Goal: Task Accomplishment & Management: Manage account settings

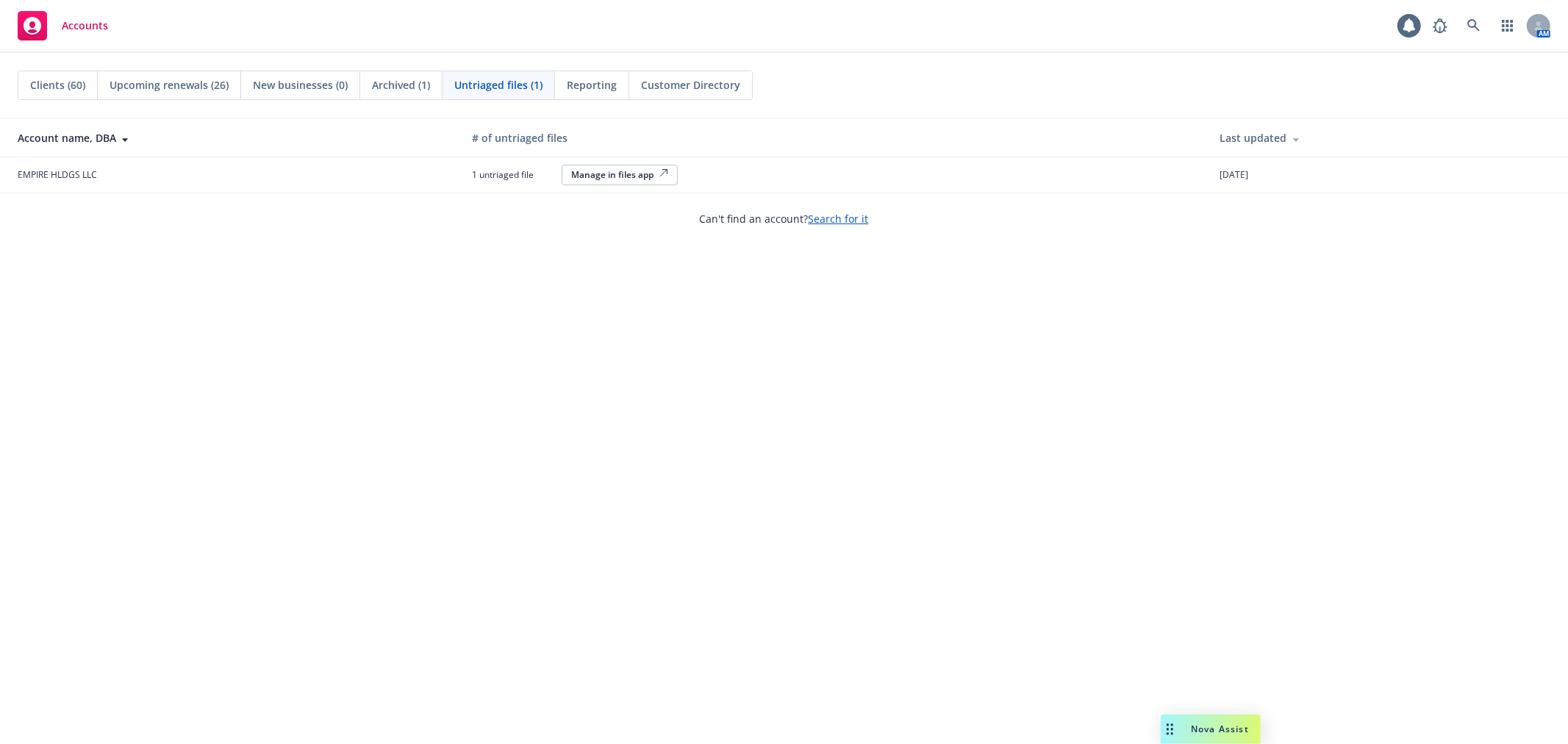
click at [596, 90] on span "Reporting" at bounding box center [591, 85] width 50 height 16
click at [67, 88] on span "Clients (60)" at bounding box center [58, 85] width 55 height 16
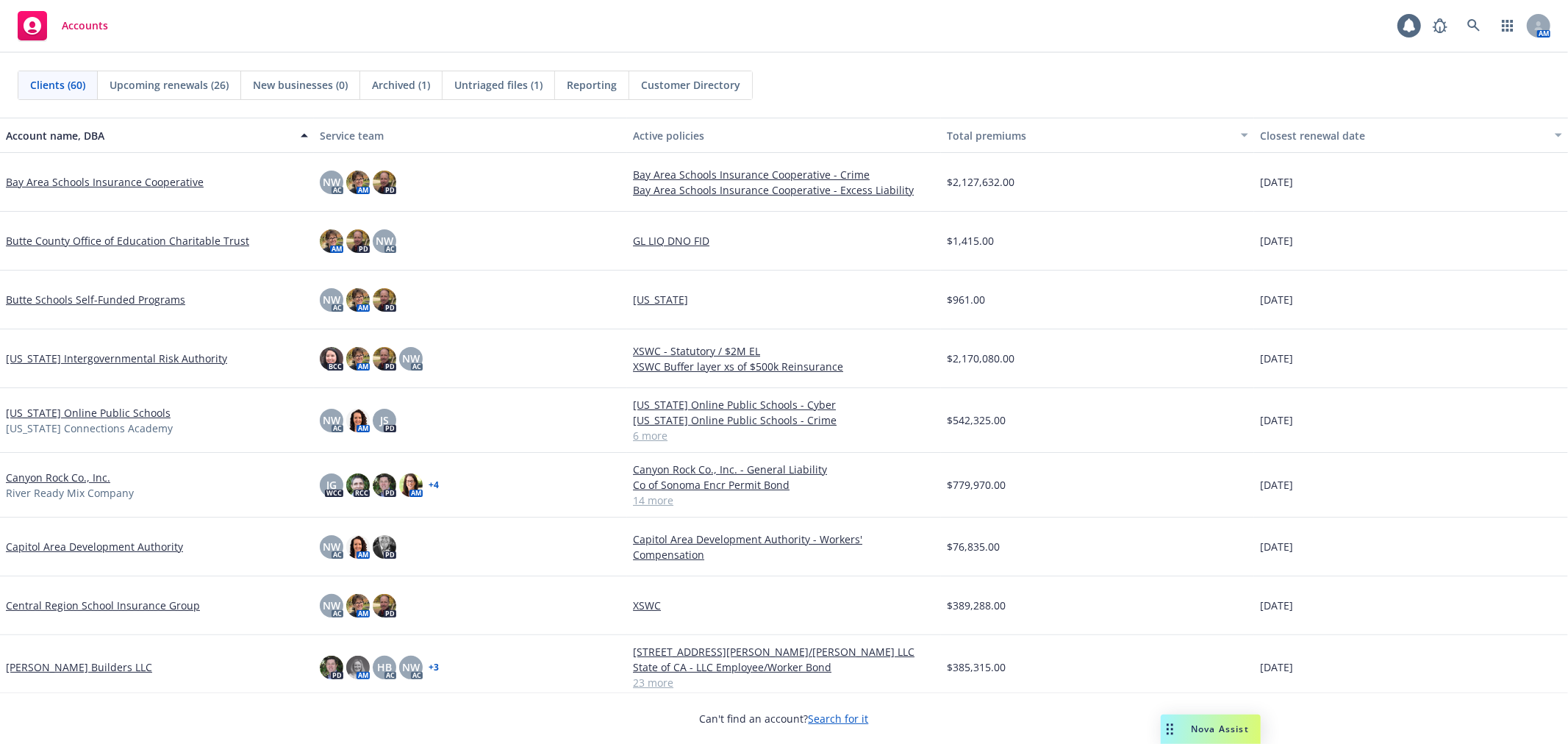
click at [67, 133] on div "Account name, DBA" at bounding box center [149, 136] width 286 height 16
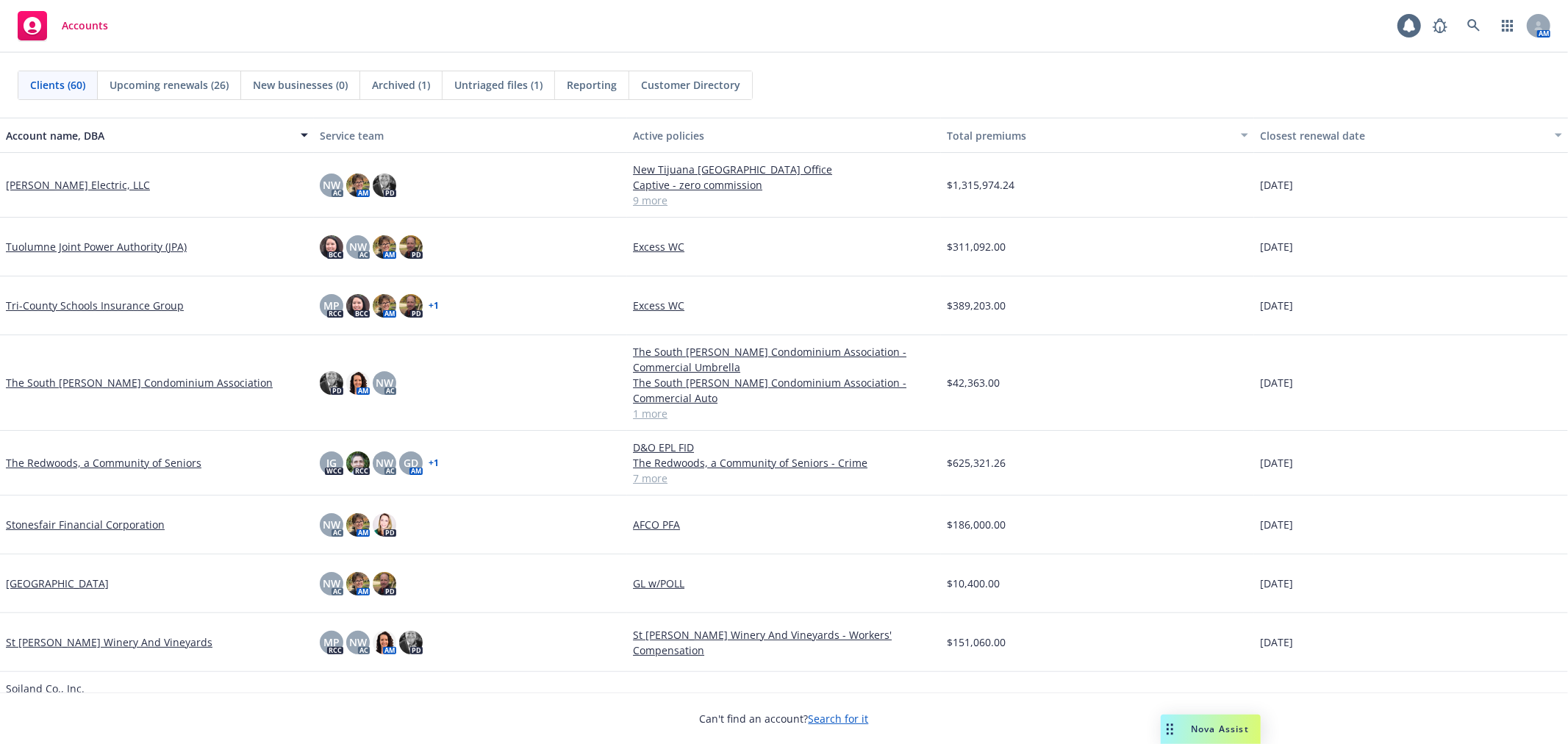
click at [63, 185] on link "W. Bradley Electric, LLC" at bounding box center [78, 185] width 144 height 16
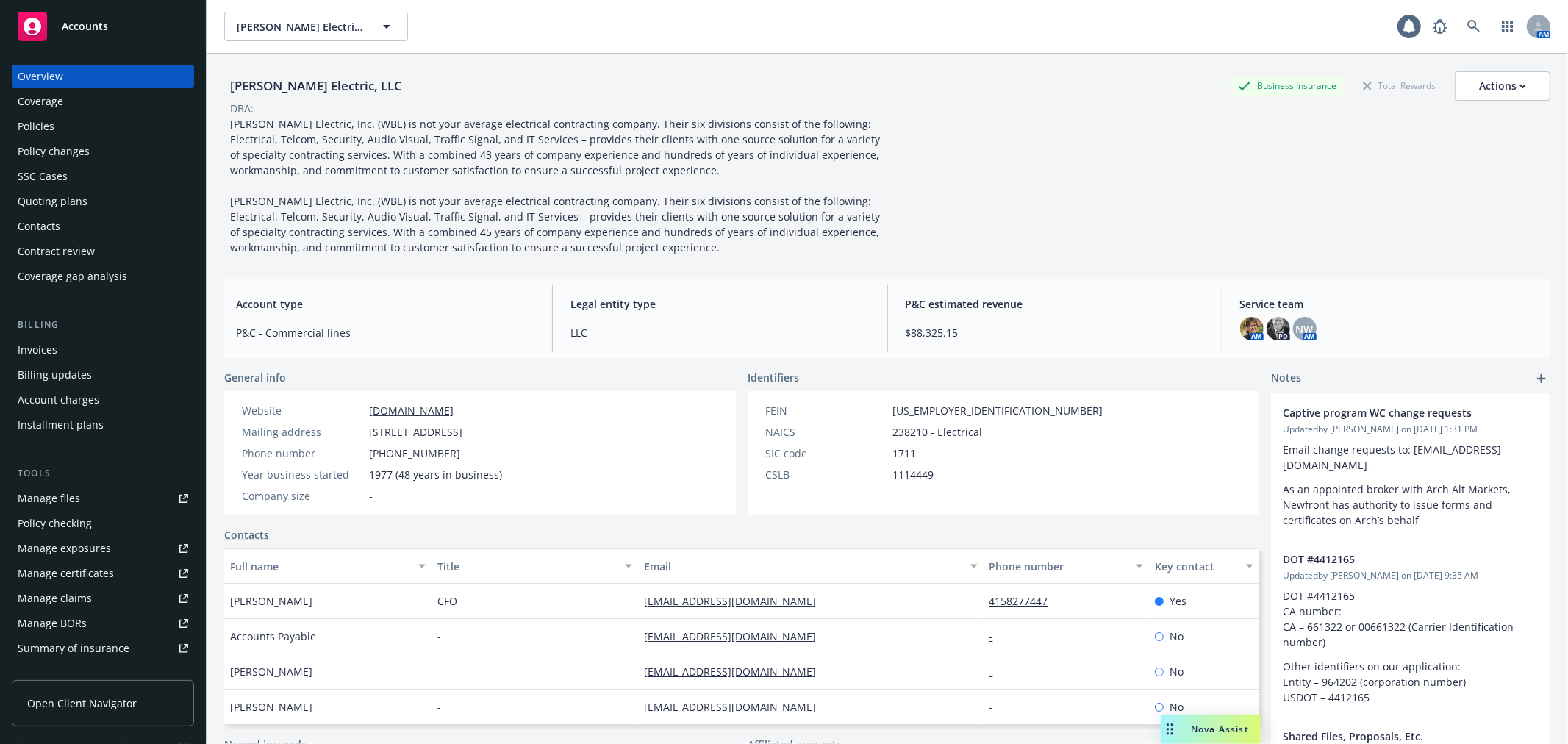
click at [70, 130] on div "Policies" at bounding box center [103, 126] width 171 height 24
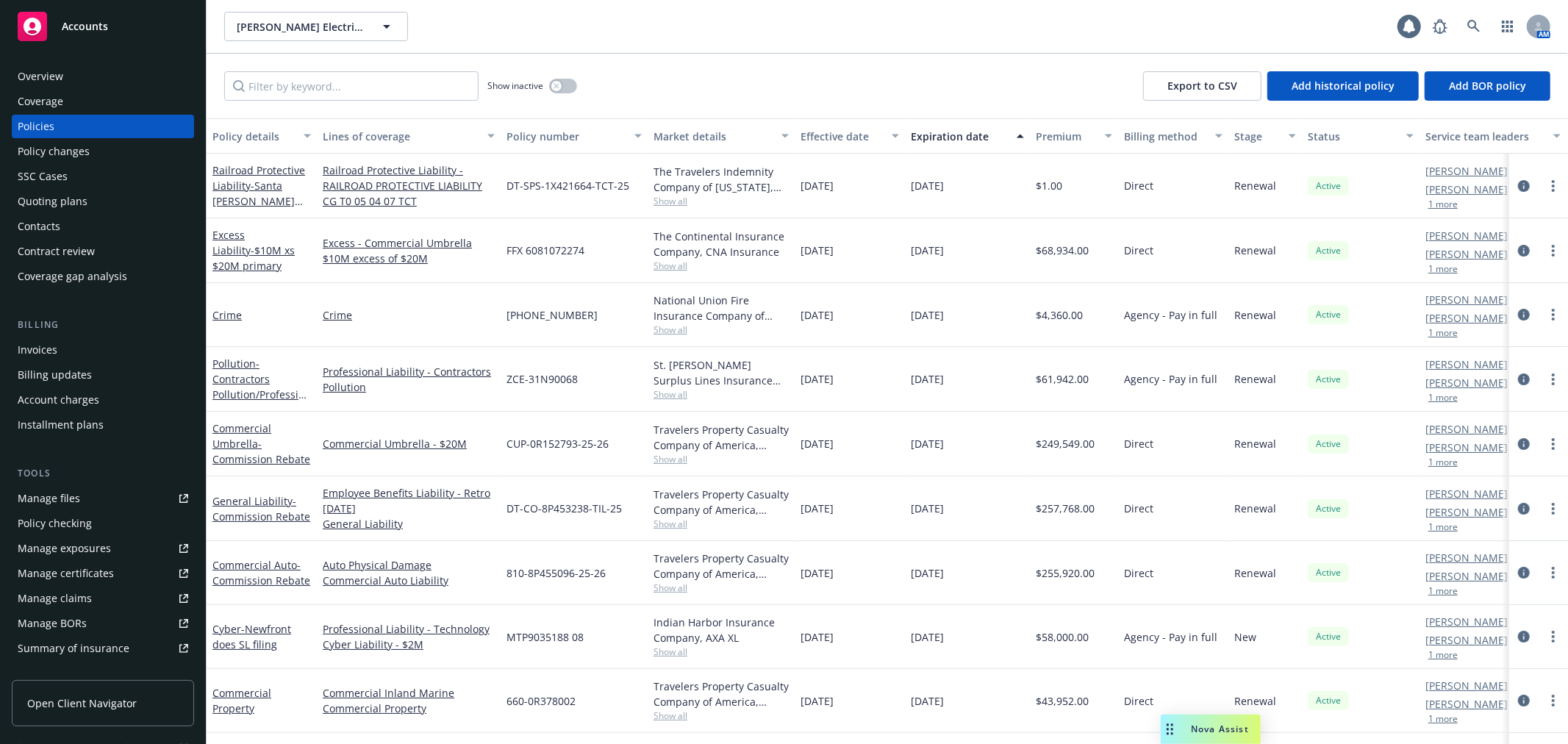
scroll to position [126, 0]
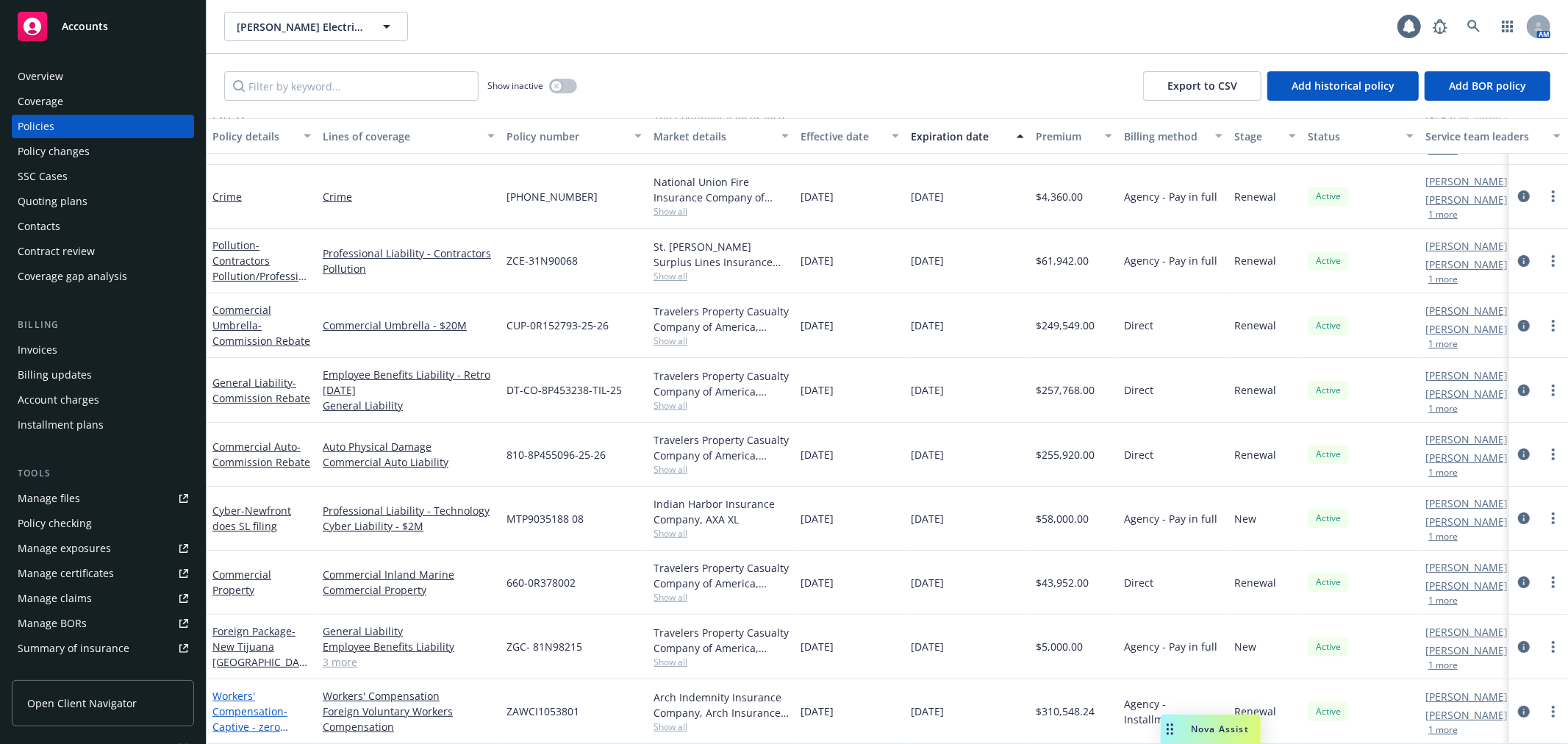
click at [233, 694] on link "Workers' Compensation - Captive - zero commission" at bounding box center [250, 719] width 75 height 60
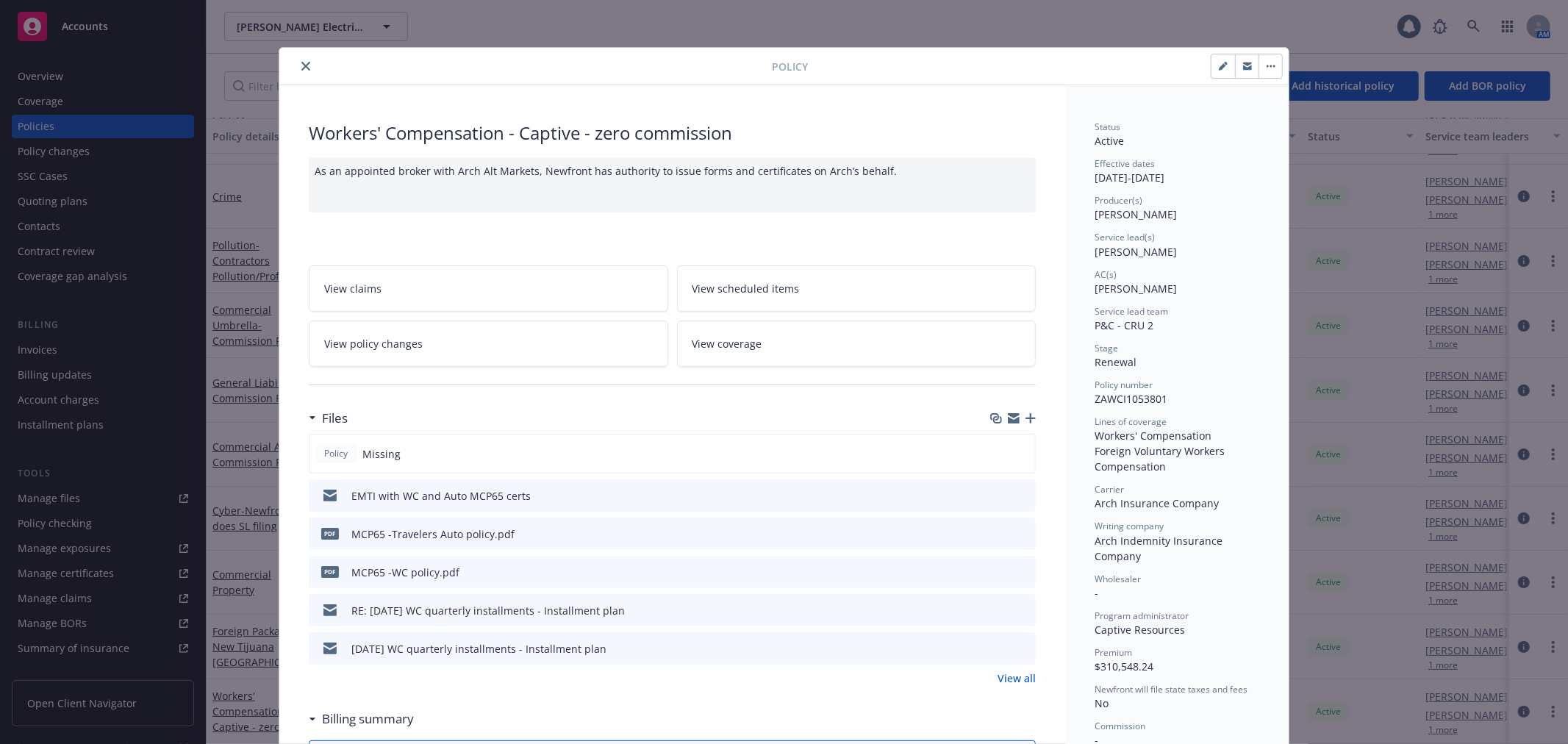
click at [302, 66] on icon "close" at bounding box center [306, 66] width 9 height 9
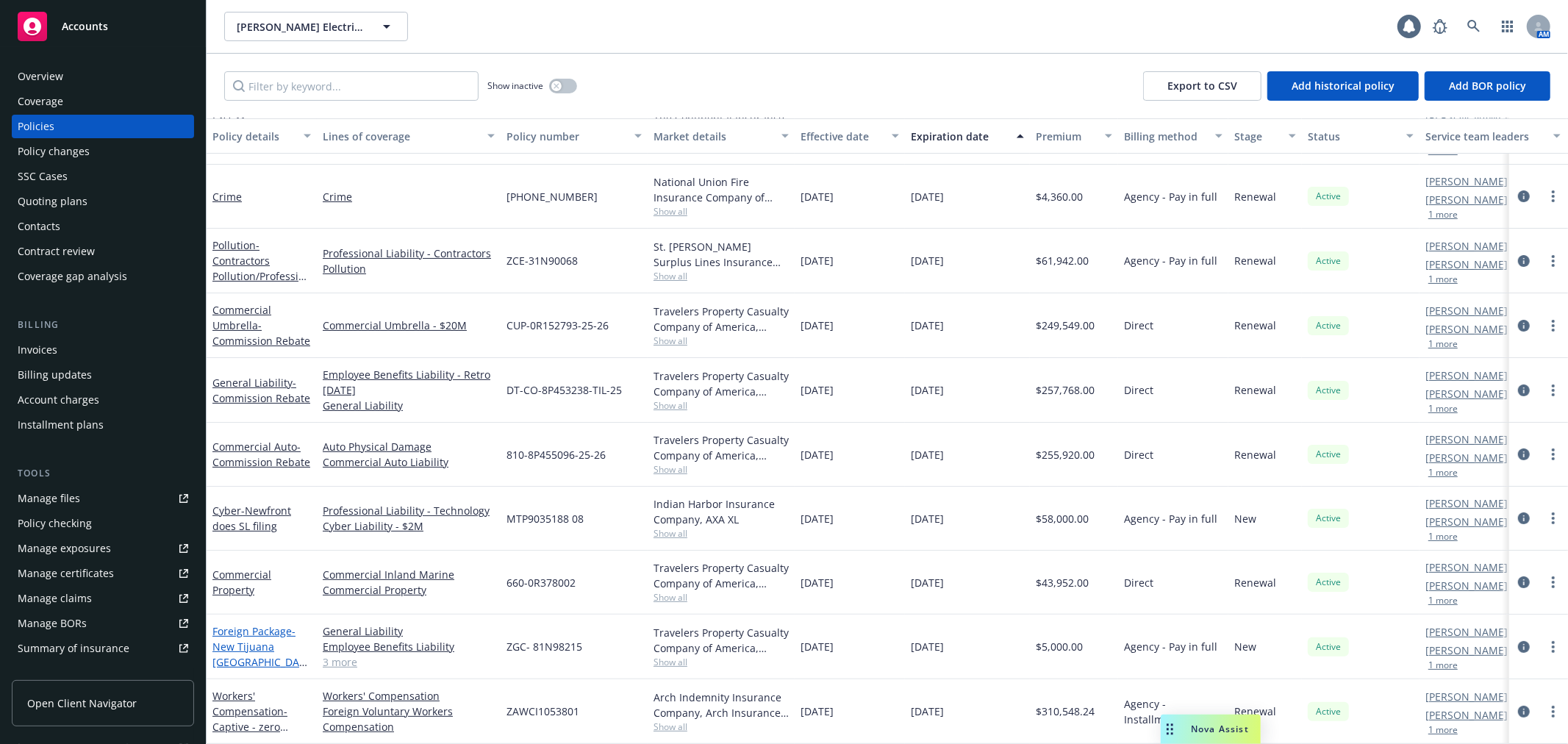
click at [222, 629] on span "- New Tijuana Mexico Office" at bounding box center [260, 653] width 95 height 60
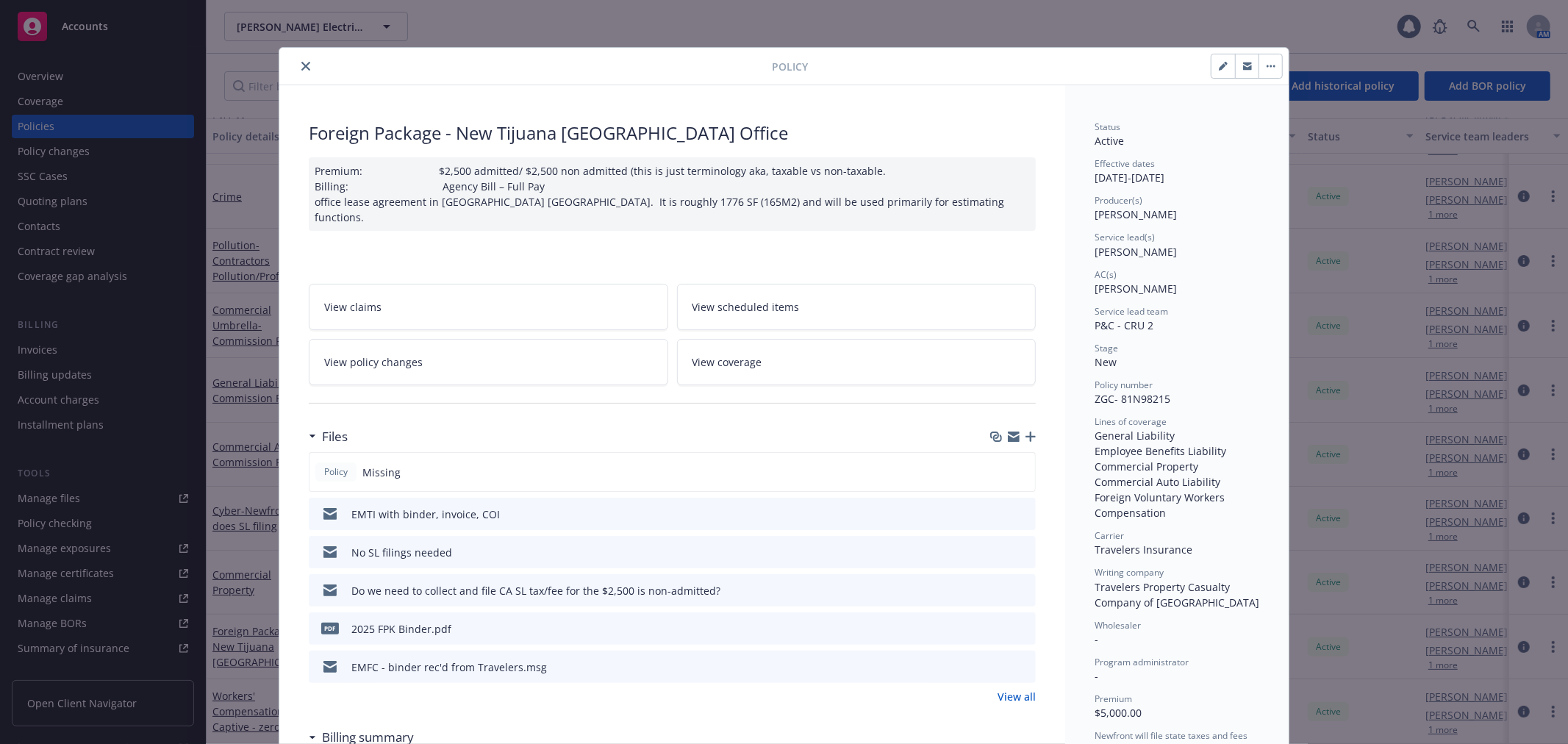
click at [302, 63] on icon "close" at bounding box center [306, 66] width 9 height 9
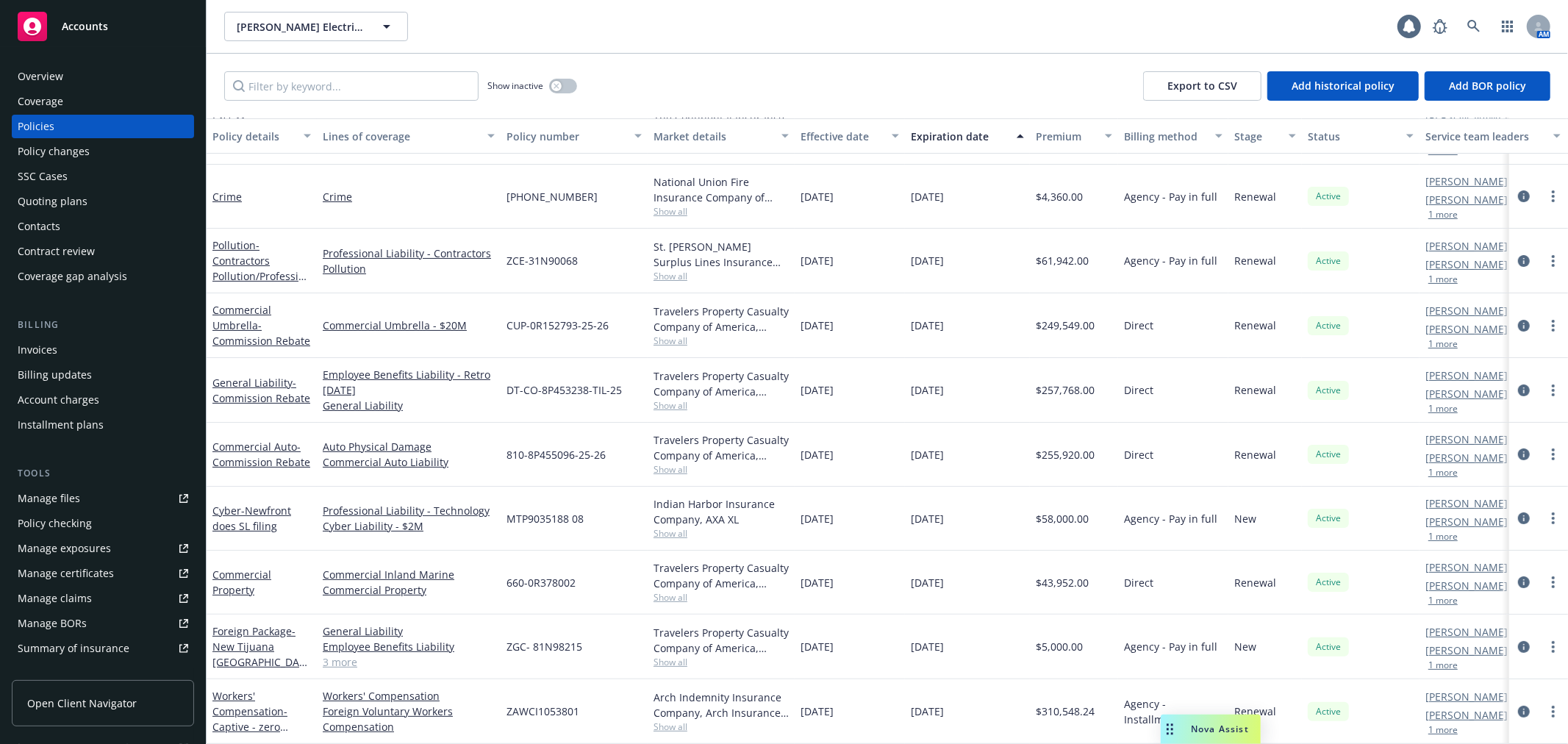
click at [127, 143] on div "Policy changes" at bounding box center [103, 151] width 171 height 24
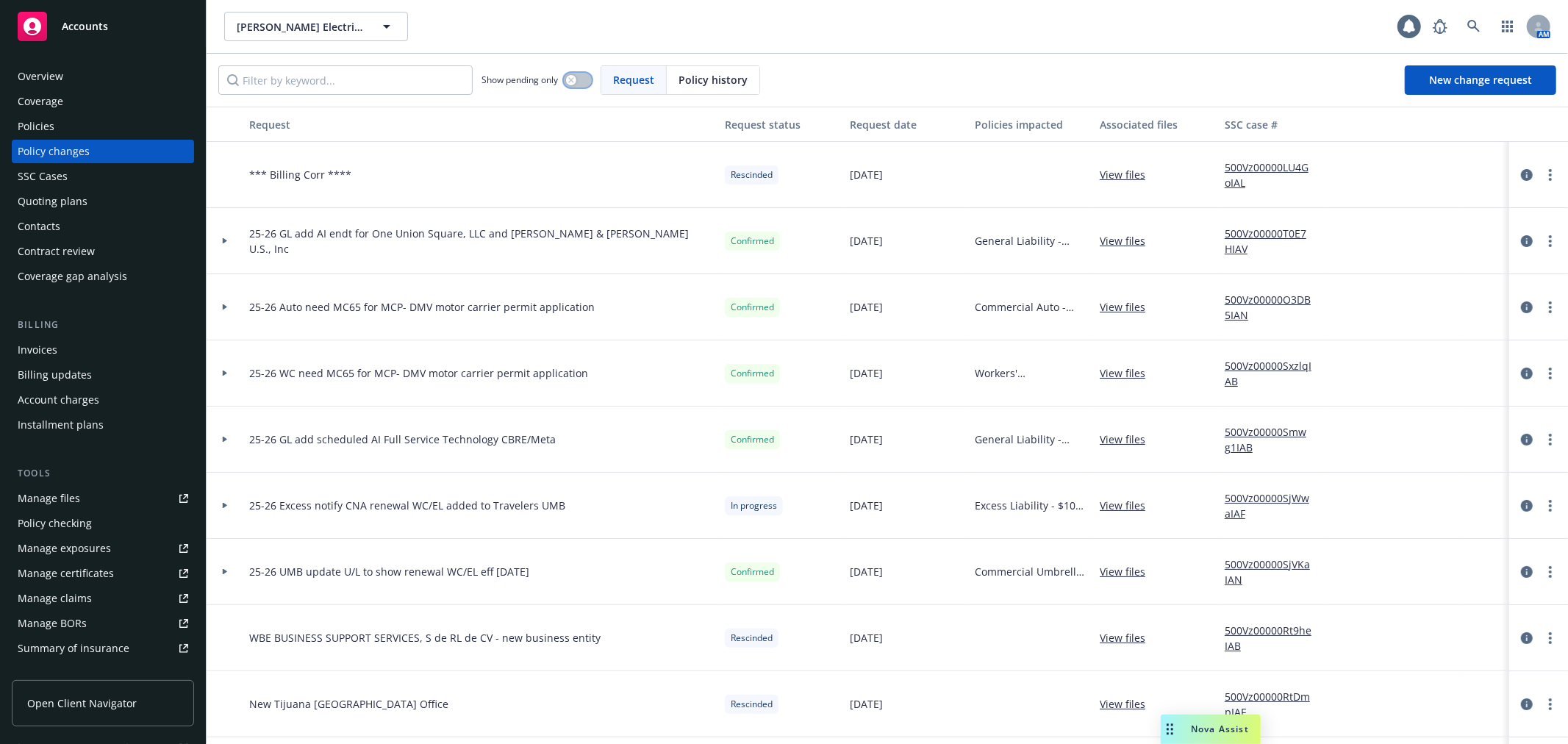
click at [578, 82] on button "button" at bounding box center [577, 79] width 28 height 15
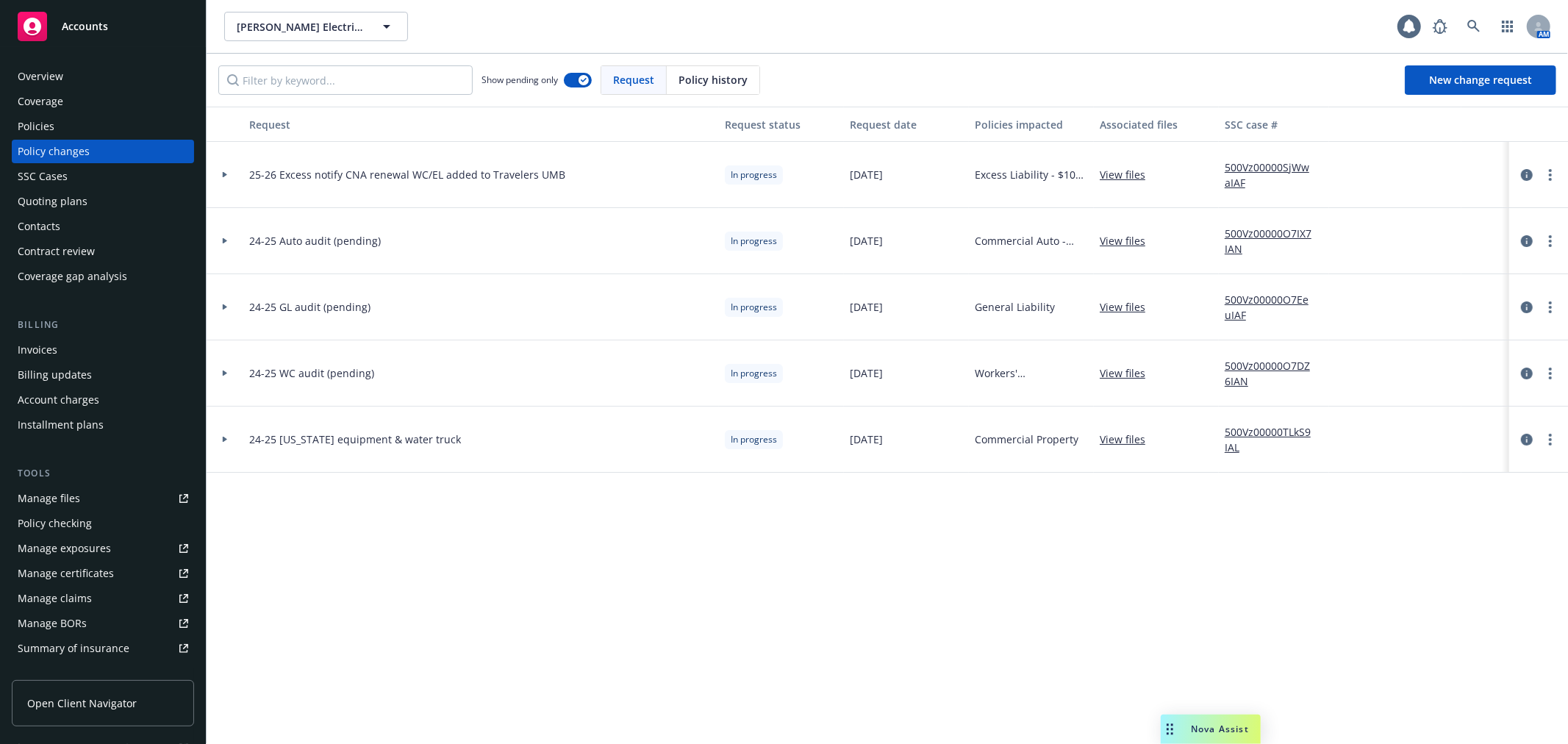
click at [218, 442] on div at bounding box center [225, 440] width 37 height 66
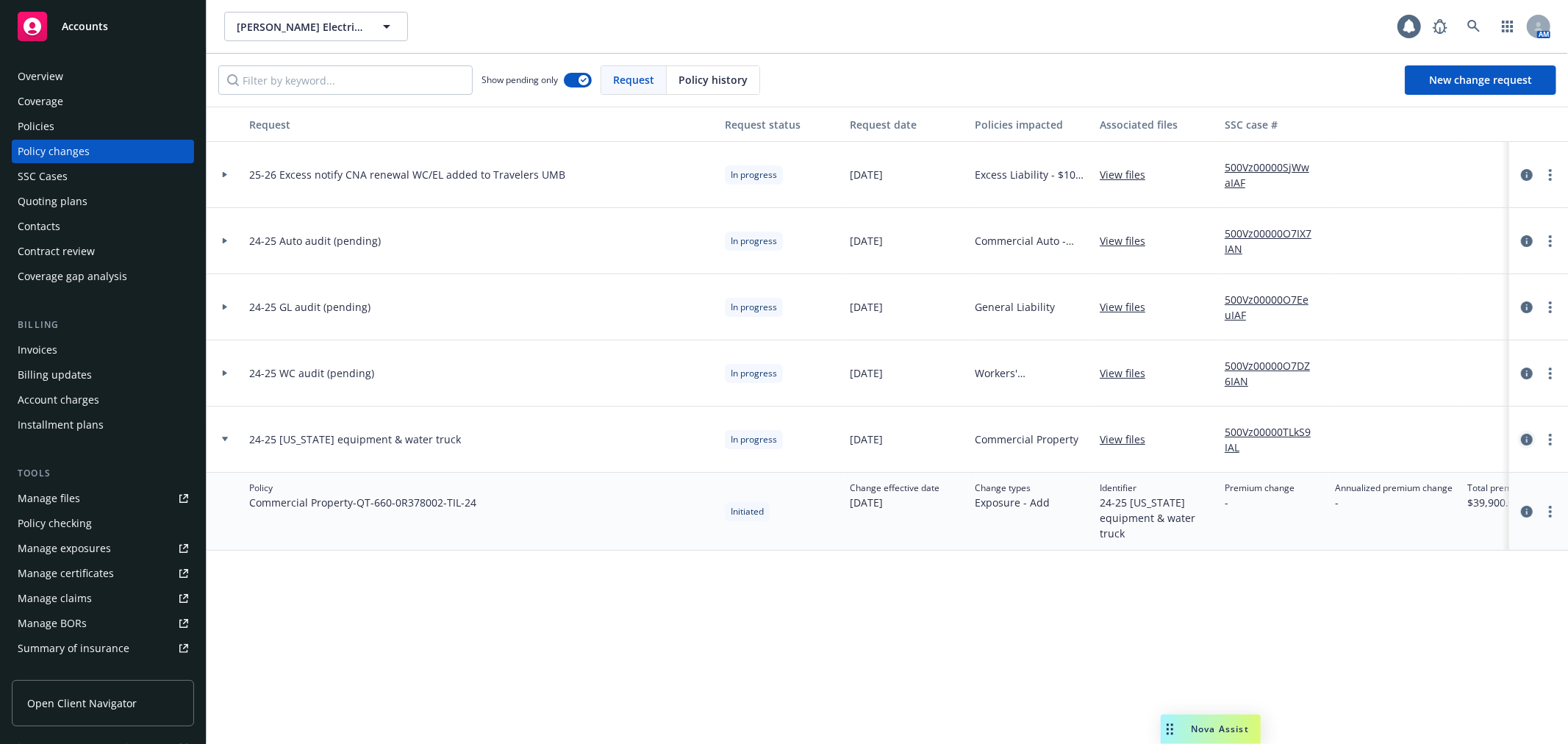
click at [1526, 443] on icon "circleInformation" at bounding box center [1526, 439] width 11 height 11
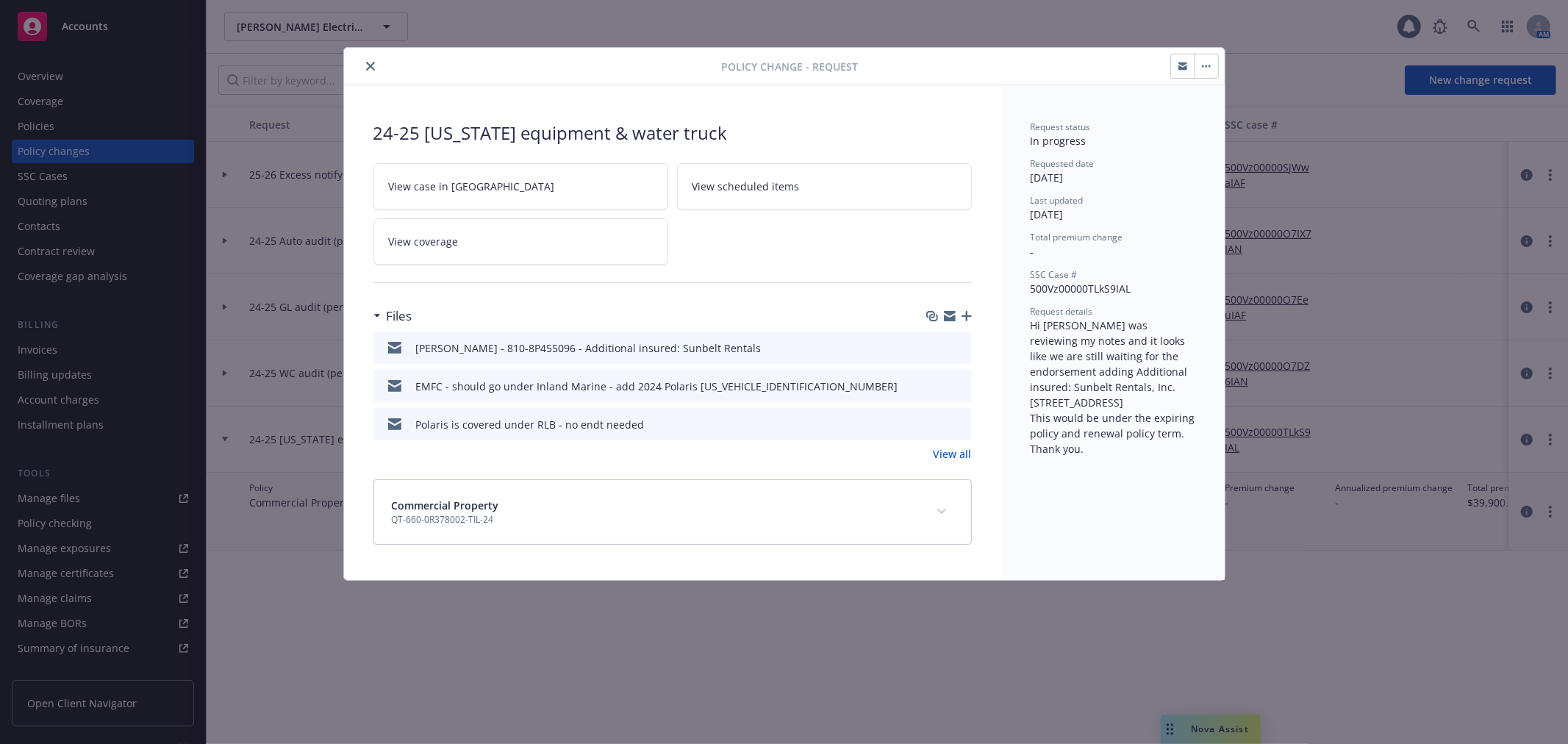
click at [1029, 386] on div "Request status In progress Requested date 11/07/2024 Last updated 10/08/2025 To…" at bounding box center [1113, 332] width 223 height 495
drag, startPoint x: 1031, startPoint y: 386, endPoint x: 1078, endPoint y: 402, distance: 49.6
click at [1078, 402] on span "Hi Corinna I was reviewing my notes and it looks like we are still waiting for …" at bounding box center [1115, 387] width 167 height 138
copy span "Additional insured: Sunbelt Rentals, In"
click at [1217, 69] on div "Policy change - Request" at bounding box center [784, 66] width 881 height 38
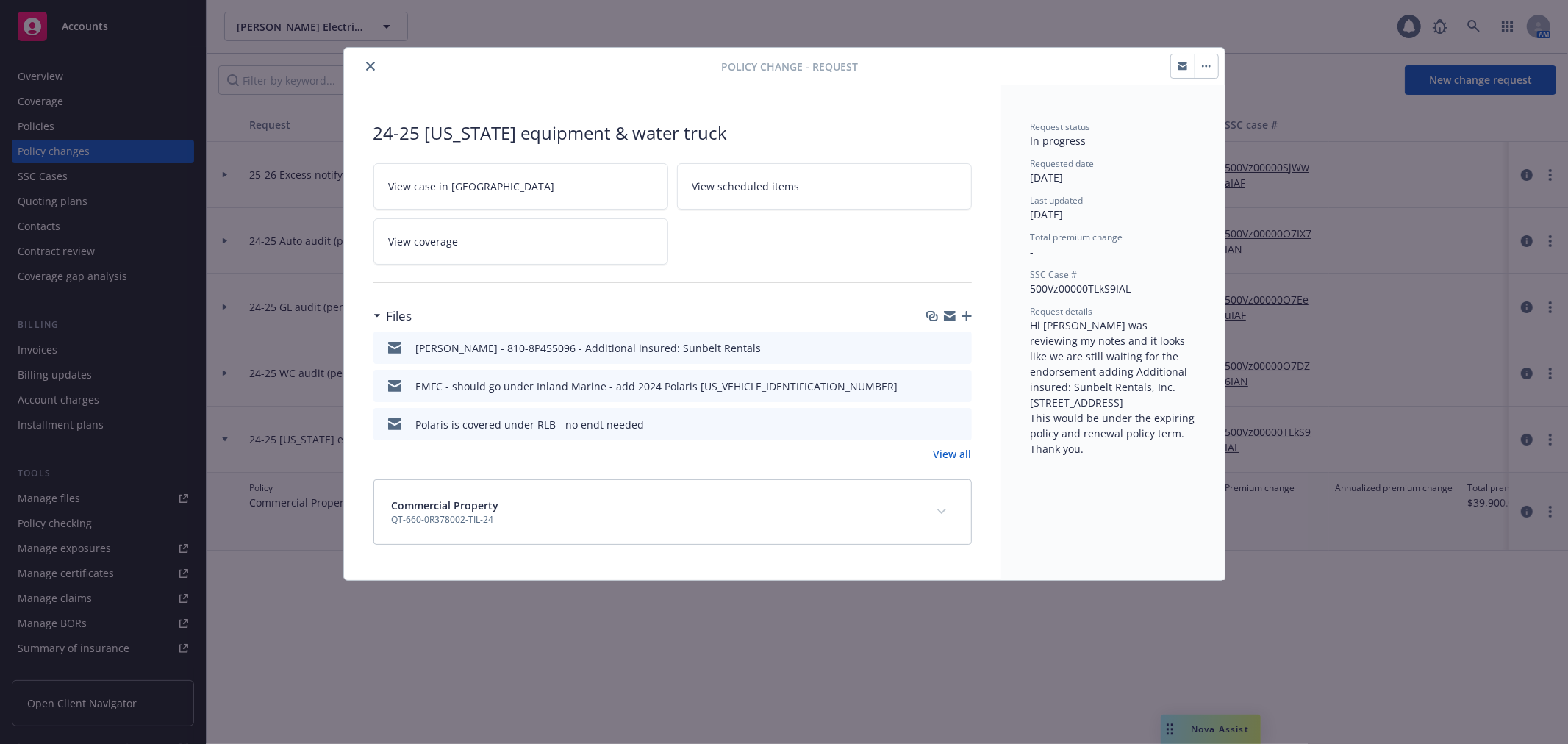
click at [1217, 69] on button "button" at bounding box center [1205, 65] width 24 height 24
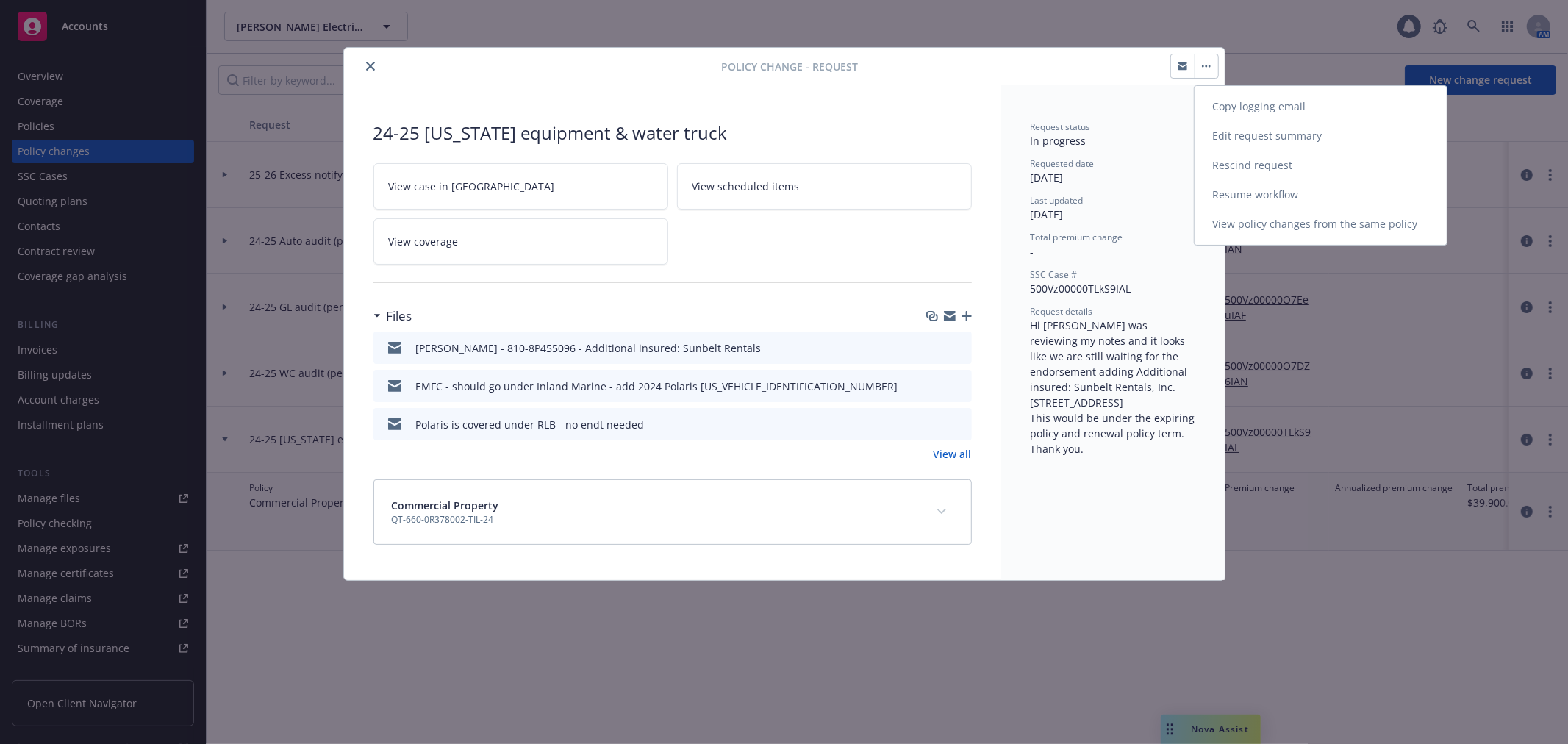
click at [1236, 140] on link "Edit request summary" at bounding box center [1319, 136] width 252 height 30
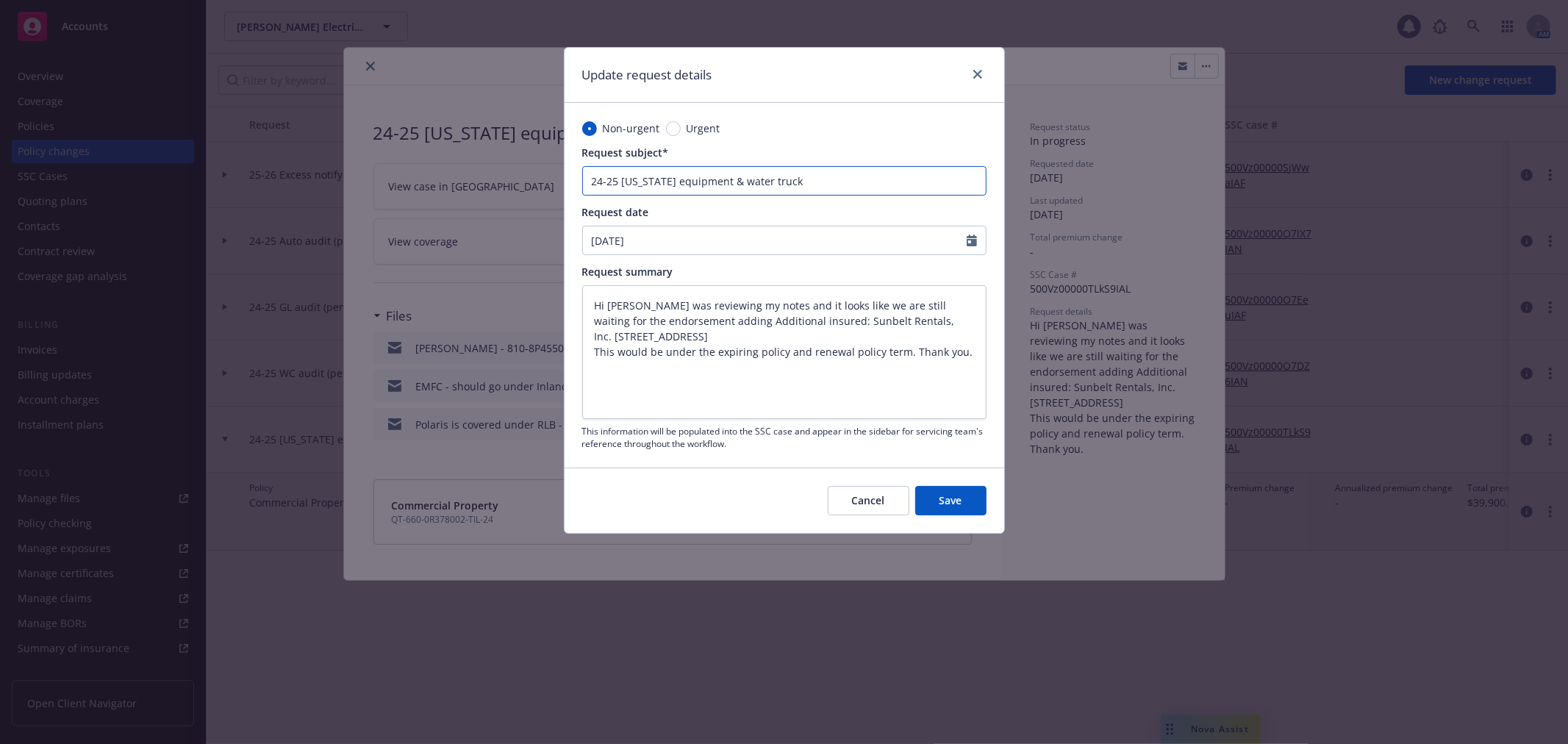
type textarea "x"
click at [884, 172] on input "24-25 Arizona equipment & water truck" at bounding box center [784, 181] width 405 height 30
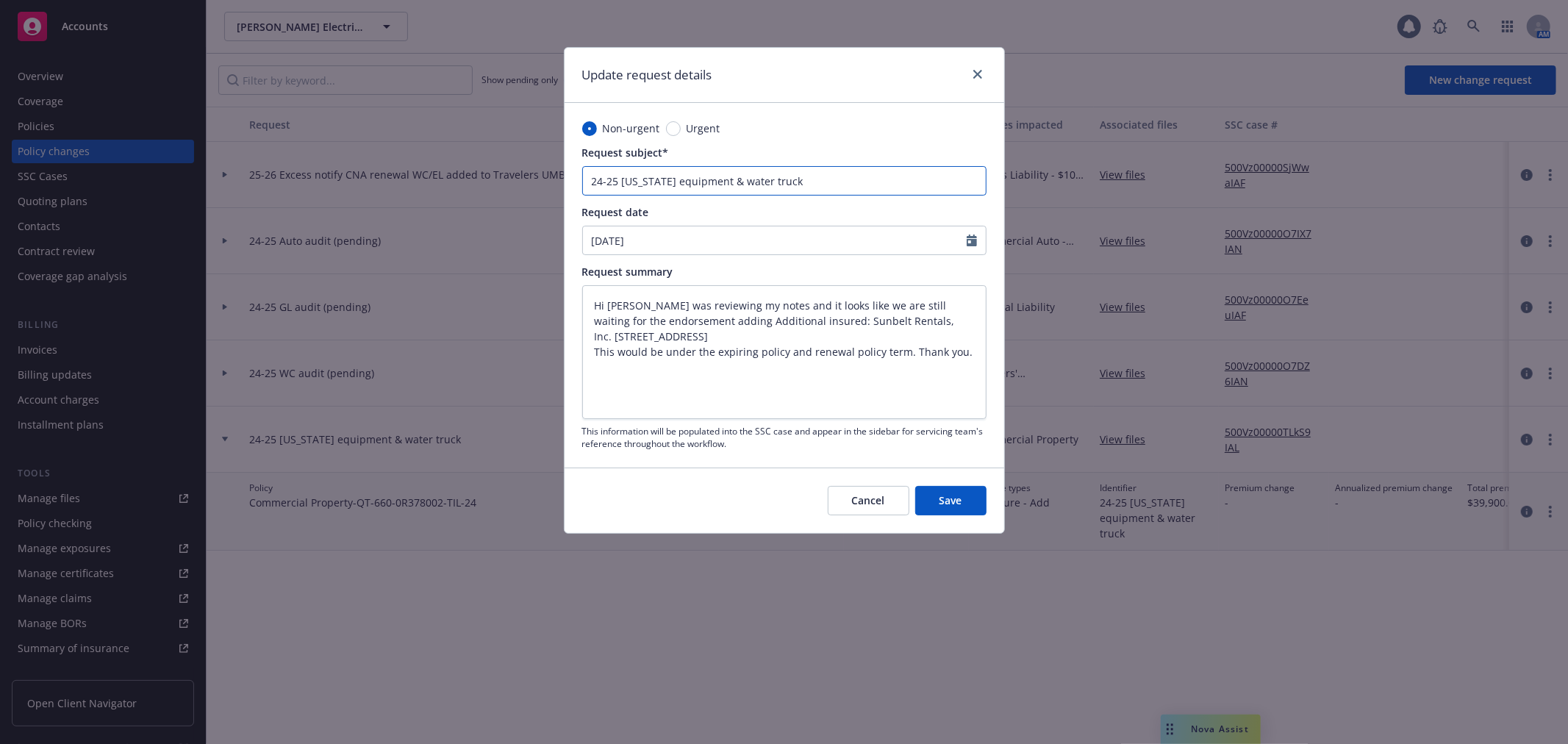
type input "24-25 Arizona equipment & water truck;"
type textarea "x"
type input "24-25 Arizona equipment & water truck;"
type textarea "x"
paste input "Additional insured: Sunbelt Rentals, In"
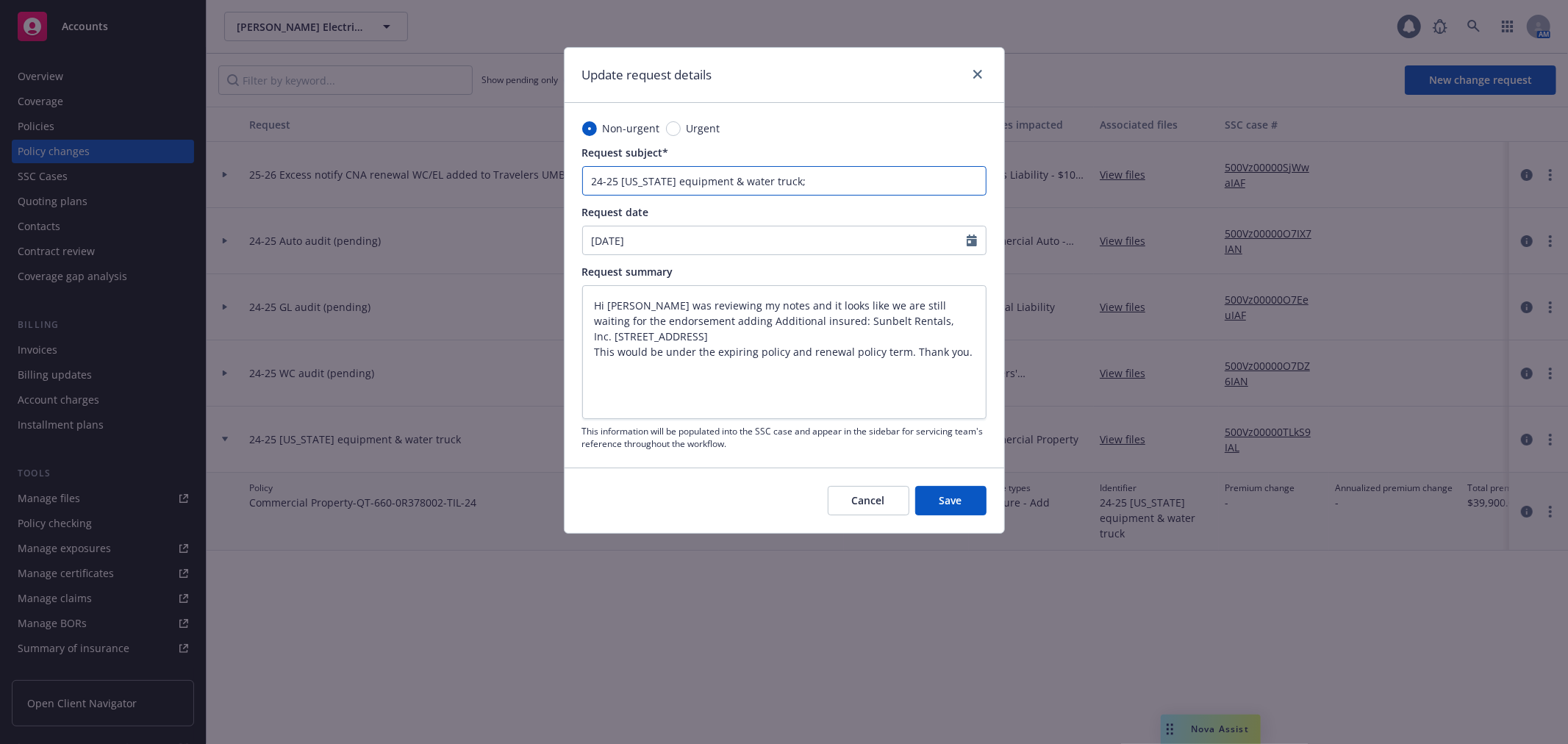
type input "24-25 Arizona equipment & water truck; Additional insured: Sunbelt Rentals, In"
type textarea "x"
type input "24-25 Arizona equipment & water truck; Additional insured: Sunbelt Rentals, I"
type textarea "x"
type input "24-25 Arizona equipment & water truck; Additional insured: Sunbelt Rentals,"
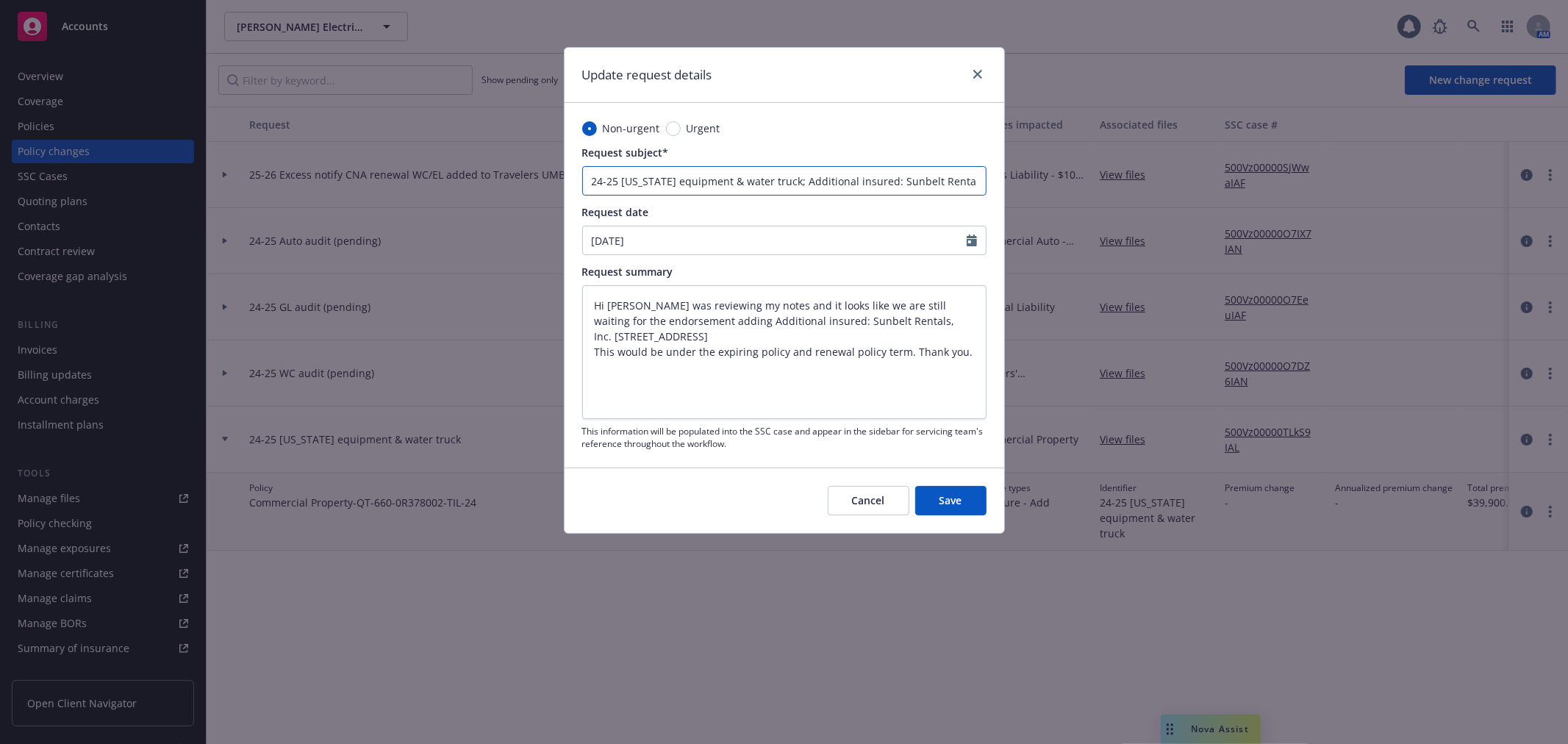
type textarea "x"
type input "24-25 Arizona equipment & water truck; Additional insured: Sunbelt Rentals,"
type textarea "x"
type input "24-25 Arizona equipment & water truck; Additional insured: Sunbelt Rentals"
type textarea "x"
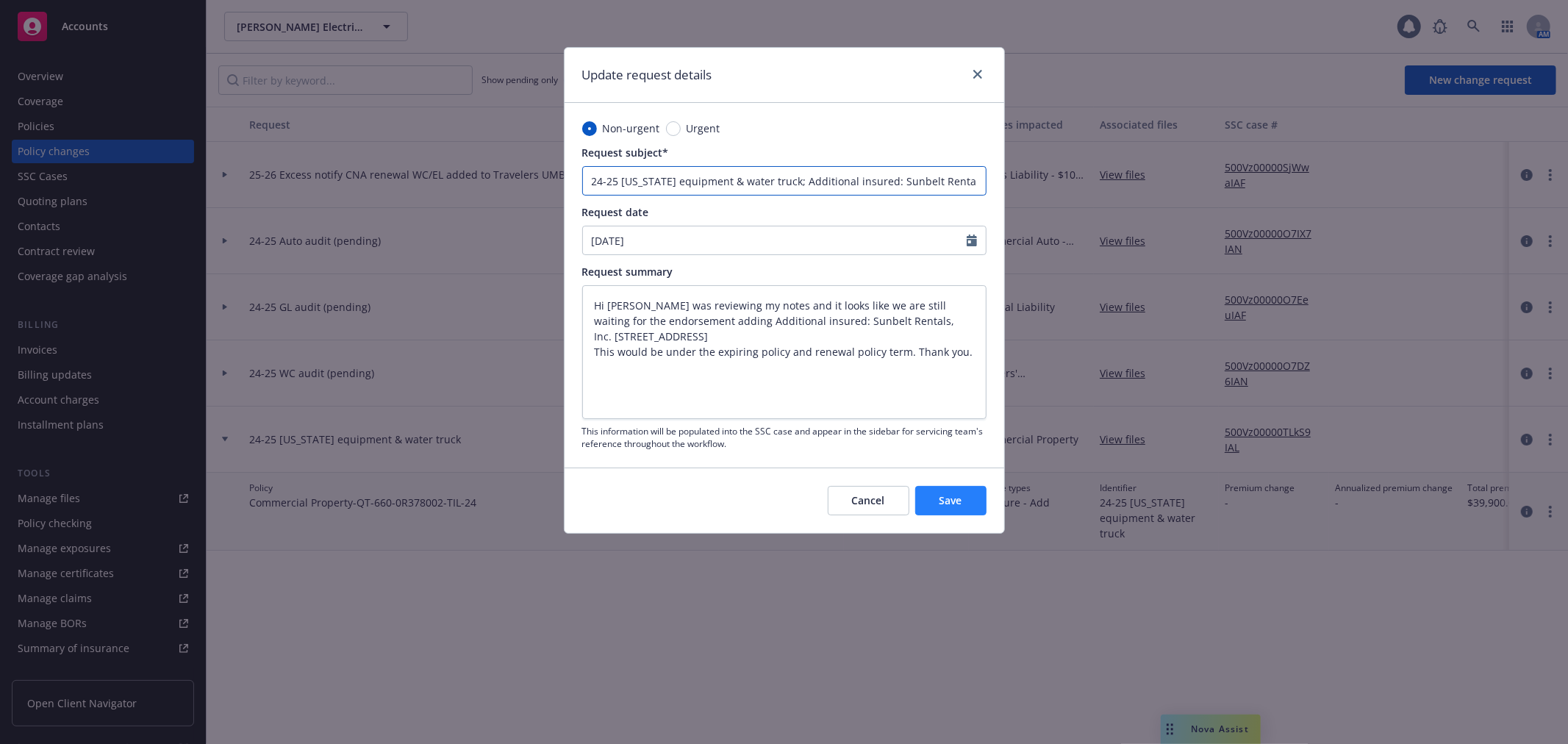
type input "24-25 Arizona equipment & water truck; Additional insured: Sunbelt Rentals"
click at [960, 498] on span "Save" at bounding box center [951, 500] width 23 height 14
type textarea "x"
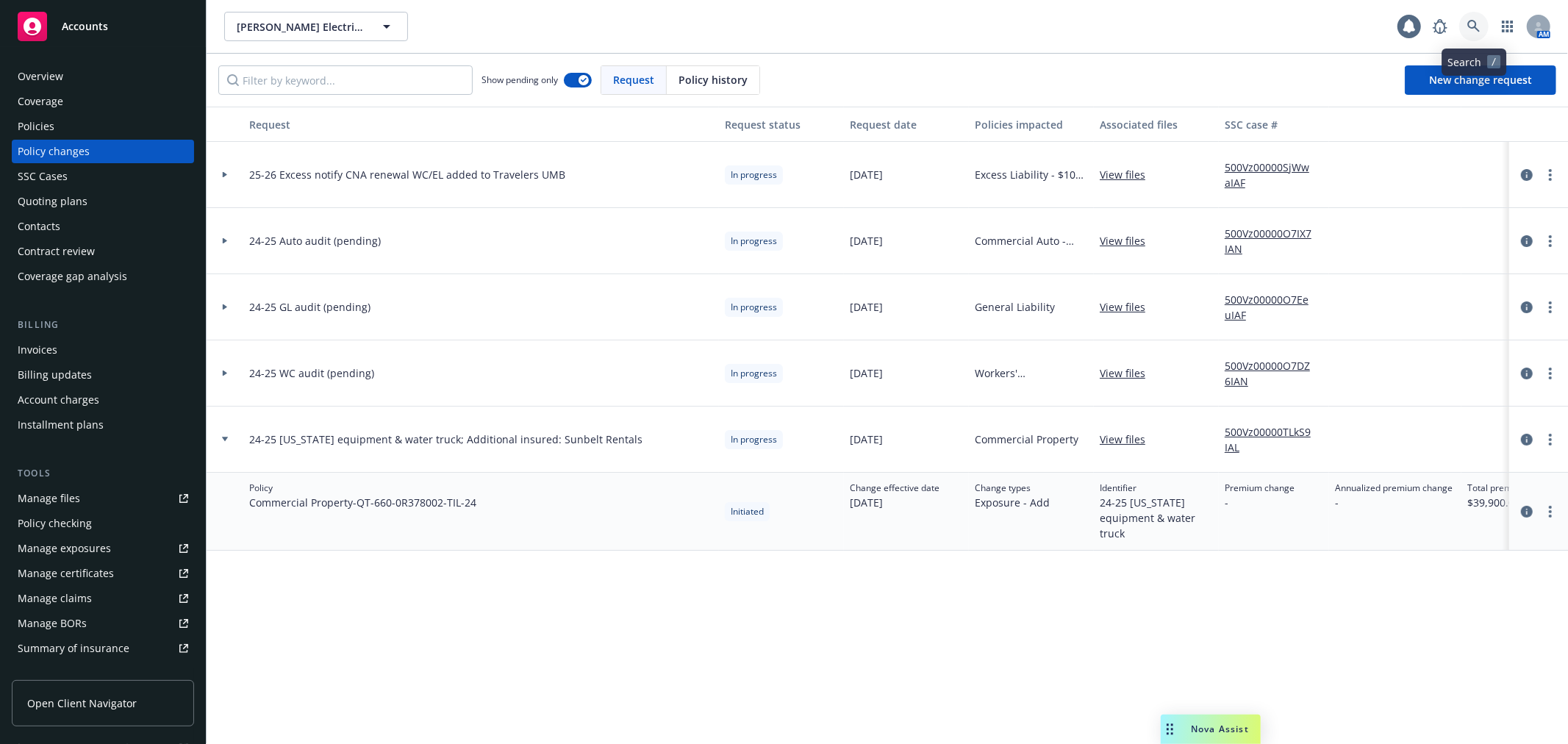
click at [1474, 26] on icon at bounding box center [1473, 26] width 12 height 12
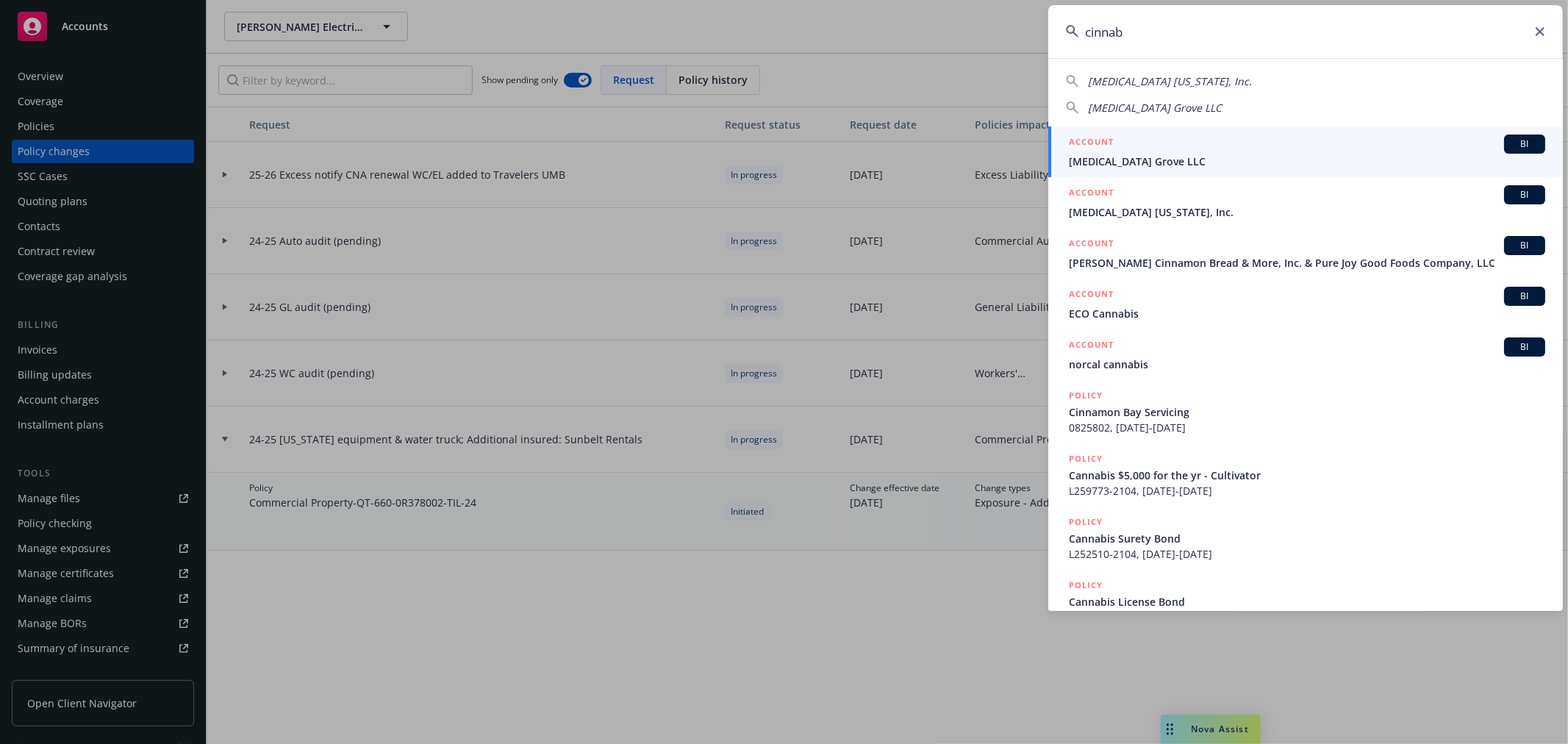
type input "cinnab"
click at [1101, 167] on span "[MEDICAL_DATA] Grove LLC" at bounding box center [1306, 161] width 476 height 16
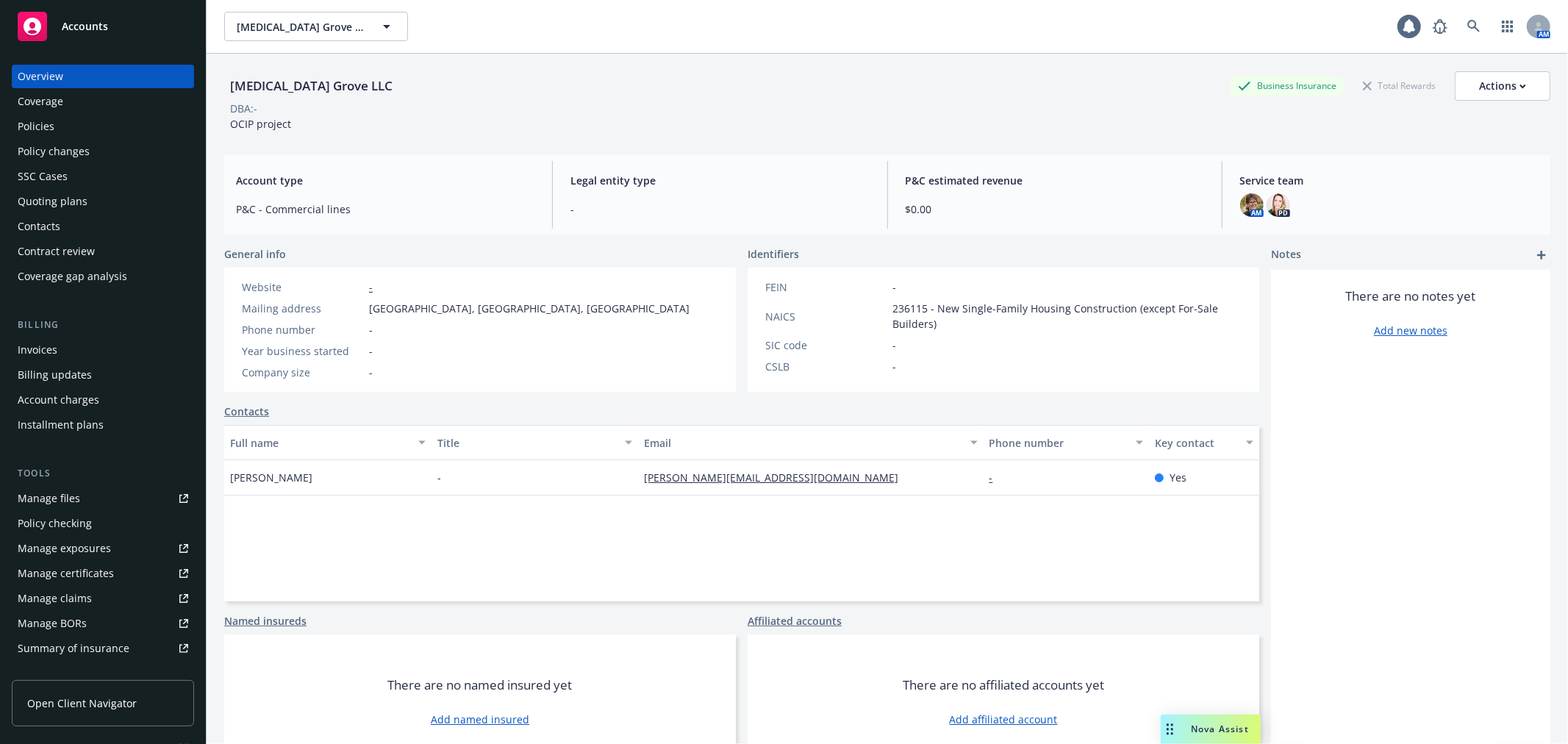
click at [91, 501] on link "Manage files" at bounding box center [102, 498] width 182 height 24
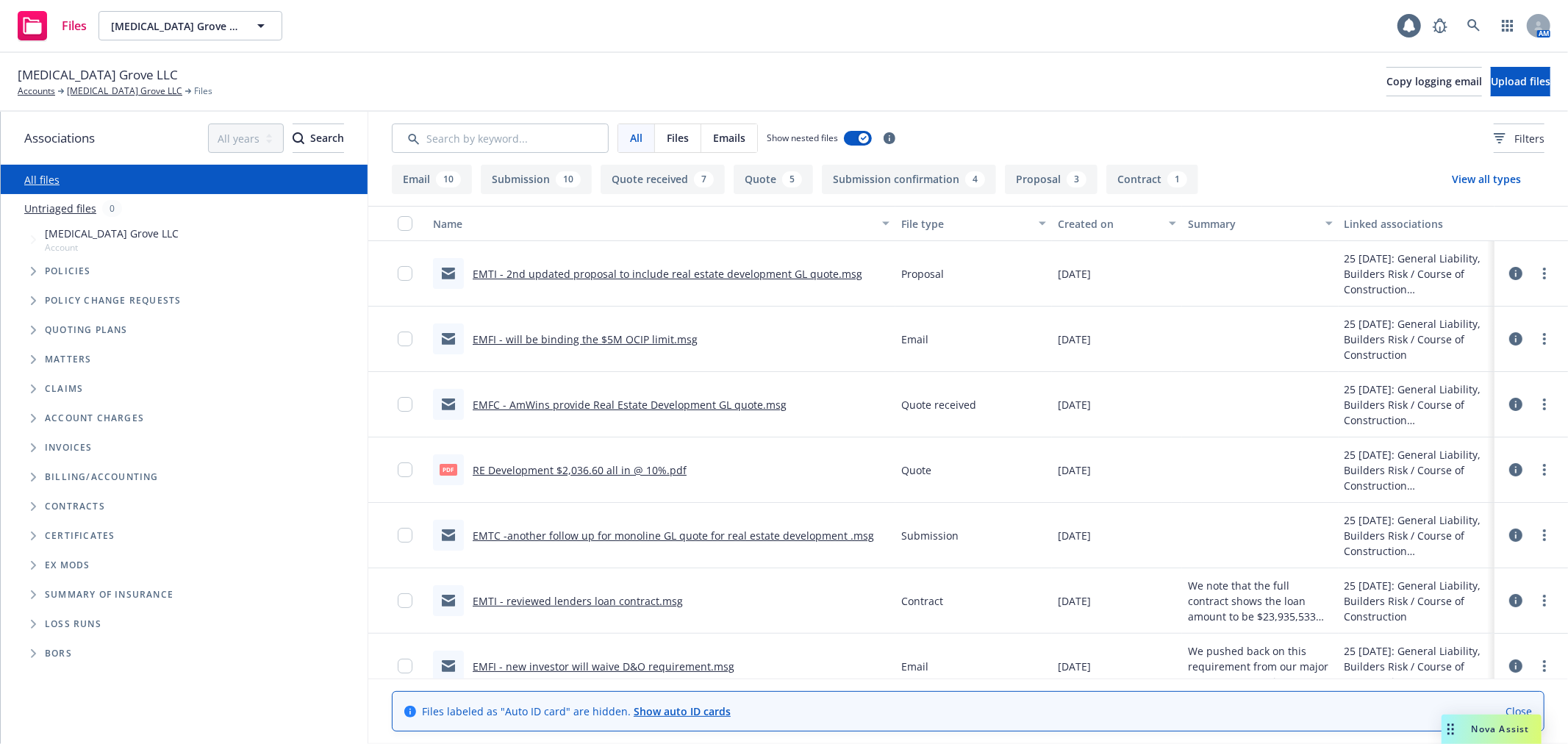
click at [610, 338] on link "EMFI - will be binding the $5M OCIP limit.msg" at bounding box center [585, 339] width 225 height 14
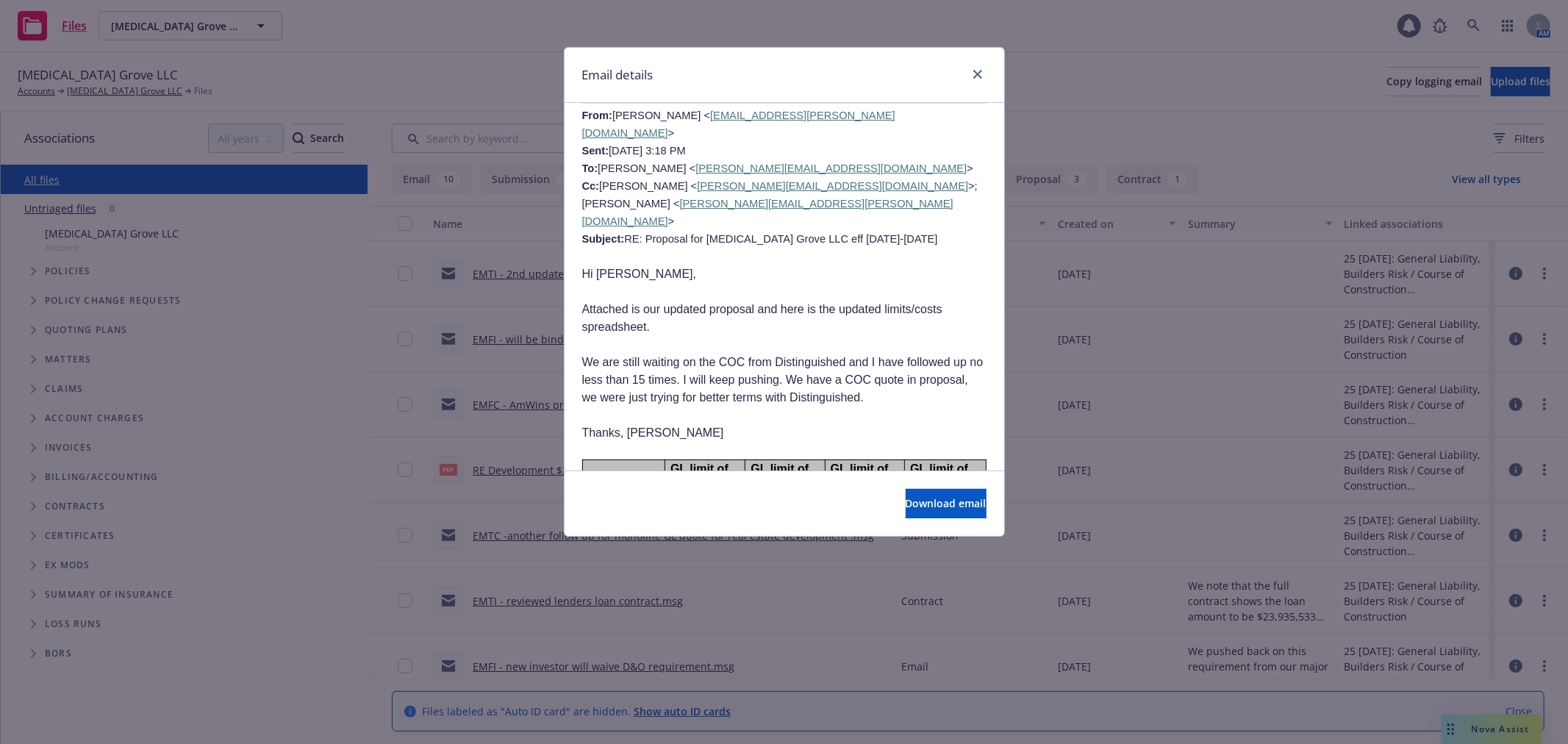
scroll to position [1634, 0]
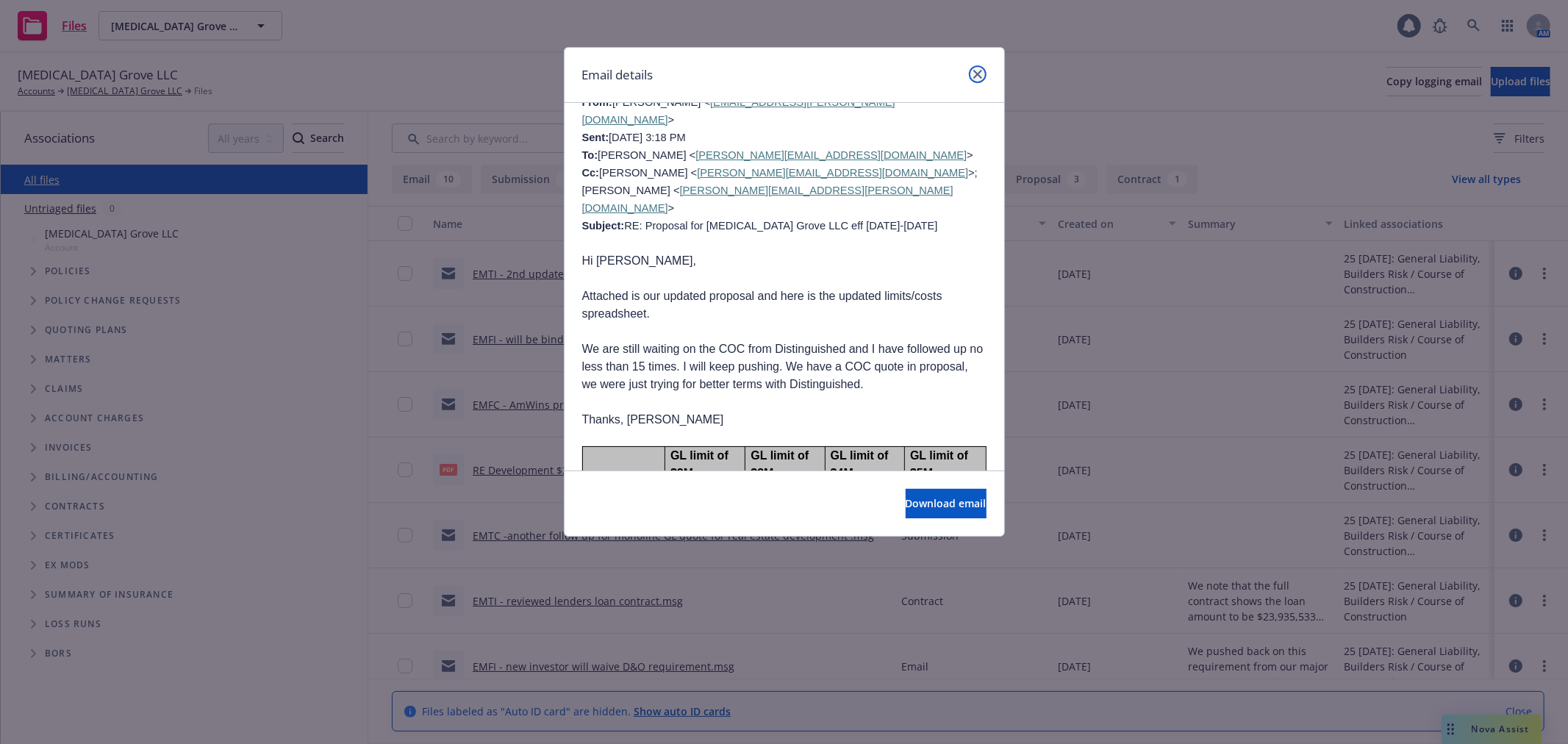
click at [976, 73] on icon "close" at bounding box center [978, 74] width 9 height 9
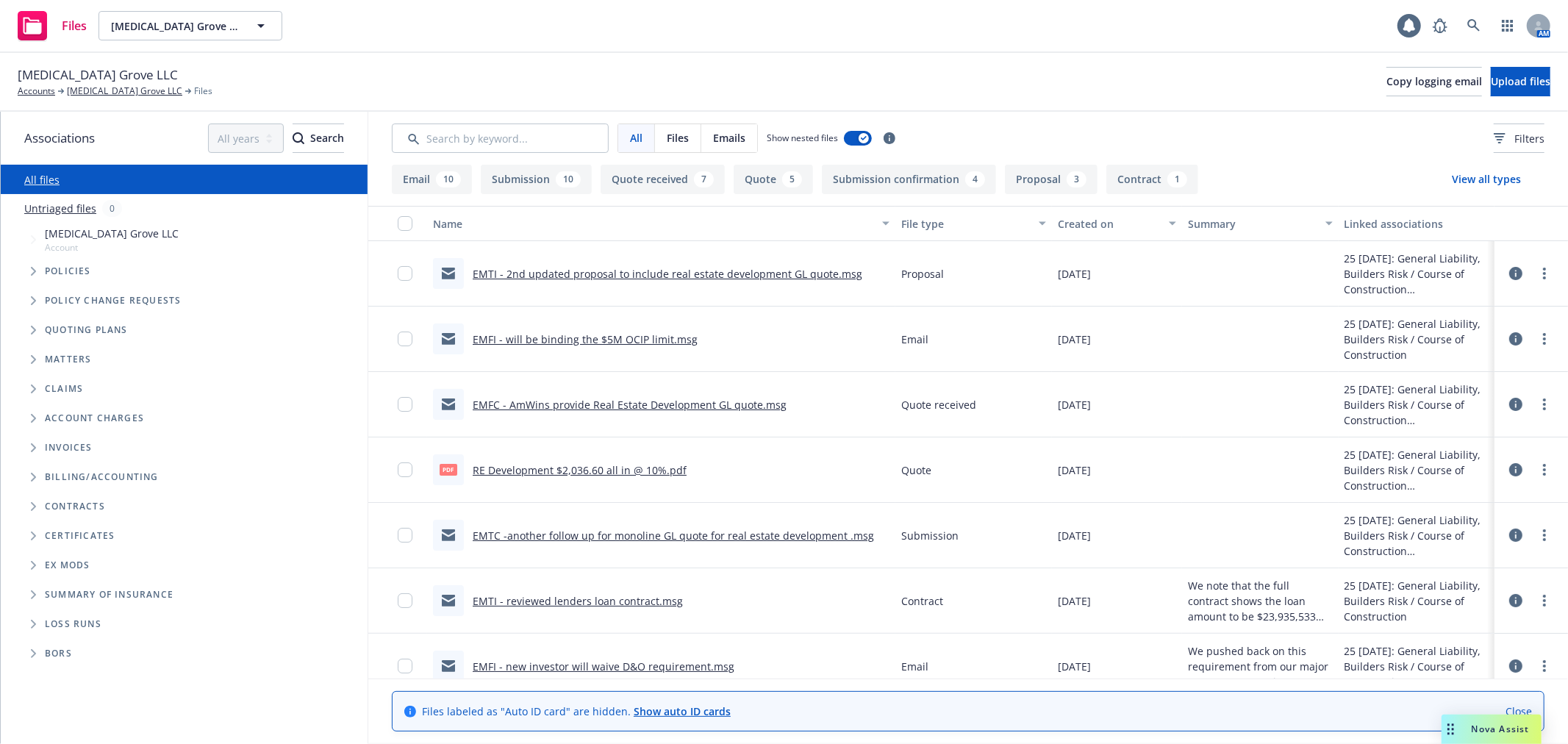
click at [610, 465] on link "RE Development $2,036.60 all in @ 10%.pdf" at bounding box center [579, 470] width 214 height 14
click at [72, 89] on link "[MEDICAL_DATA] Grove LLC" at bounding box center [125, 91] width 115 height 13
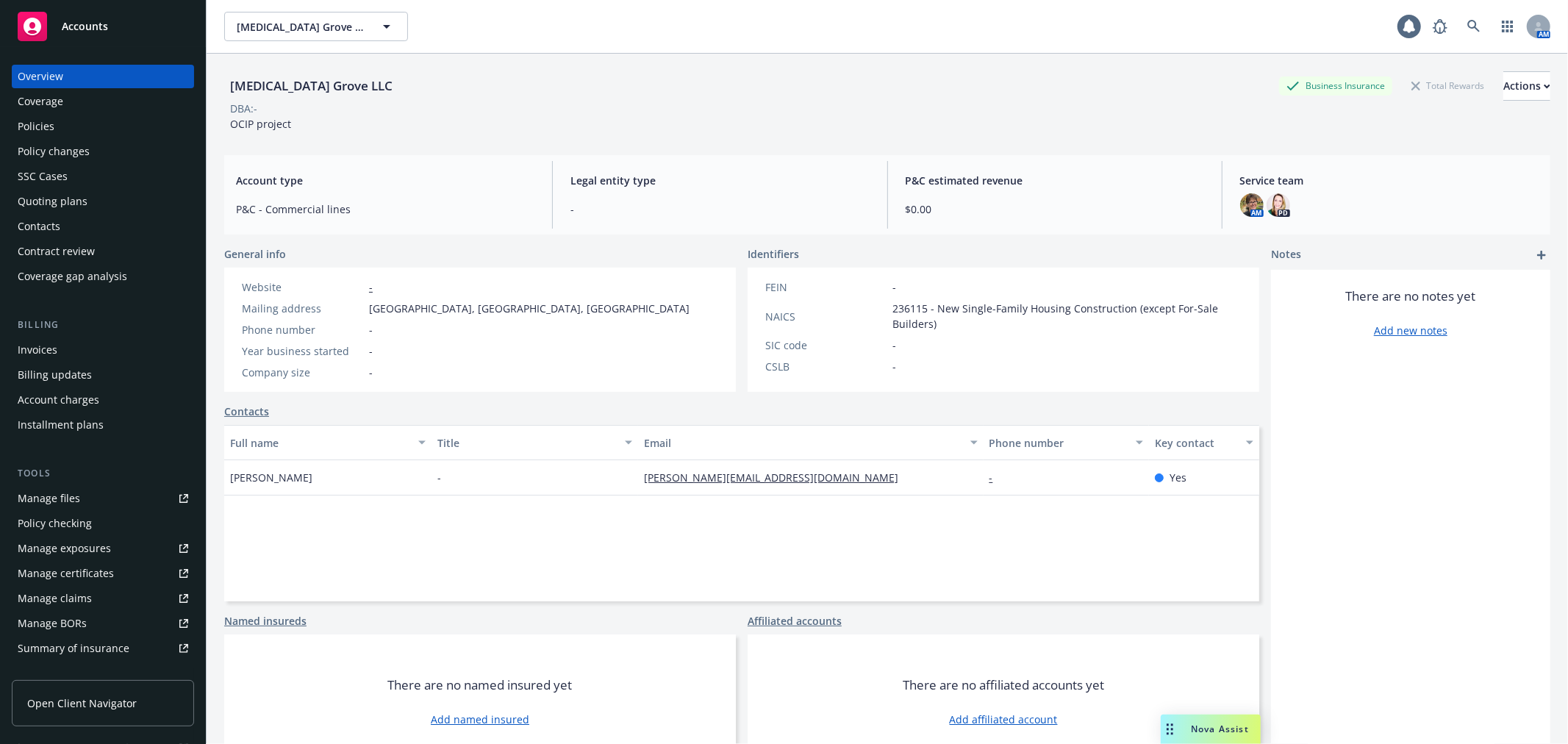
click at [82, 563] on div "Manage certificates" at bounding box center [65, 573] width 96 height 24
click at [86, 500] on link "Manage files" at bounding box center [102, 498] width 182 height 24
click at [112, 195] on div "Quoting plans" at bounding box center [103, 201] width 171 height 24
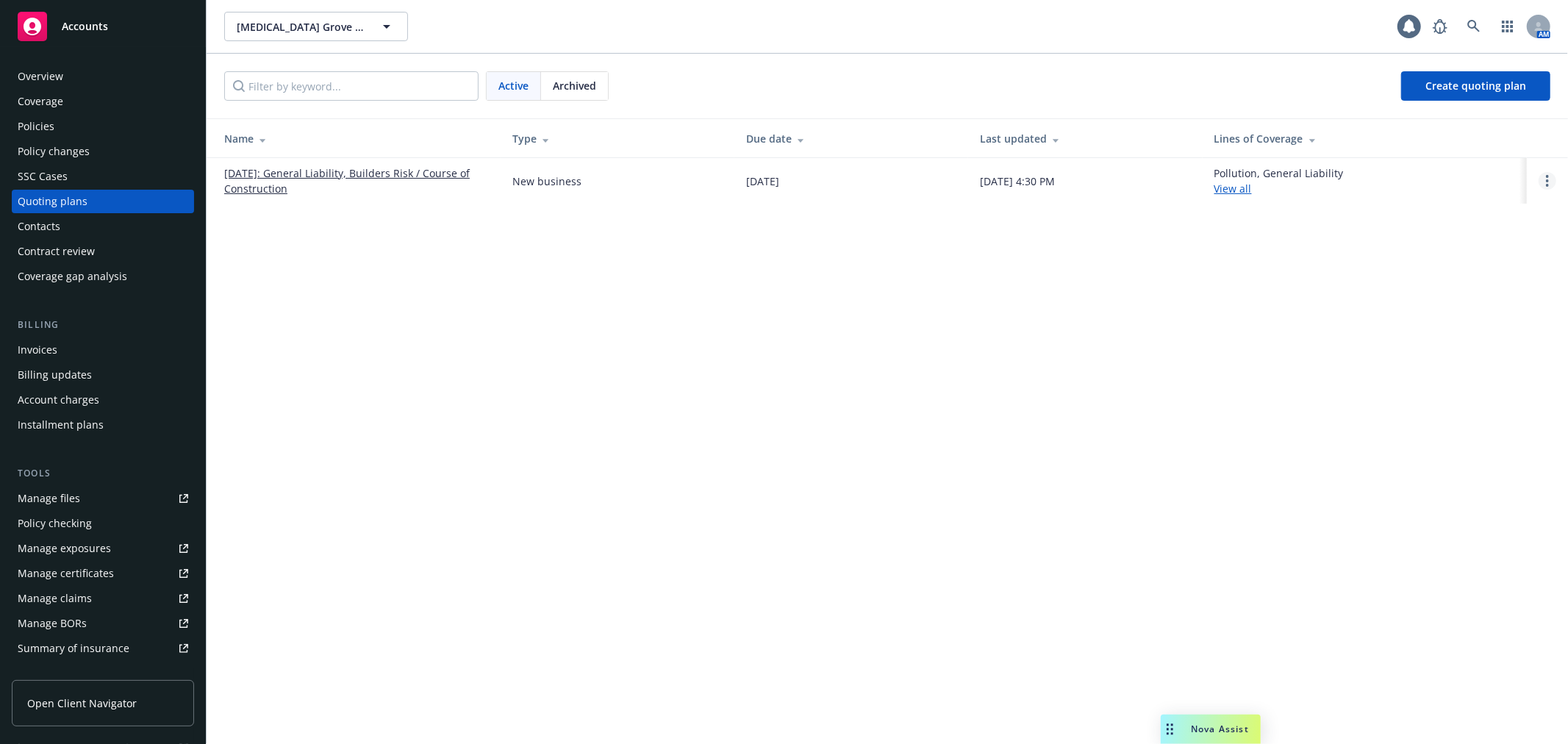
click at [1545, 181] on icon "Open options" at bounding box center [1546, 181] width 3 height 11
click at [1503, 113] on link "Rename" at bounding box center [1471, 111] width 128 height 30
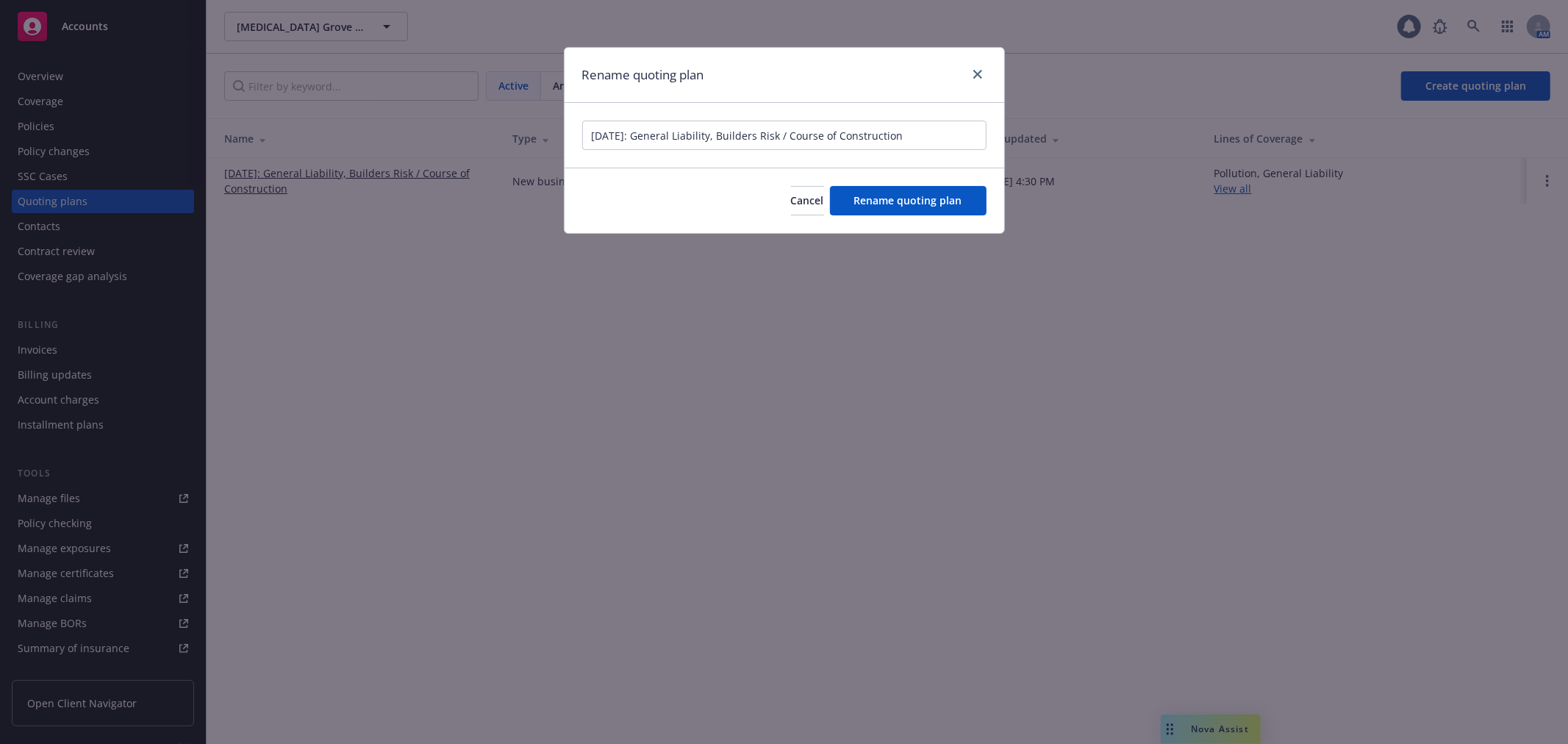
drag, startPoint x: 651, startPoint y: 134, endPoint x: 971, endPoint y: 138, distance: 320.0
click at [971, 138] on input "10/25/2025: General Liability, Builders Risk / Course of Construction" at bounding box center [784, 135] width 405 height 30
type input "10/25/2025 GL COC - Calistoga Lots"
click at [918, 192] on button "Rename quoting plan" at bounding box center [908, 201] width 157 height 30
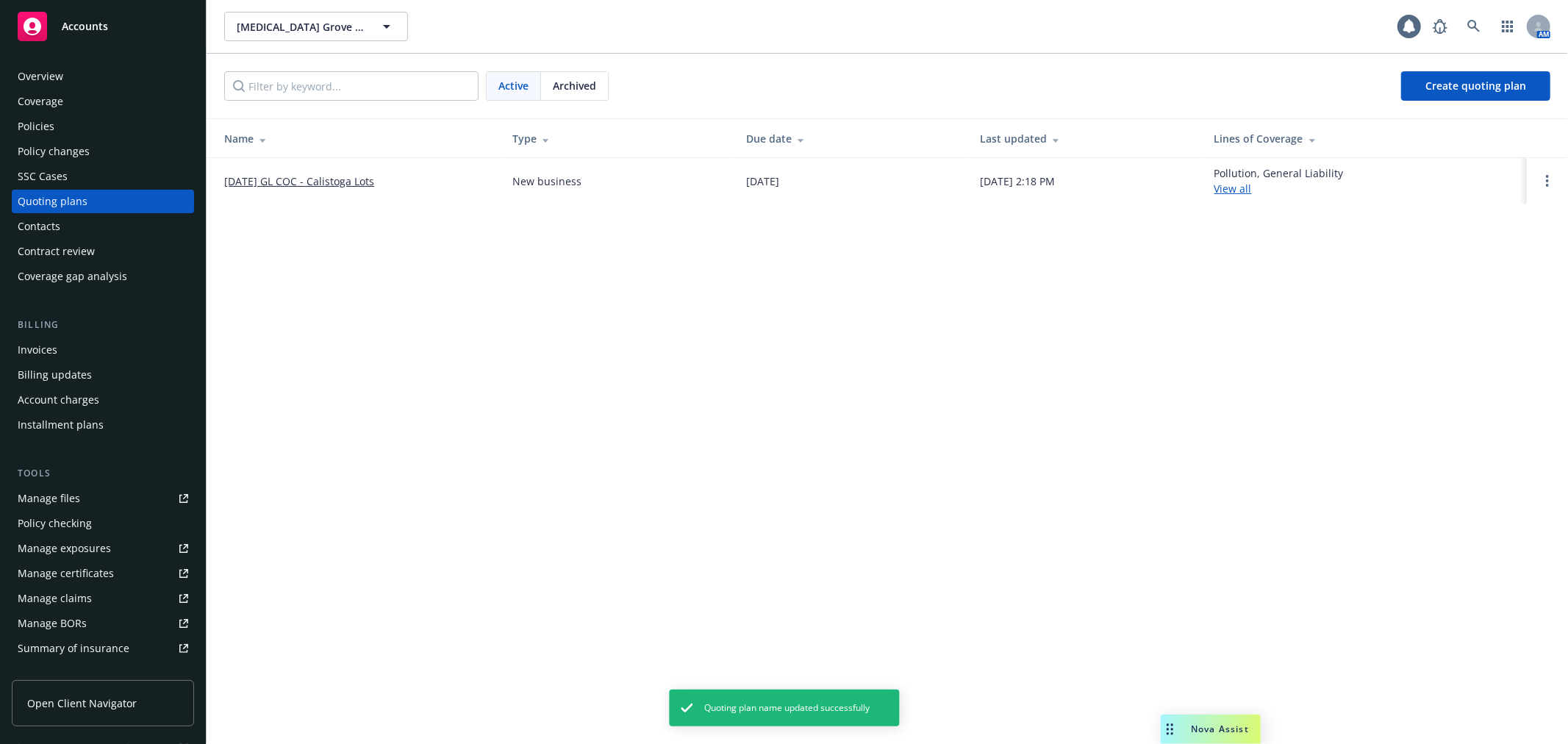
click at [310, 184] on link "10/25/2025 GL COC - Calistoga Lots" at bounding box center [299, 181] width 150 height 16
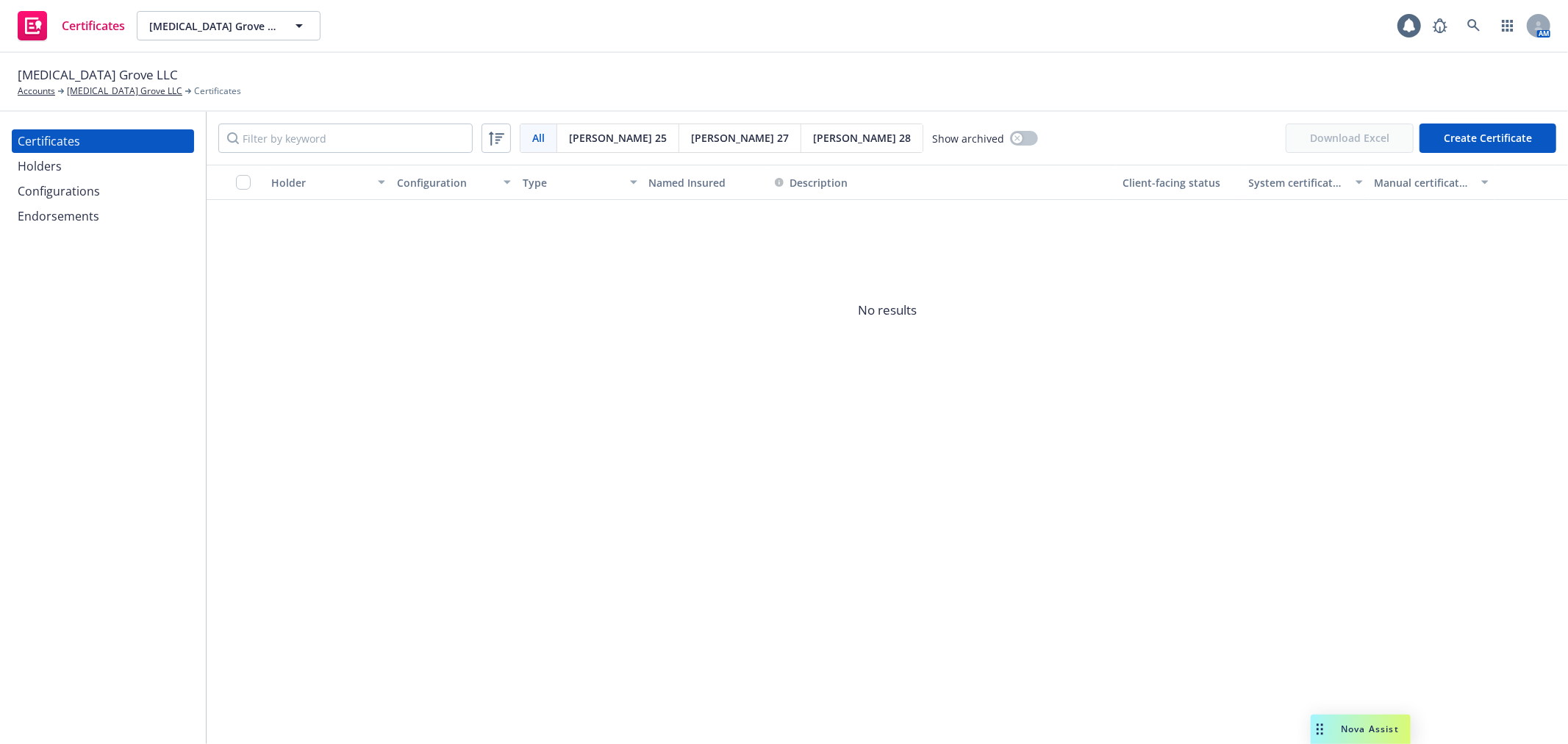
click at [120, 166] on div "Holders" at bounding box center [103, 166] width 171 height 24
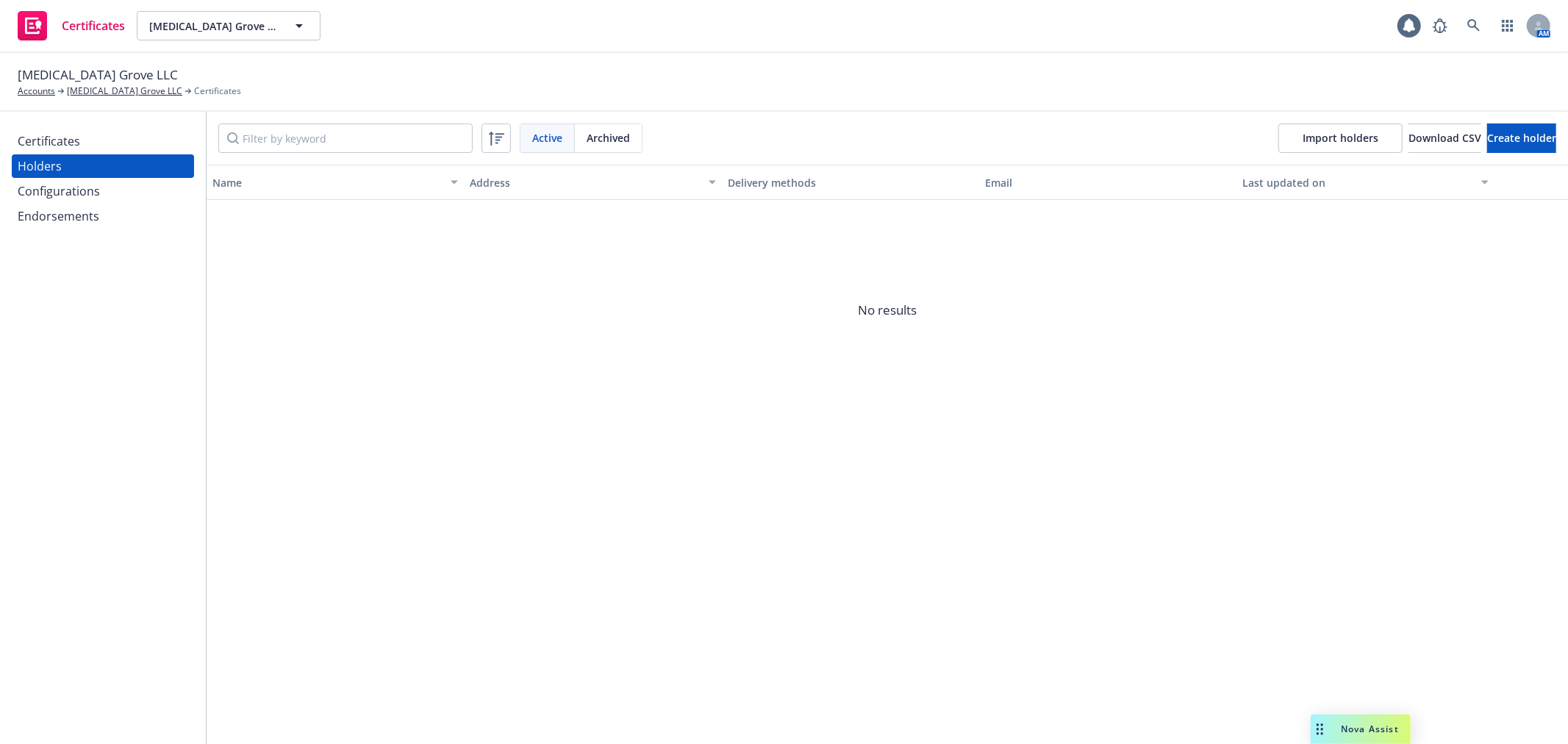
click at [1482, 113] on div "Active Archived Import holders Download CSV Create holder" at bounding box center [887, 138] width 1361 height 53
click at [1487, 135] on span "Create holder" at bounding box center [1521, 138] width 69 height 14
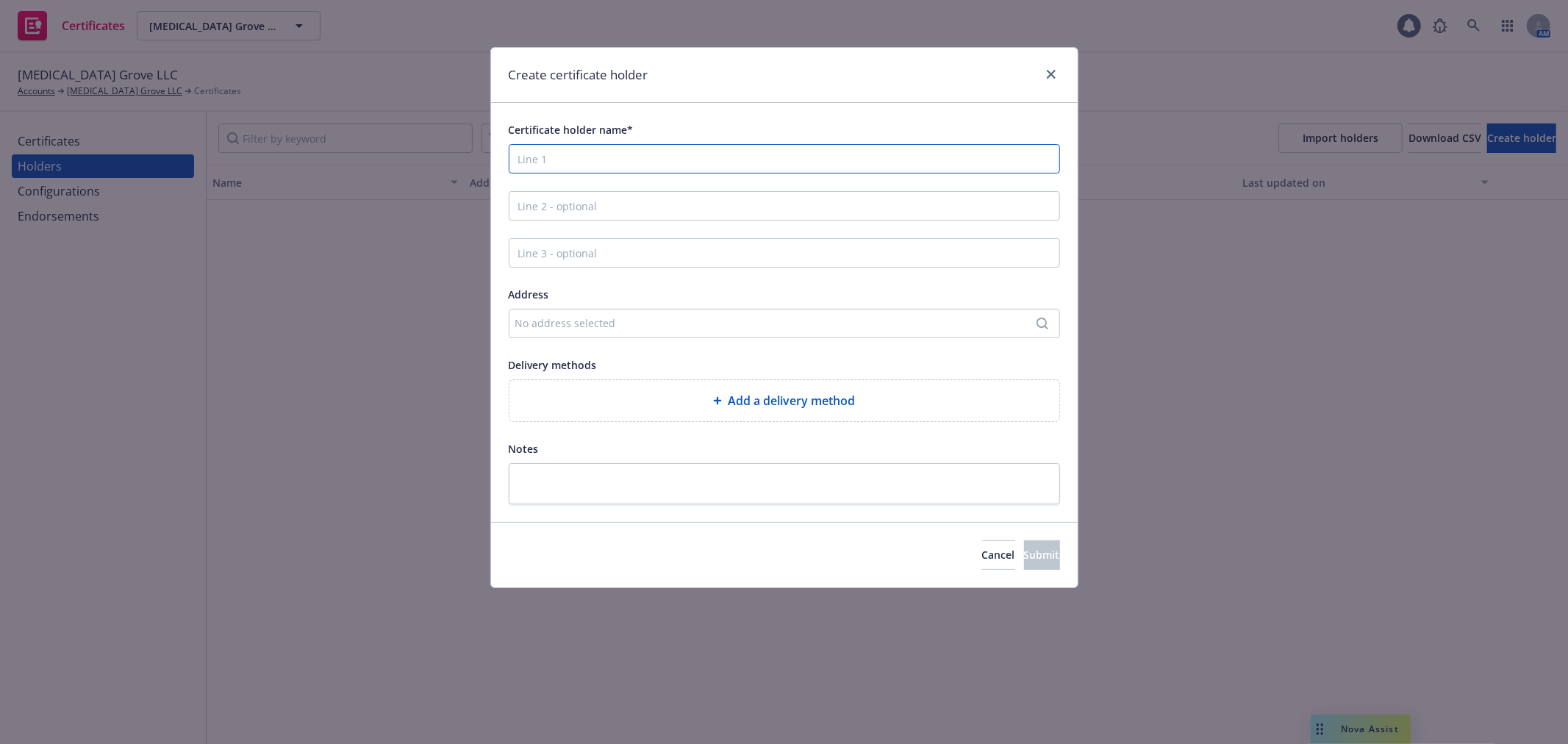
click at [566, 147] on input "Certificate holder name*" at bounding box center [784, 159] width 551 height 30
paste input "Lima One Capital, LLC"
type input "Lima One Capital, LLC"
click at [642, 199] on input "Line 2 - optional" at bounding box center [784, 206] width 551 height 30
paste input "ISAOA/ATIMA"
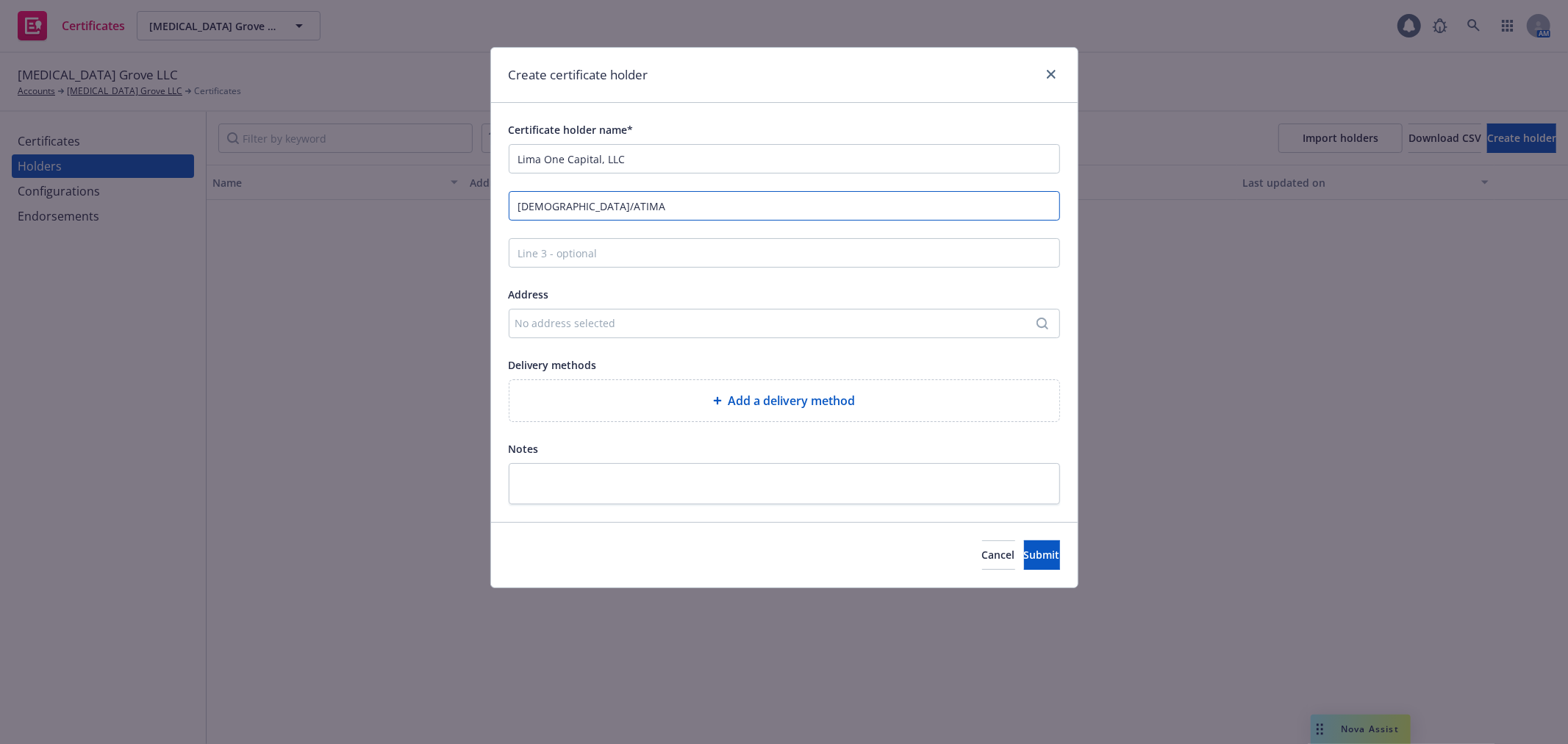
type input "ISAOA/ATIMA"
click at [563, 254] on input "Line 3 - optional" at bounding box center [784, 253] width 551 height 30
paste input "c/o Lee & Mason Financial Services, Inc."
type input "c/o Lee & Mason Financial Services, Inc."
drag, startPoint x: 591, startPoint y: 215, endPoint x: 498, endPoint y: 222, distance: 93.3
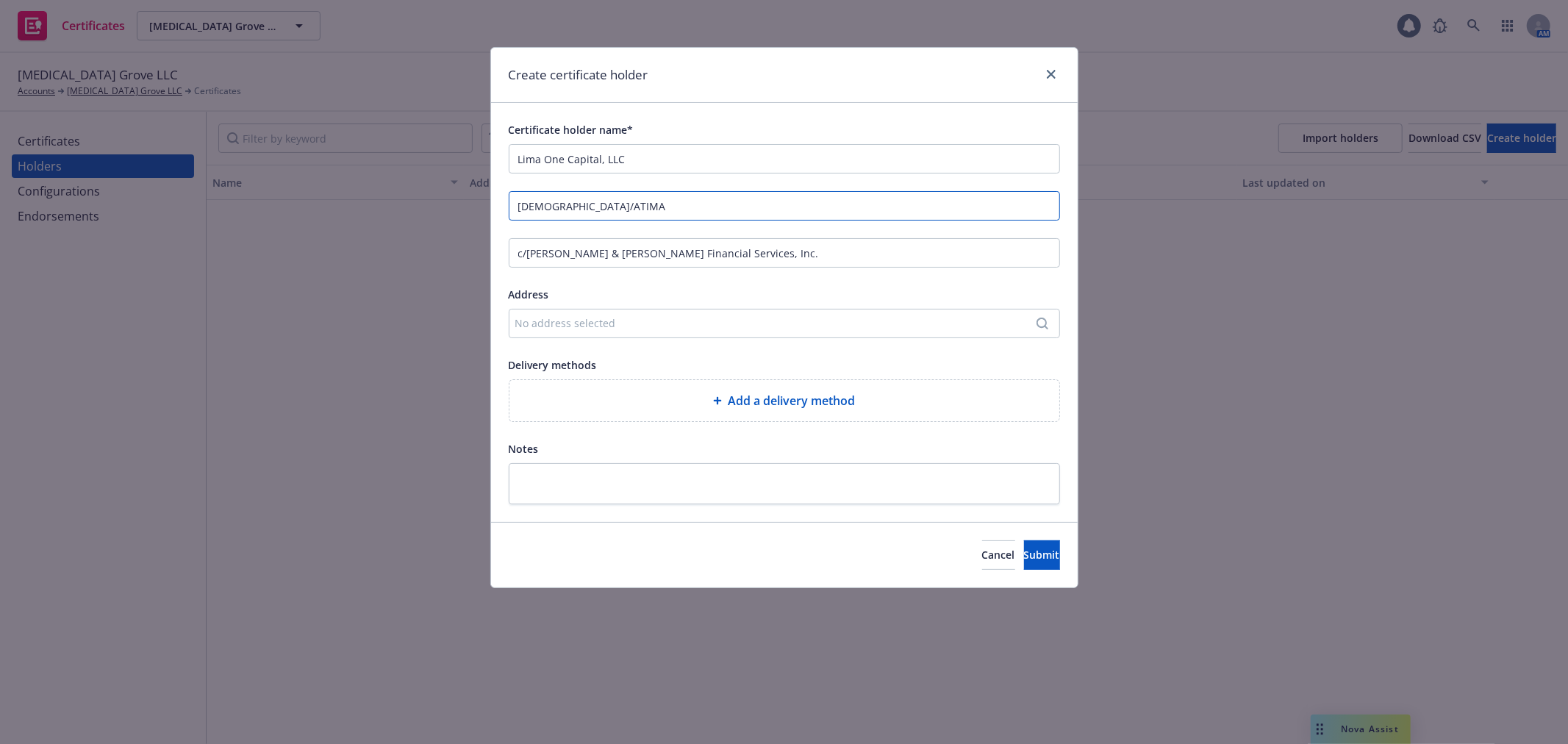
click at [498, 222] on div "Certificate holder name* Lima One Capital, LLC ISAOA/ATIMA c/o Lee & Mason Fina…" at bounding box center [784, 312] width 586 height 419
click at [674, 158] on input "Lima One Capital, LLC" at bounding box center [784, 159] width 551 height 30
paste input "ISAOA/ATIMA"
click at [658, 257] on input "c/o Lee & Mason Financial Services, Inc." at bounding box center [784, 253] width 551 height 30
click at [621, 161] on input "Lima One Capital, LLC ISAOA/ATIMA" at bounding box center [784, 159] width 551 height 30
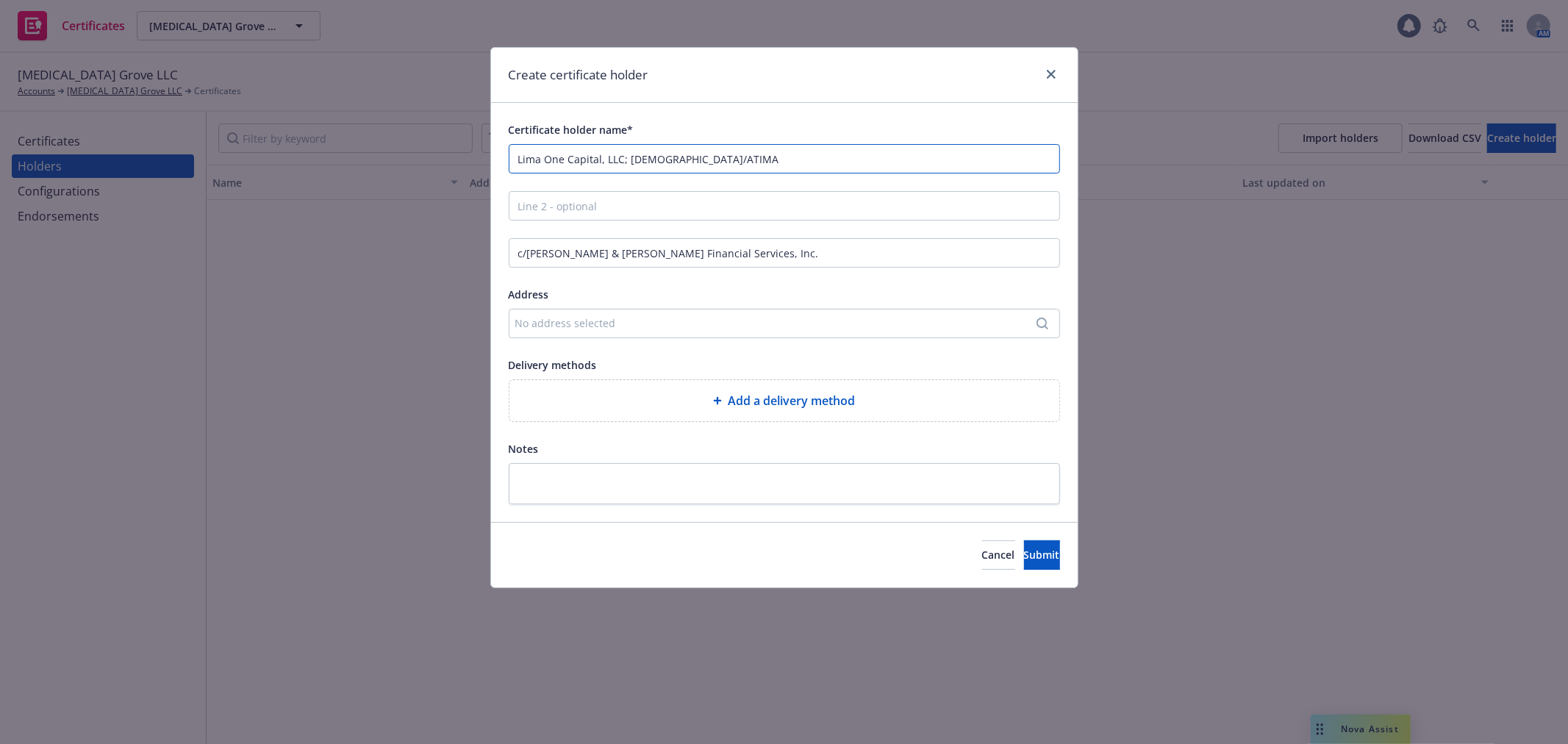
type input "Lima One Capital, LLC; ISAOA/ATIMA"
click at [678, 249] on input "c/o Lee & Mason Financial Services, Inc." at bounding box center [784, 253] width 551 height 30
click at [689, 207] on input "Line 2 - optional" at bounding box center [784, 206] width 551 height 30
paste input "c/o Lee & Mason Financial Services, Inc."
type input "c/o Lee & Mason Financial Services, Inc."
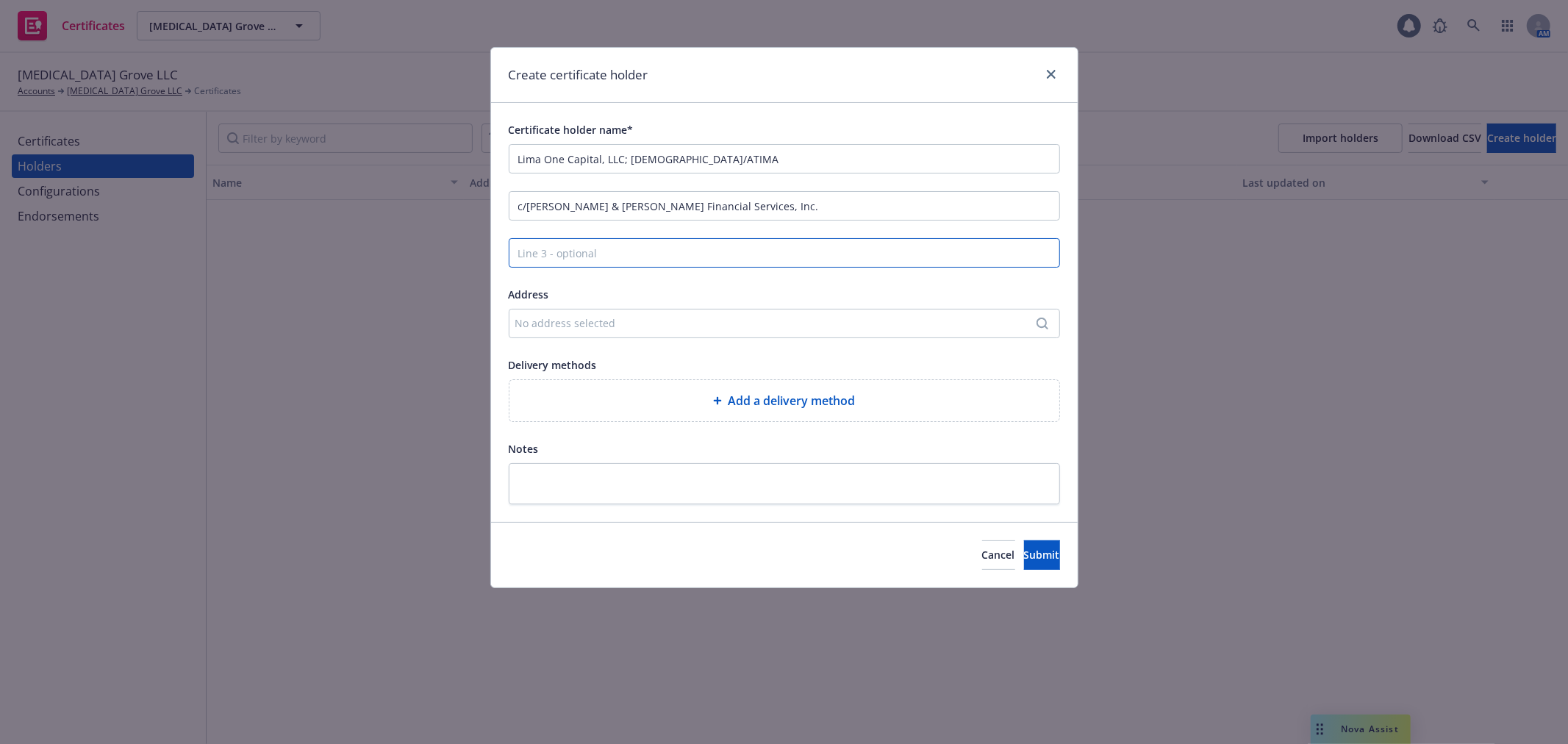
click at [583, 240] on input "Line 3 - optional" at bounding box center [784, 253] width 551 height 30
paste input "P.O. Box 8485, Reston, VA 20195"
type input "P.O. Box 8485, Reston, VA 20195"
click at [732, 409] on span "Add a delivery method" at bounding box center [791, 400] width 127 height 17
select select "EMAIL"
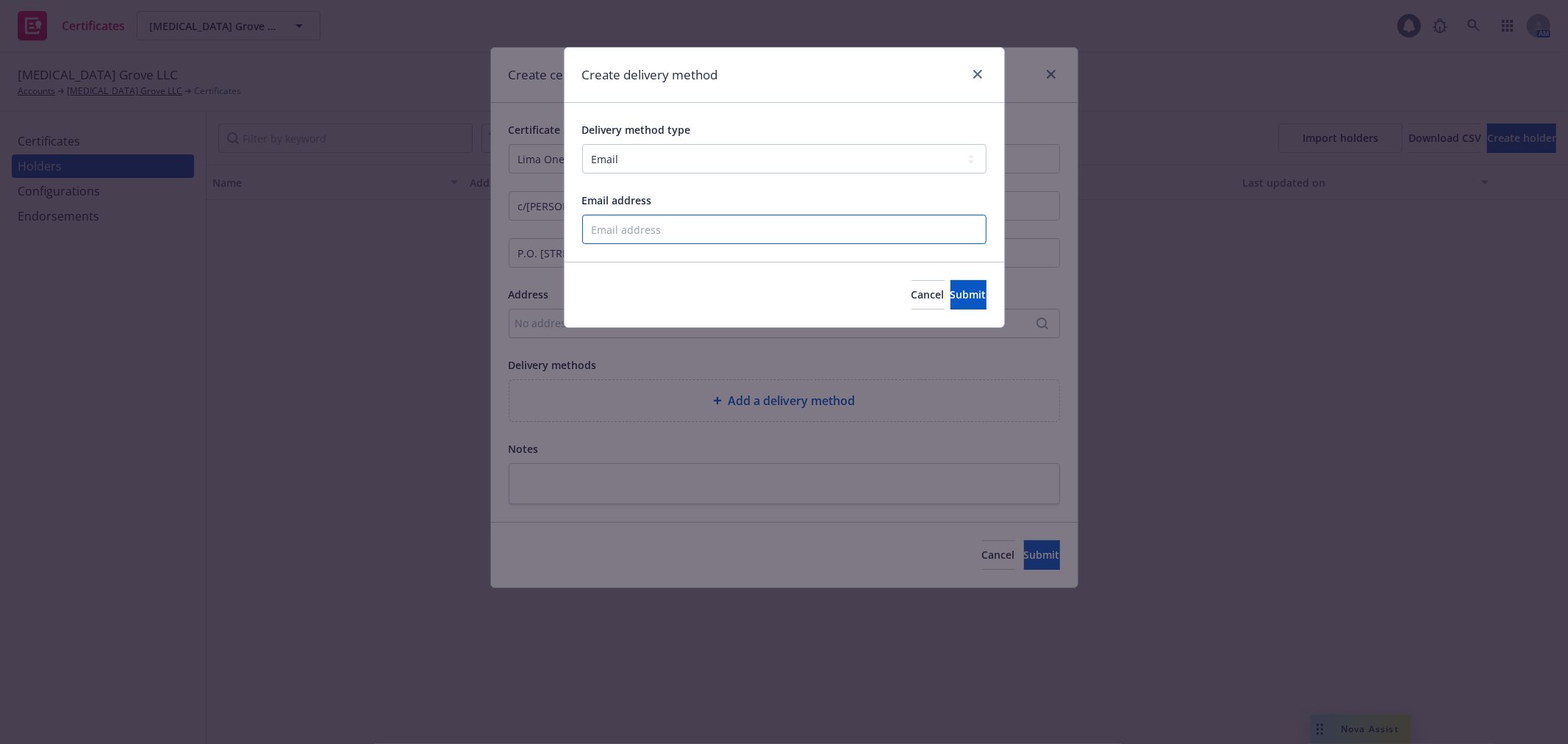
click at [662, 228] on input "Email address" at bounding box center [784, 229] width 405 height 30
paste input "cfowler@limaonecapital.com"
type input "cfowler@limaonecapital.com"
click at [951, 289] on span "Submit" at bounding box center [968, 295] width 36 height 14
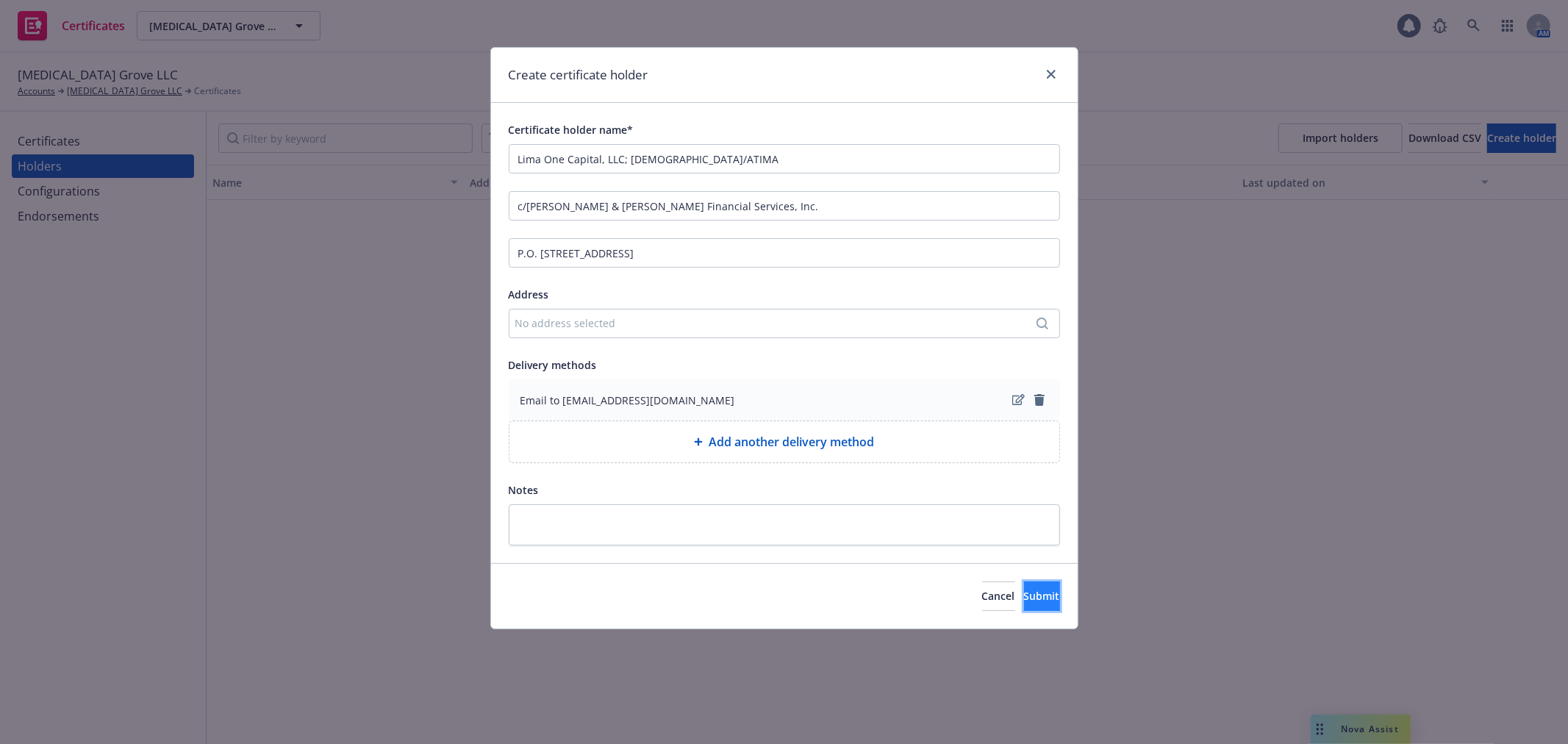
click at [1024, 596] on span "Submit" at bounding box center [1041, 596] width 36 height 14
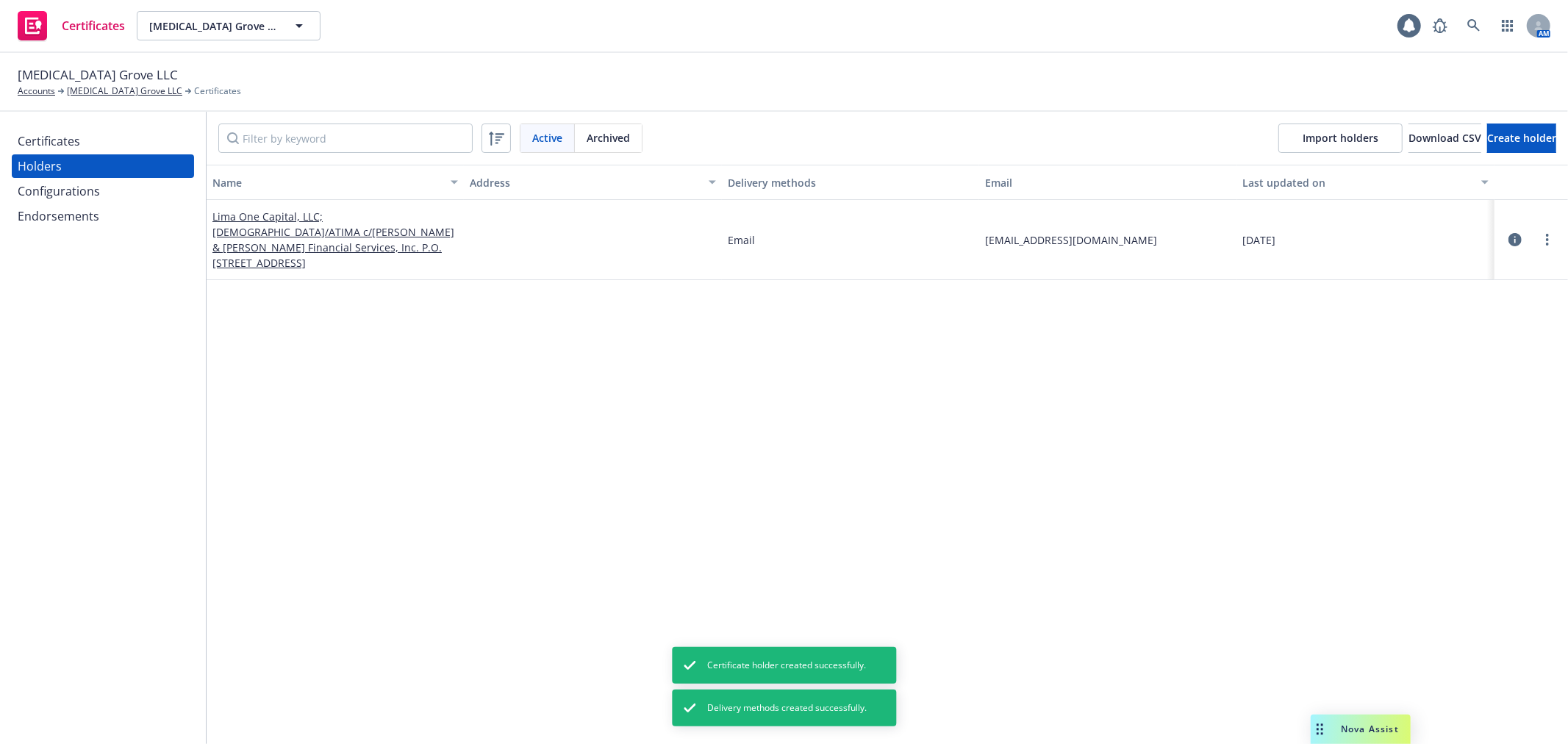
click at [125, 140] on div "Certificates" at bounding box center [103, 140] width 171 height 24
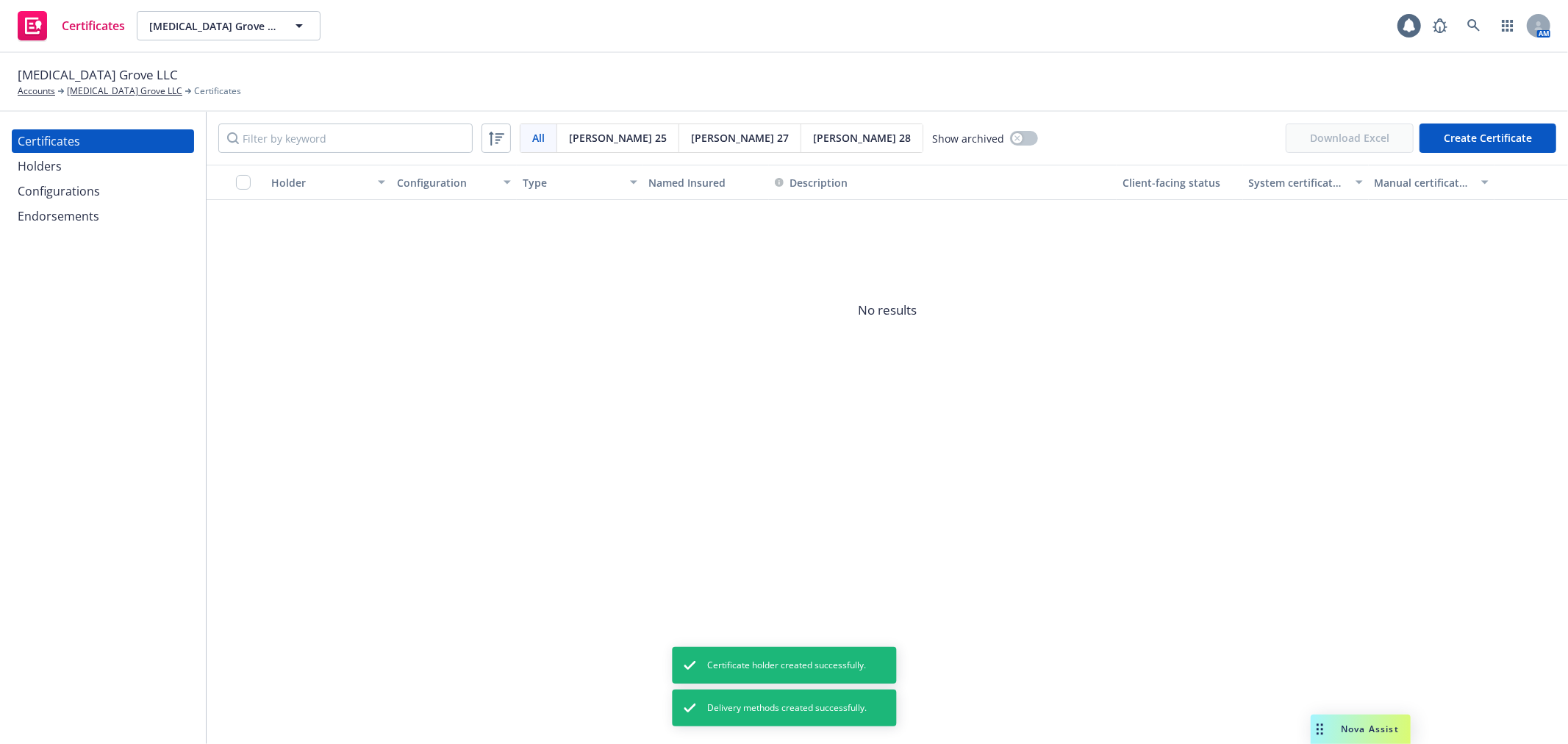
click at [691, 136] on span "Acord 27" at bounding box center [740, 138] width 98 height 16
click at [1526, 133] on button "Create Certificate" at bounding box center [1487, 139] width 137 height 30
select select "ACORD27"
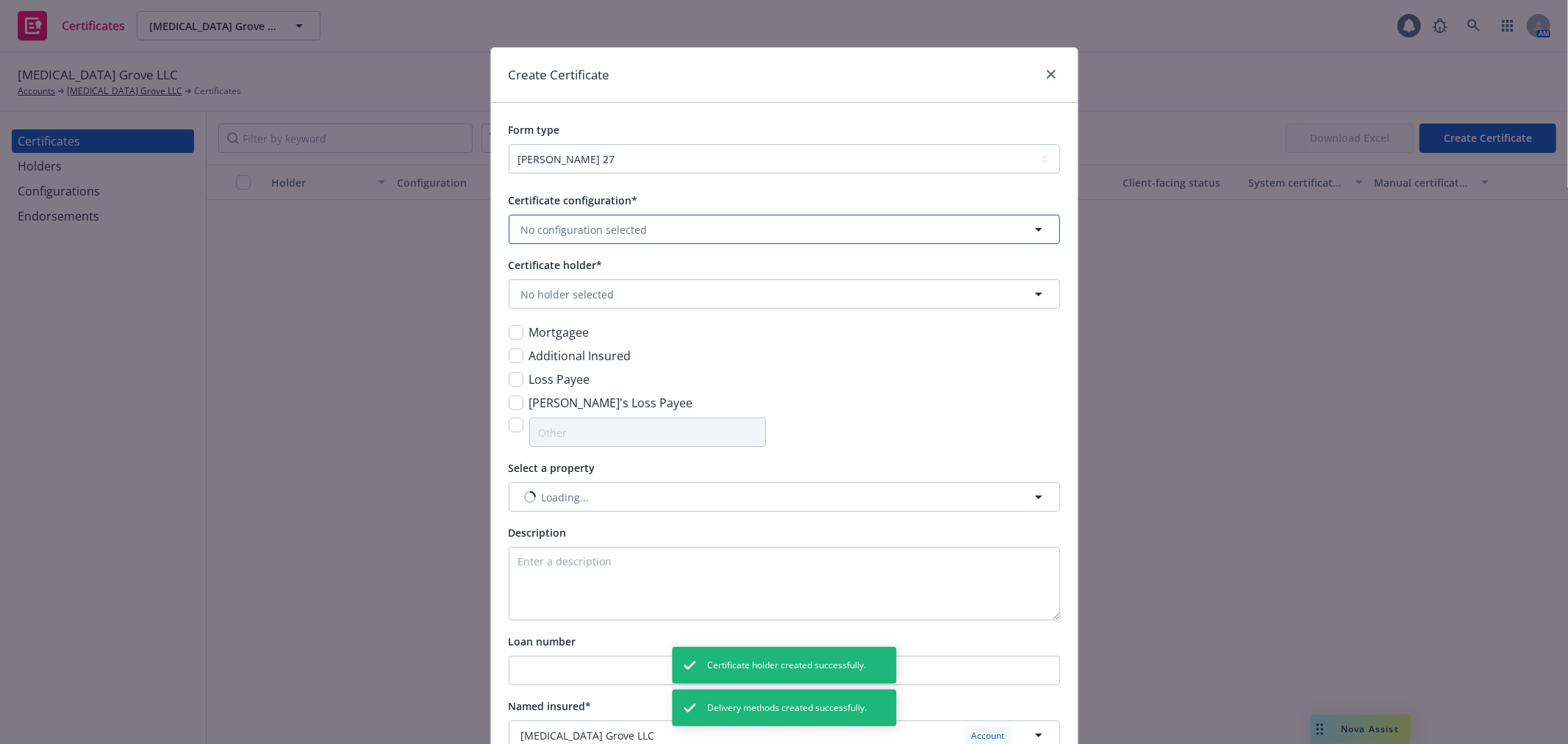
click at [530, 236] on span "No configuration selected" at bounding box center [583, 230] width 126 height 16
click at [794, 365] on div "Additional Insured" at bounding box center [784, 356] width 551 height 17
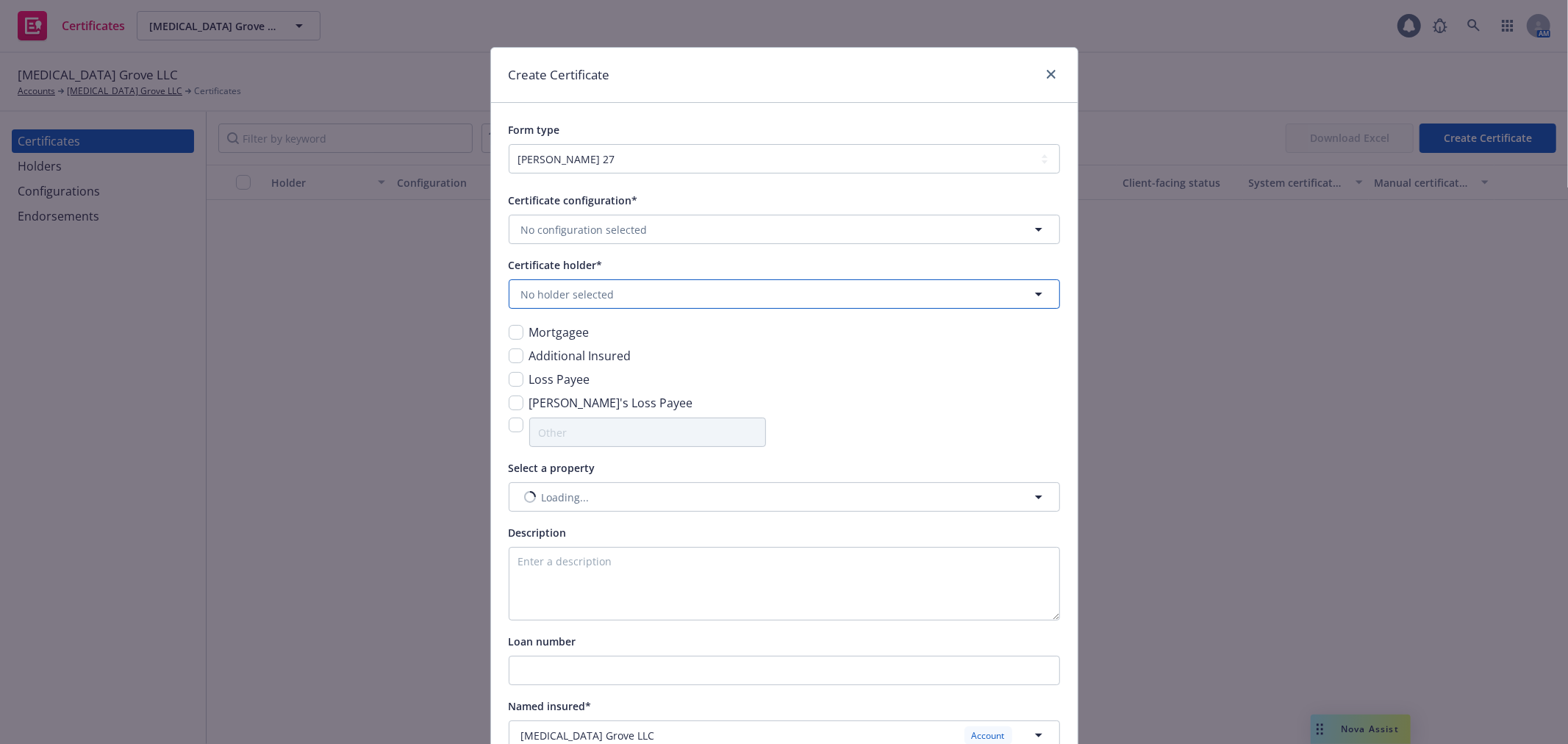
click at [652, 297] on button "No holder selected" at bounding box center [784, 294] width 551 height 30
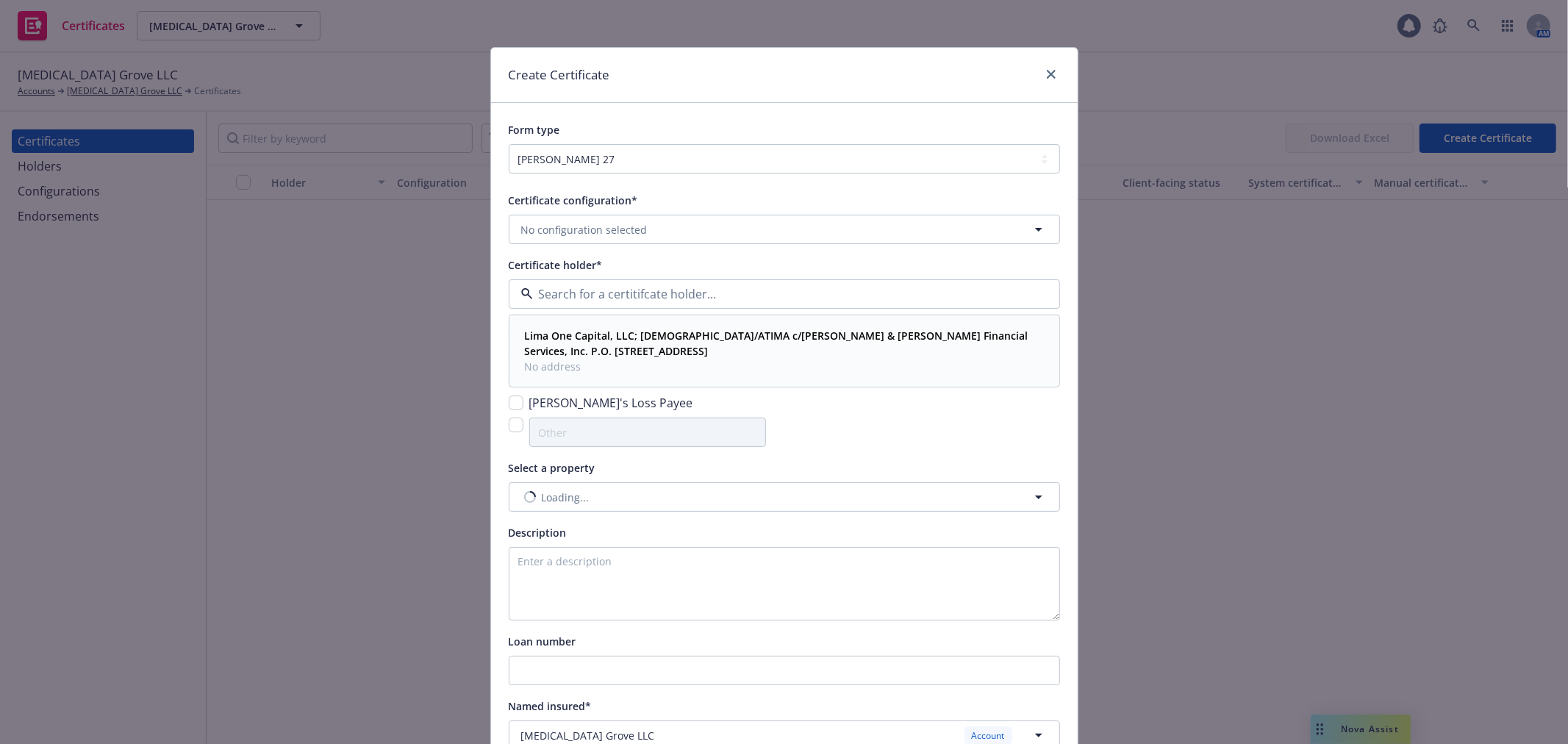
click at [634, 349] on span "Lima One Capital, LLC; ISAOA/ATIMA c/o Lee & Mason Financial Services, Inc. P.O…" at bounding box center [783, 343] width 516 height 31
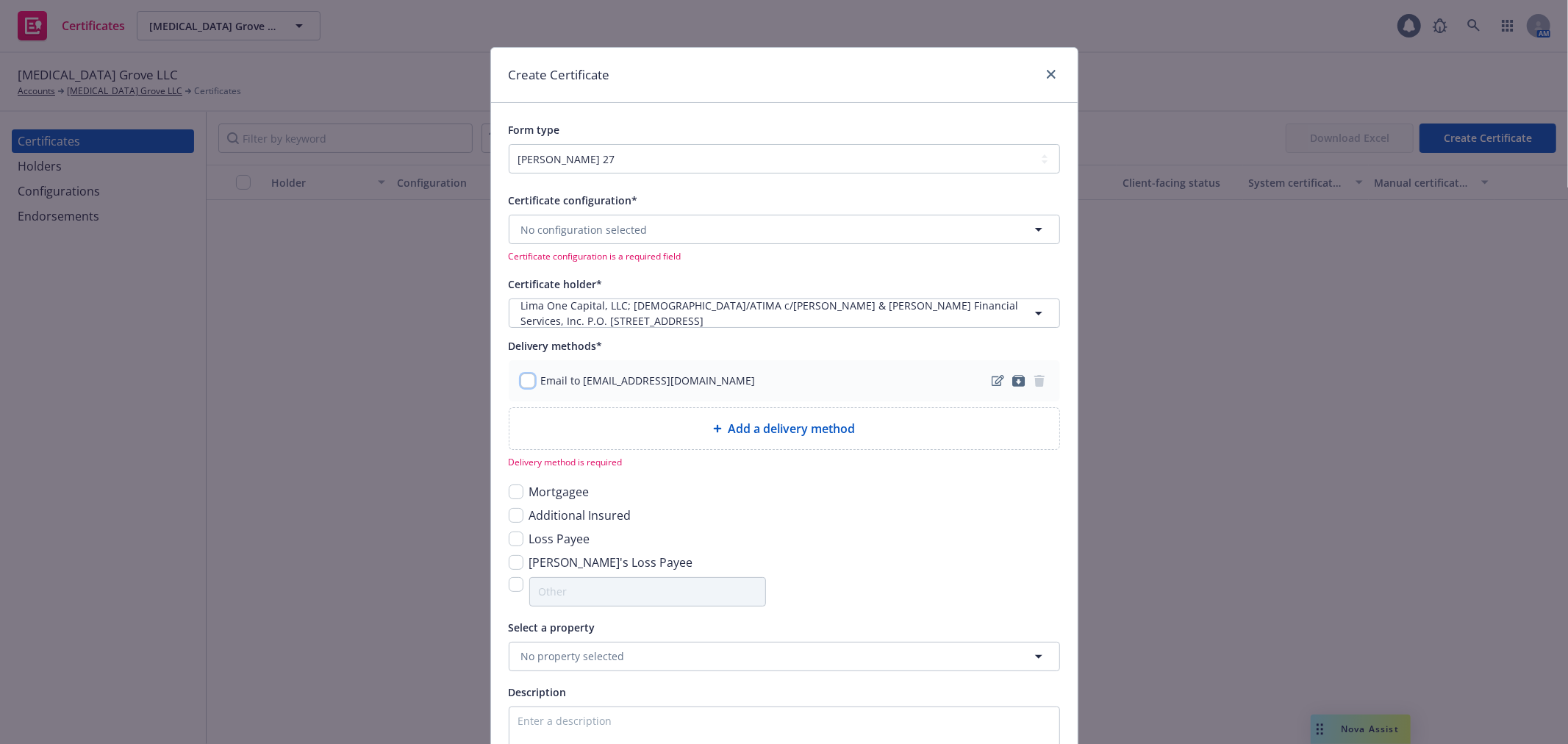
click at [525, 381] on input "checkbox" at bounding box center [528, 380] width 15 height 15
checkbox input "true"
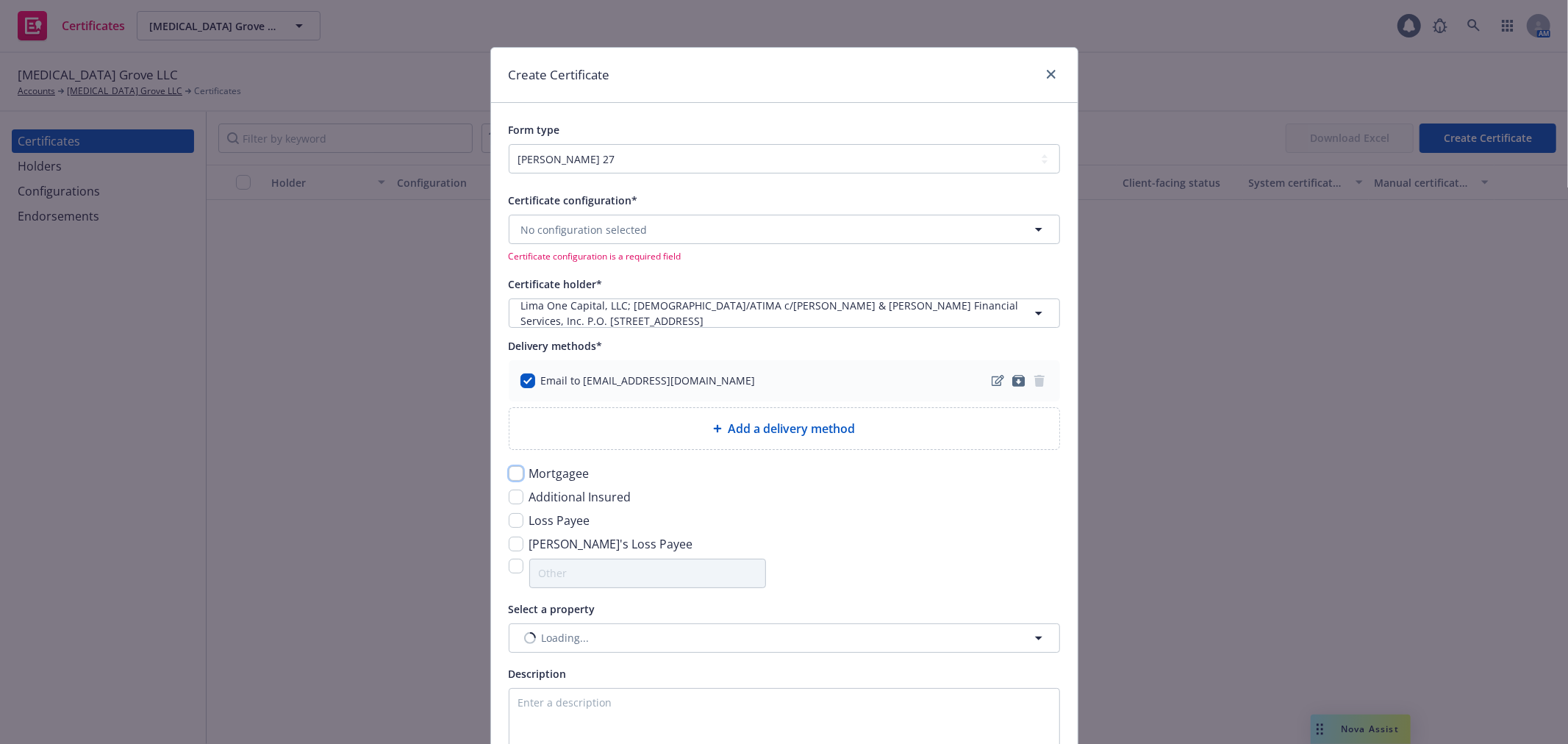
click at [508, 473] on input "checkbox" at bounding box center [515, 473] width 15 height 15
checkbox input "true"
click at [619, 693] on textarea at bounding box center [784, 725] width 551 height 73
paste textarea "Loan Number: 40012526 Name of Insured: Christopherson Builders LLC"
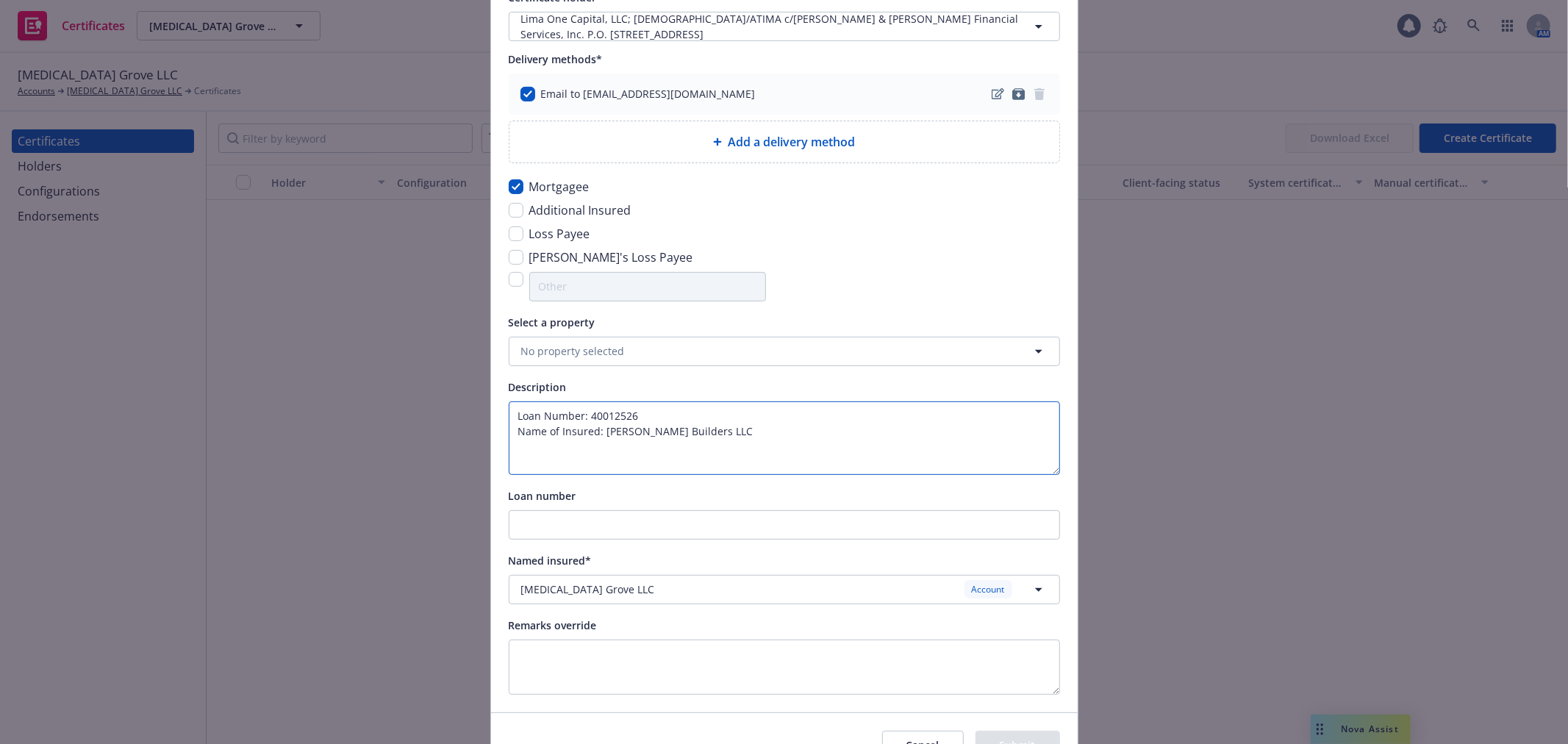
scroll to position [326, 0]
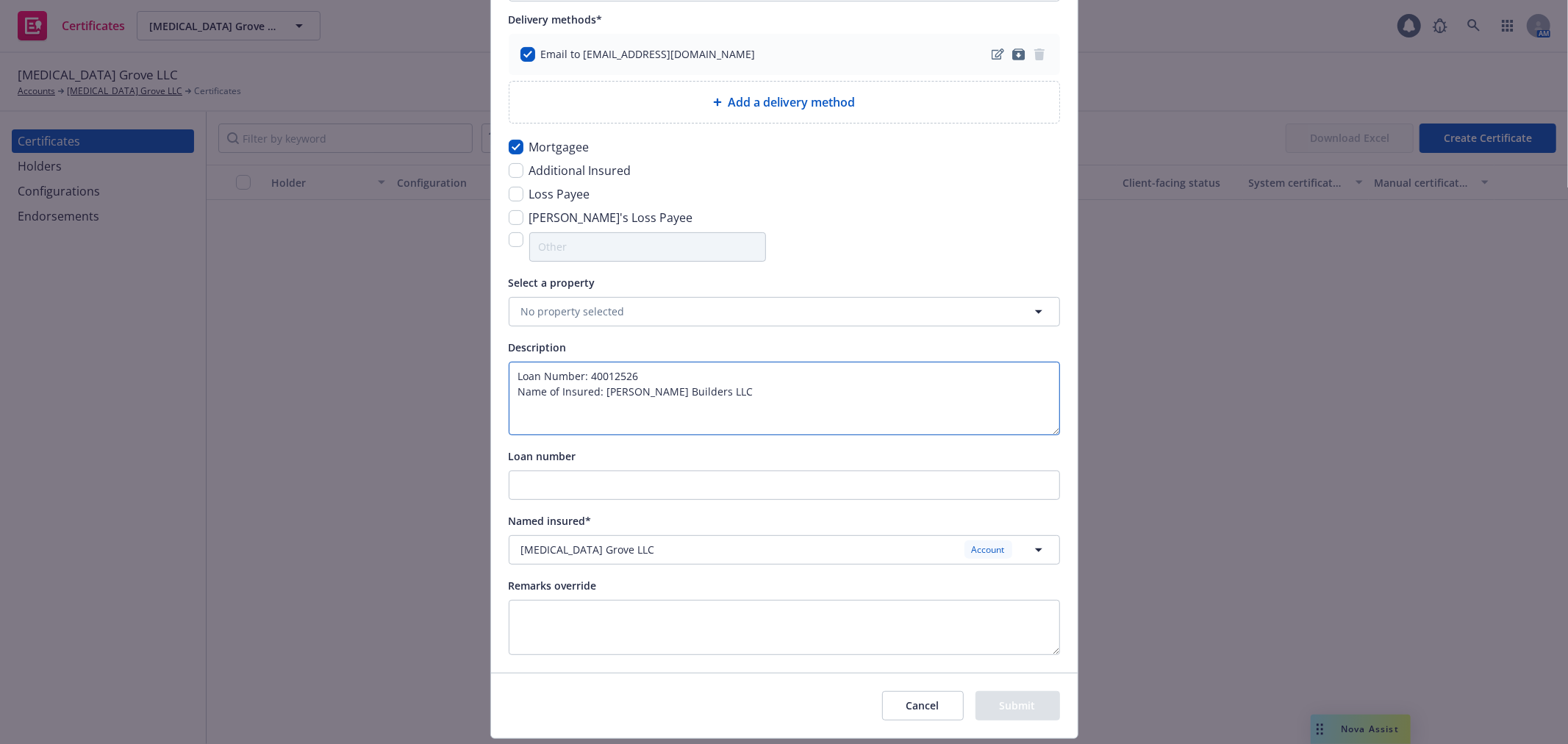
click at [624, 373] on textarea "Loan Number: 40012526 Name of Insured: Christopherson Builders LLC" at bounding box center [784, 399] width 551 height 73
type textarea "Loan Number: 40012526 Name of Insured: Christopherson Builders LLC"
click at [604, 479] on input "Loan number" at bounding box center [784, 485] width 549 height 28
paste input "40012526"
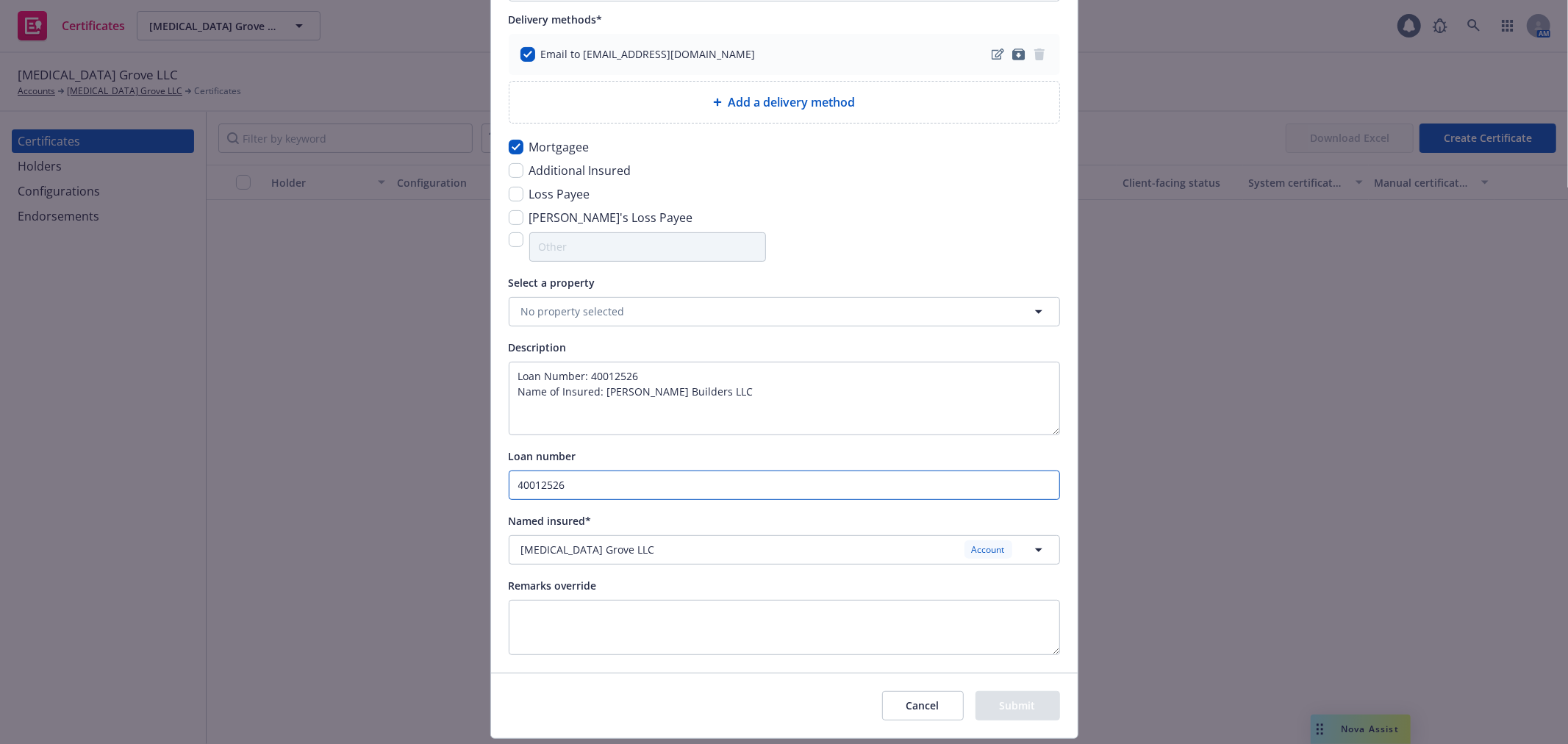
type input "40012526"
drag, startPoint x: 767, startPoint y: 398, endPoint x: 478, endPoint y: 375, distance: 289.9
click at [478, 375] on div "Create Certificate Form type ACORD 25 ACORD 27 ACORD 28 Certificate configurati…" at bounding box center [784, 372] width 1568 height 744
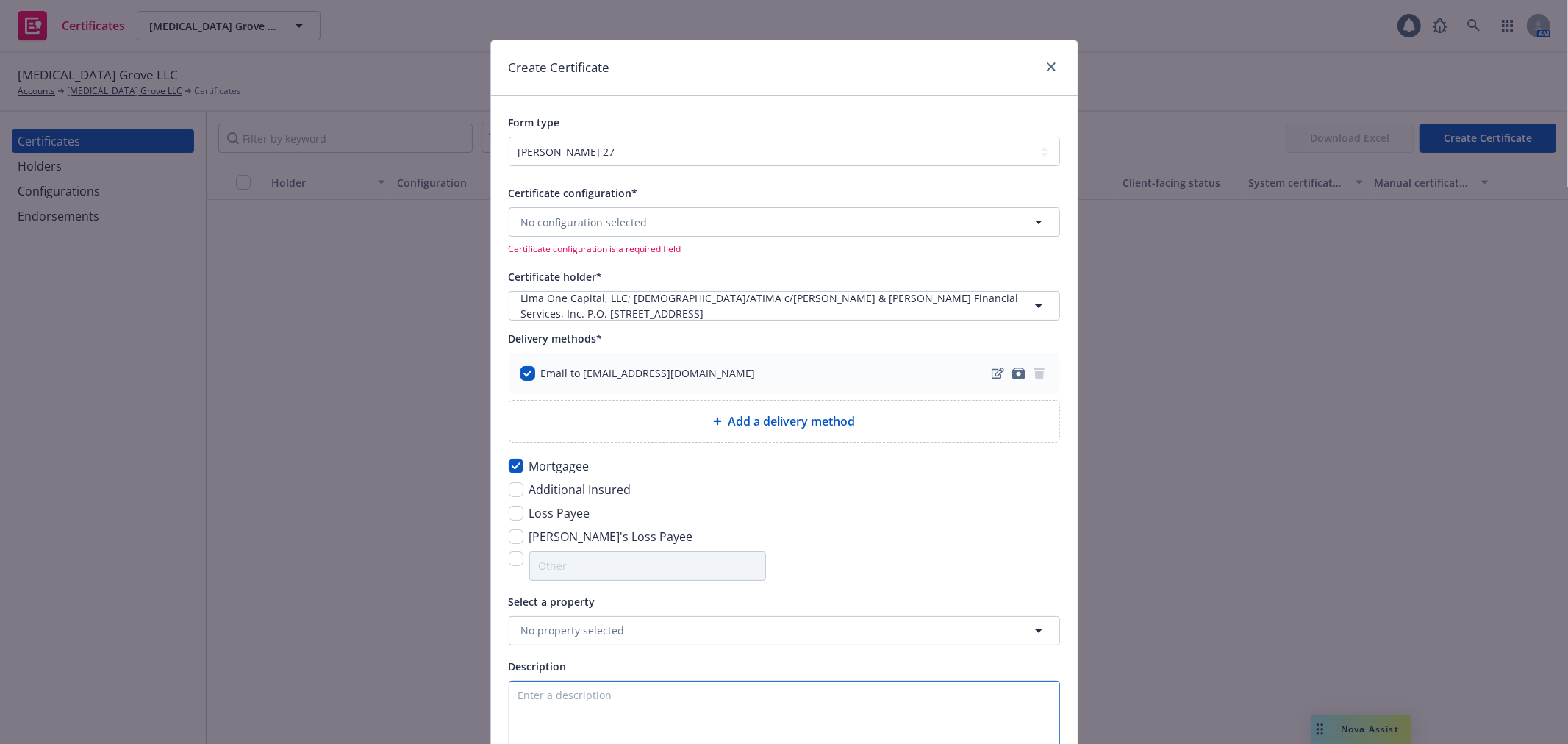
scroll to position [0, 0]
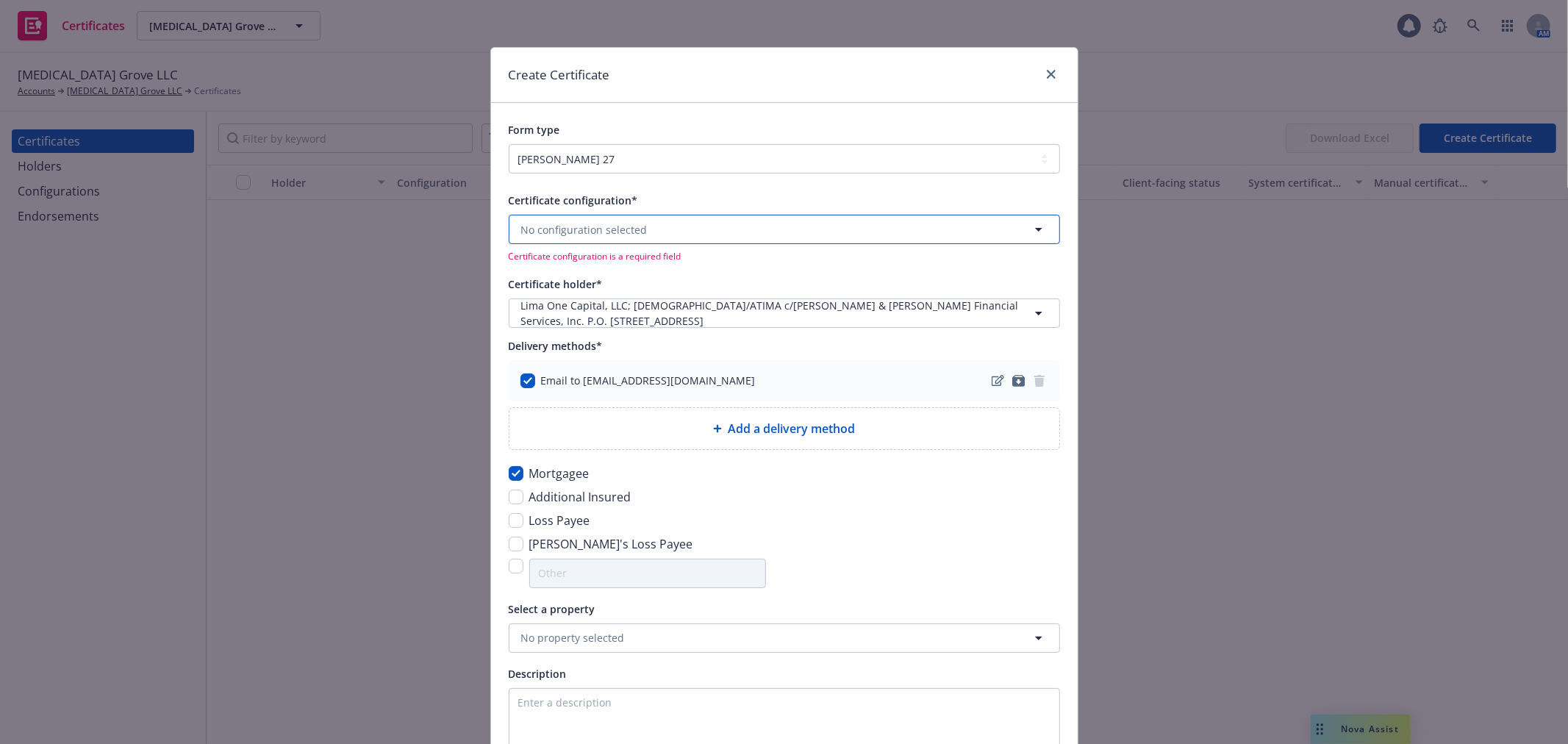
click at [688, 225] on button "No configuration selected" at bounding box center [784, 229] width 551 height 30
click at [688, 225] on input at bounding box center [781, 229] width 497 height 17
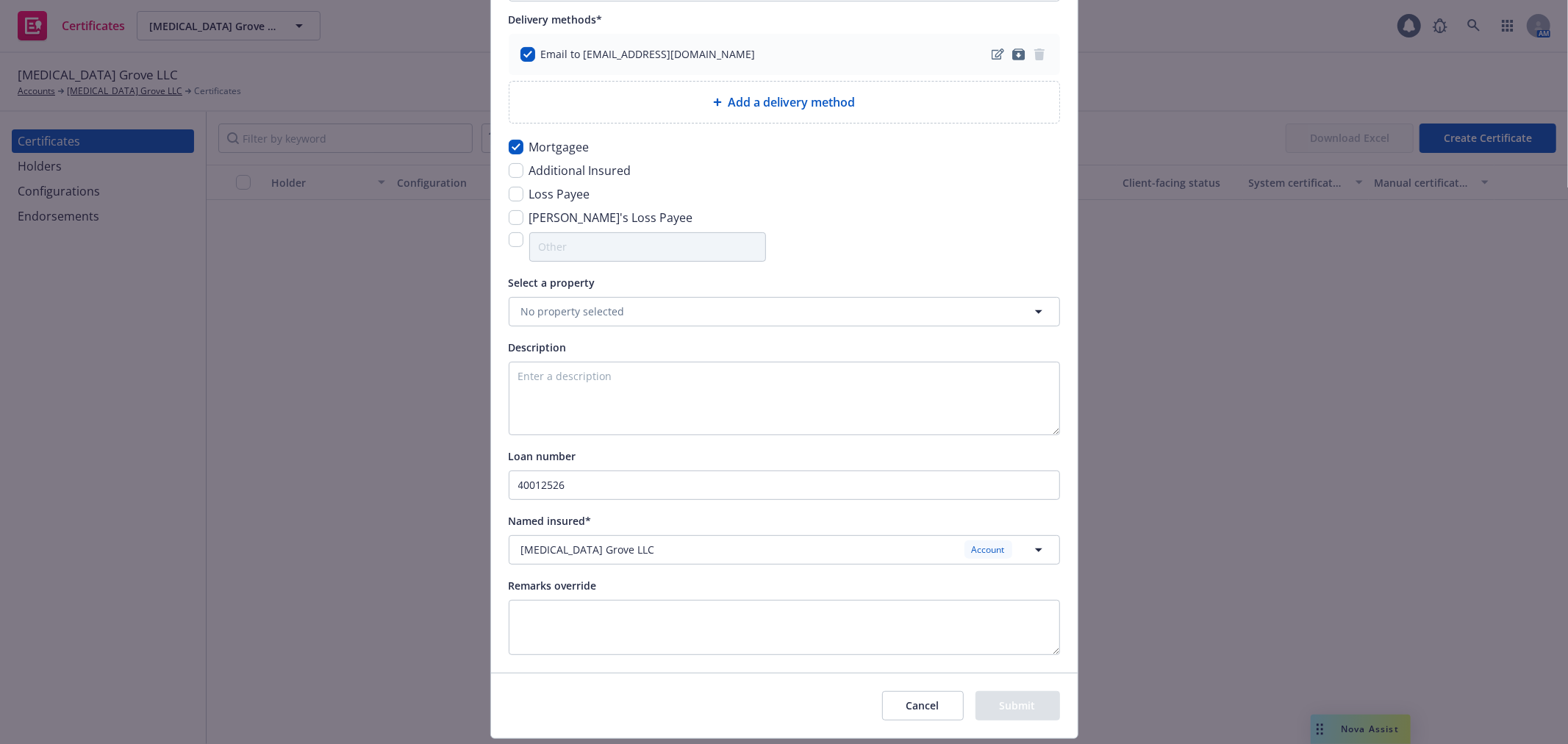
scroll to position [370, 0]
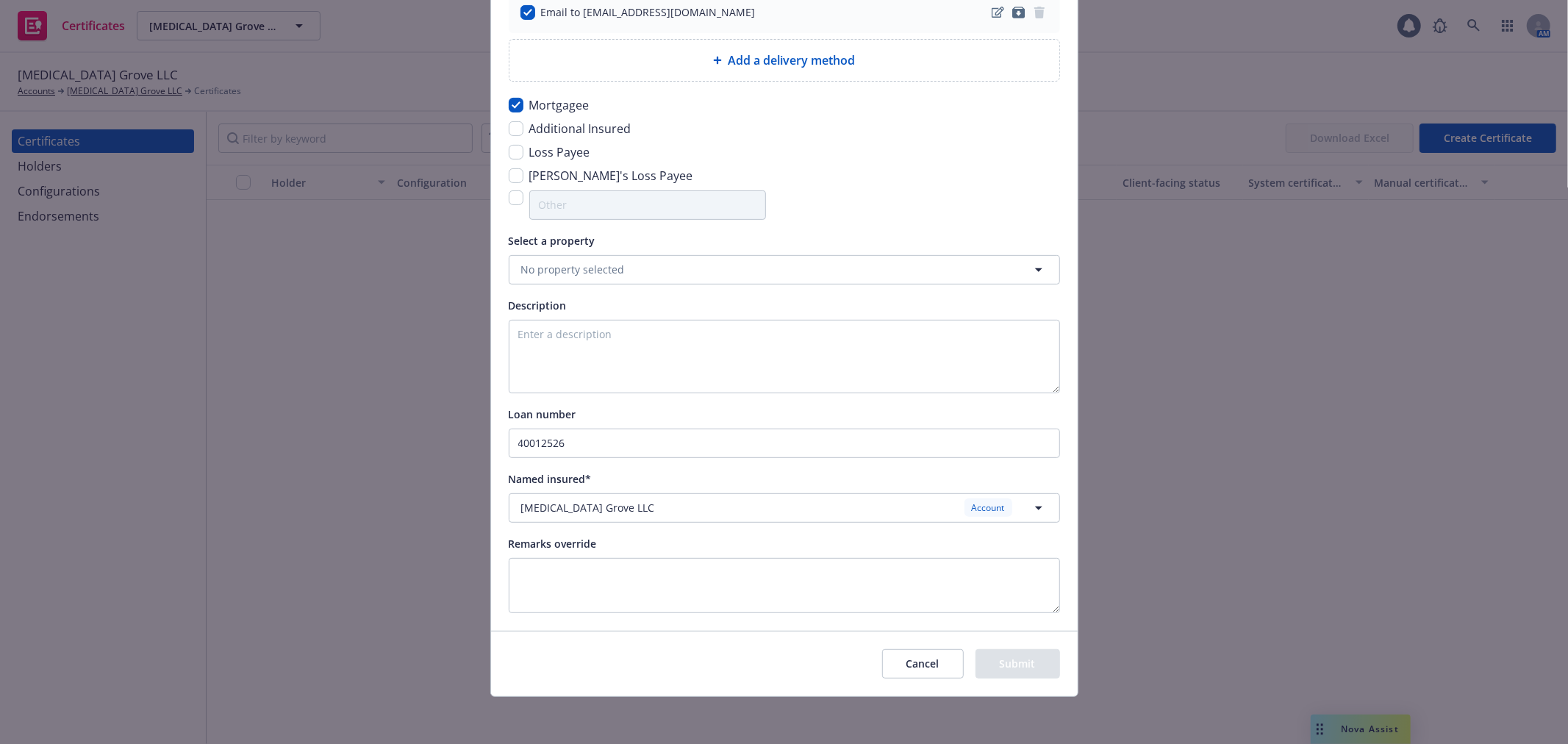
click at [915, 667] on button "Cancel" at bounding box center [923, 664] width 82 height 30
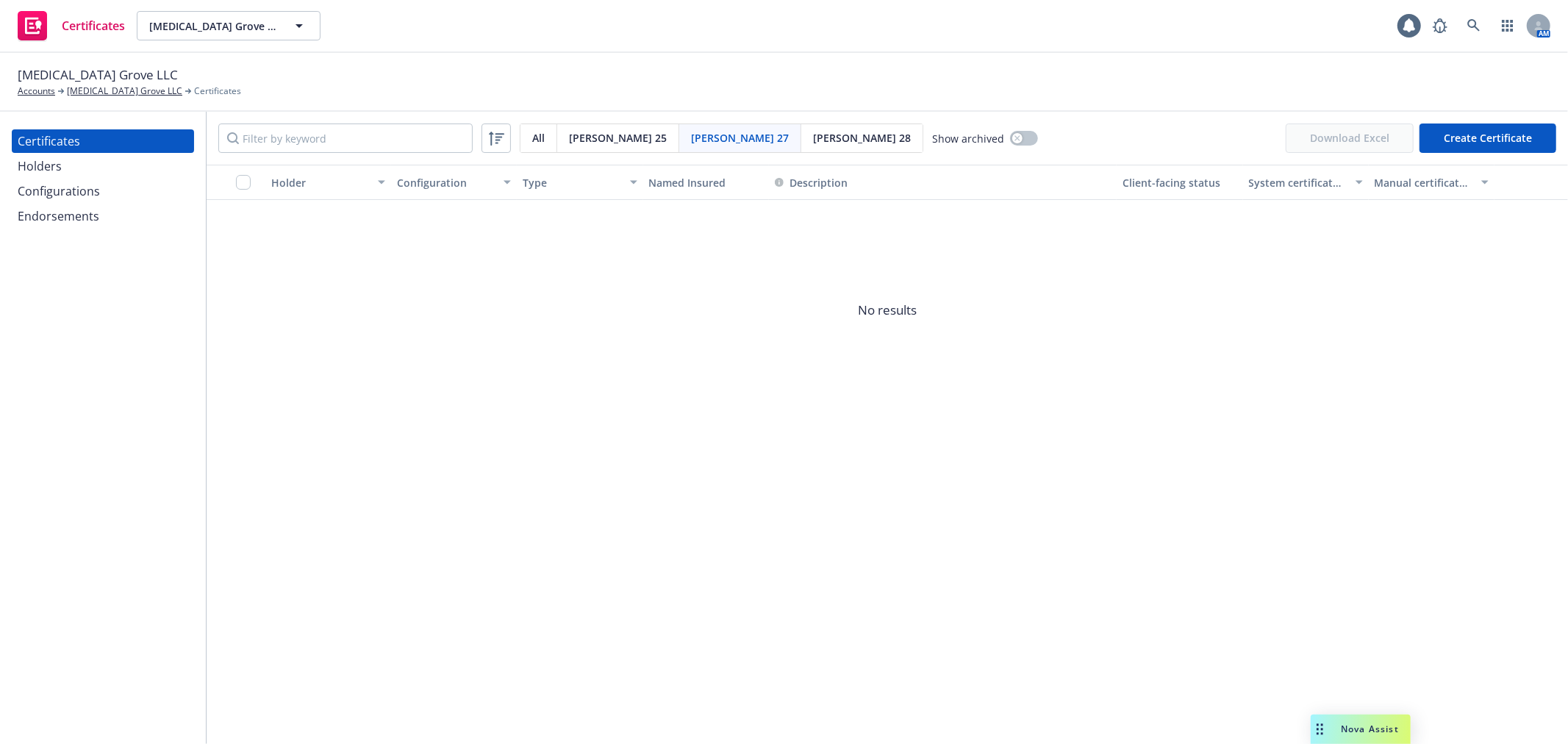
click at [91, 180] on div "Configurations" at bounding box center [58, 191] width 82 height 24
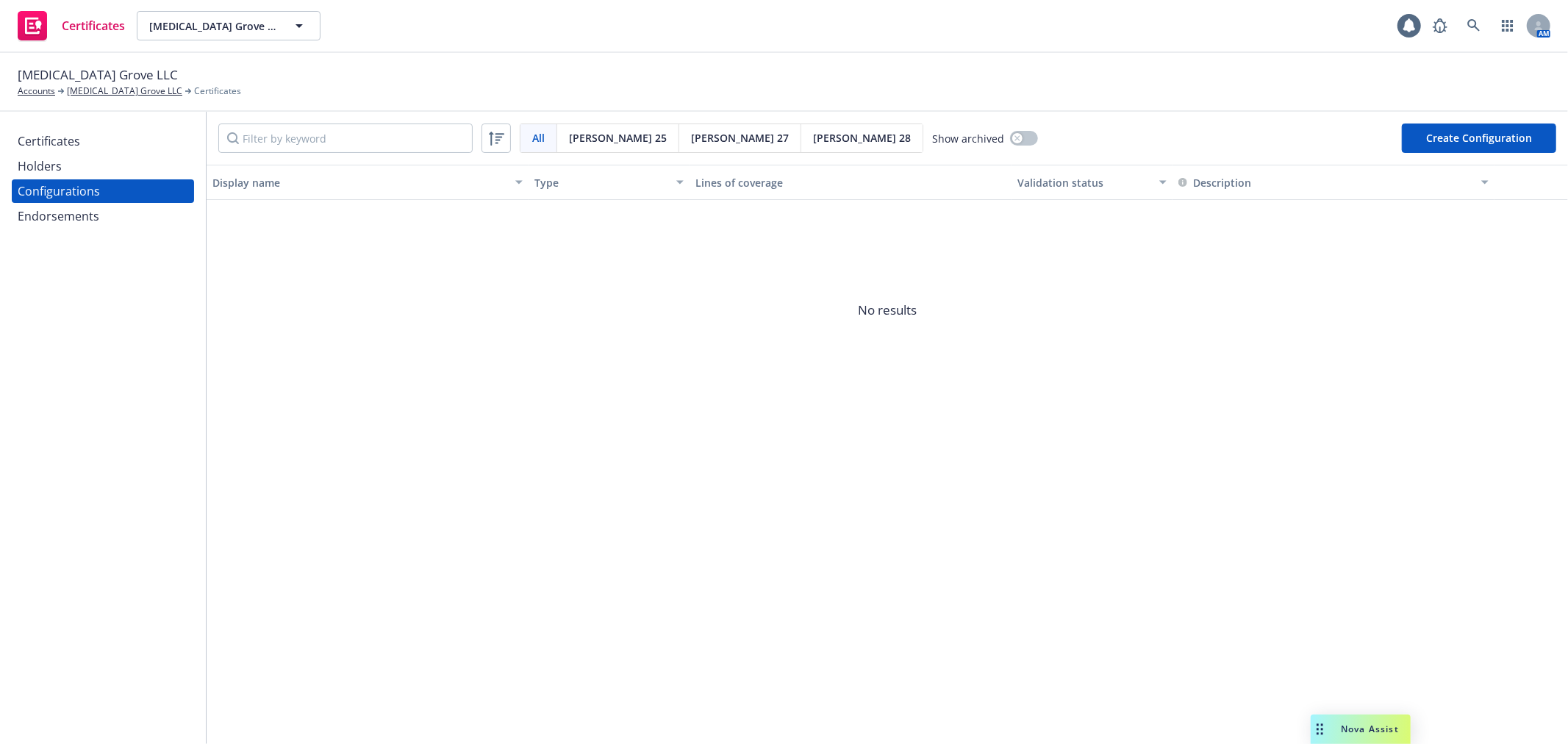
click at [1461, 145] on button "Create Configuration" at bounding box center [1478, 139] width 154 height 30
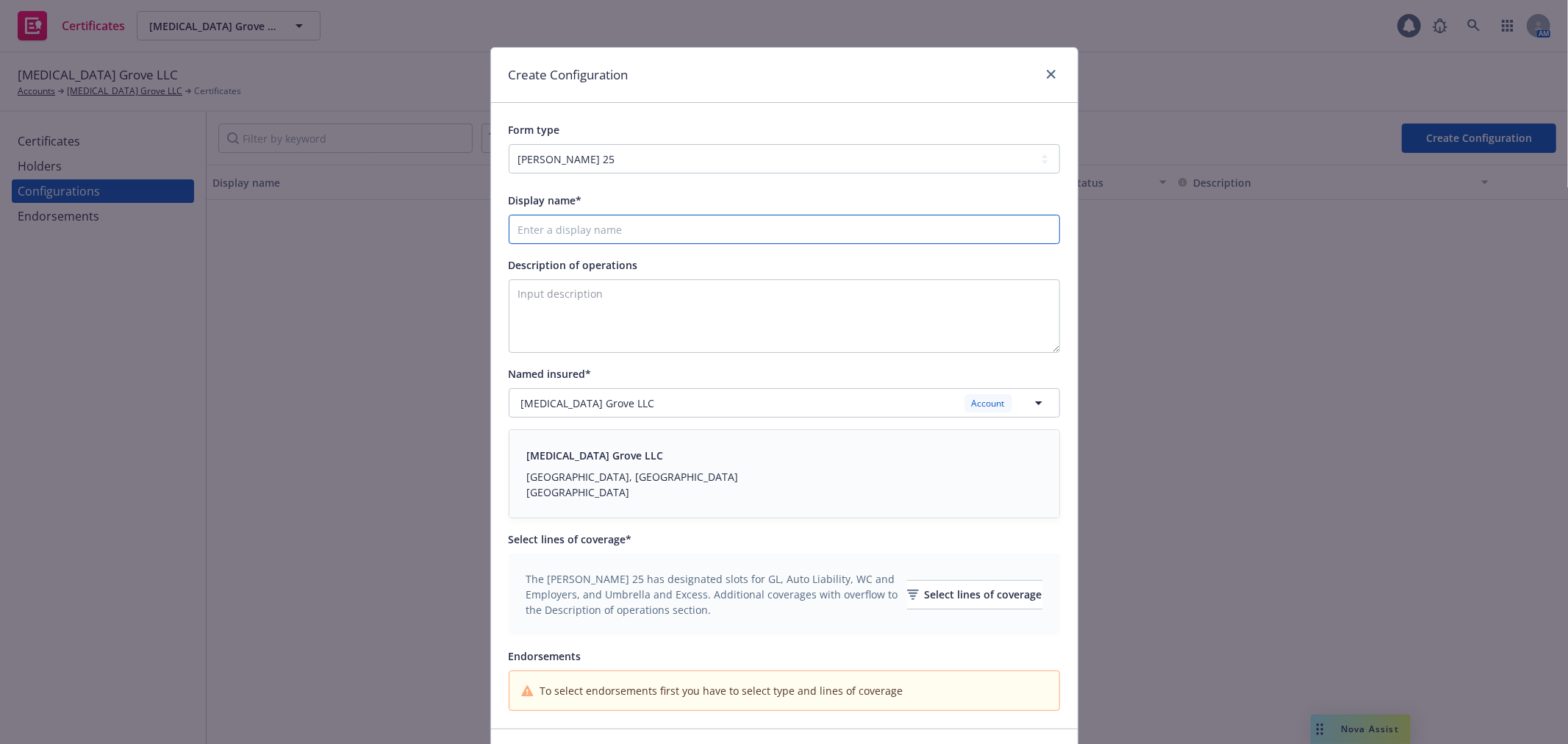
click at [625, 234] on input "Display name*" at bounding box center [784, 229] width 551 height 30
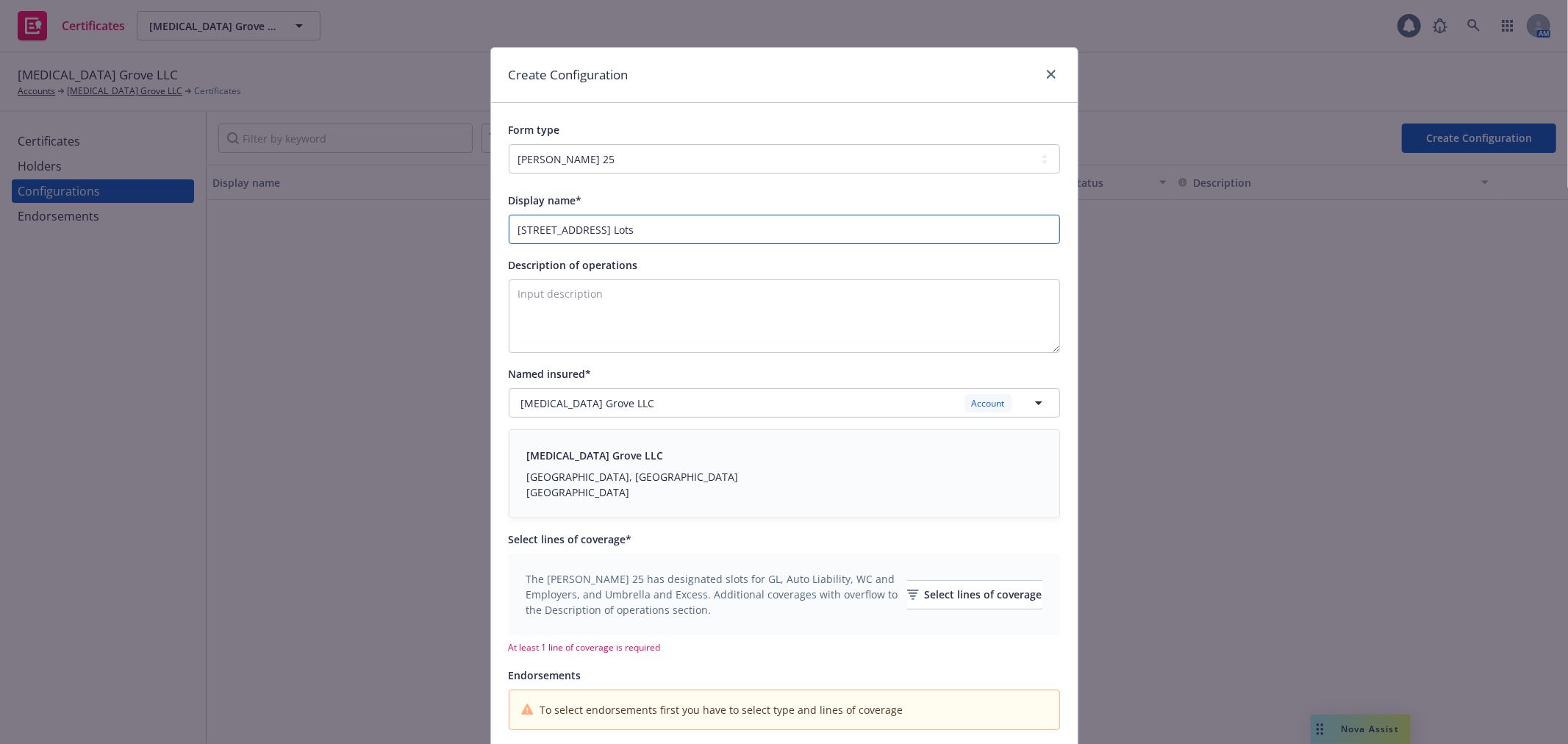
click at [592, 231] on input "2025 Grant St, Caistoga Lots" at bounding box center [784, 229] width 551 height 30
type input "2025 Grant St, Calistoga Lots"
click at [1046, 73] on icon "close" at bounding box center [1051, 74] width 9 height 9
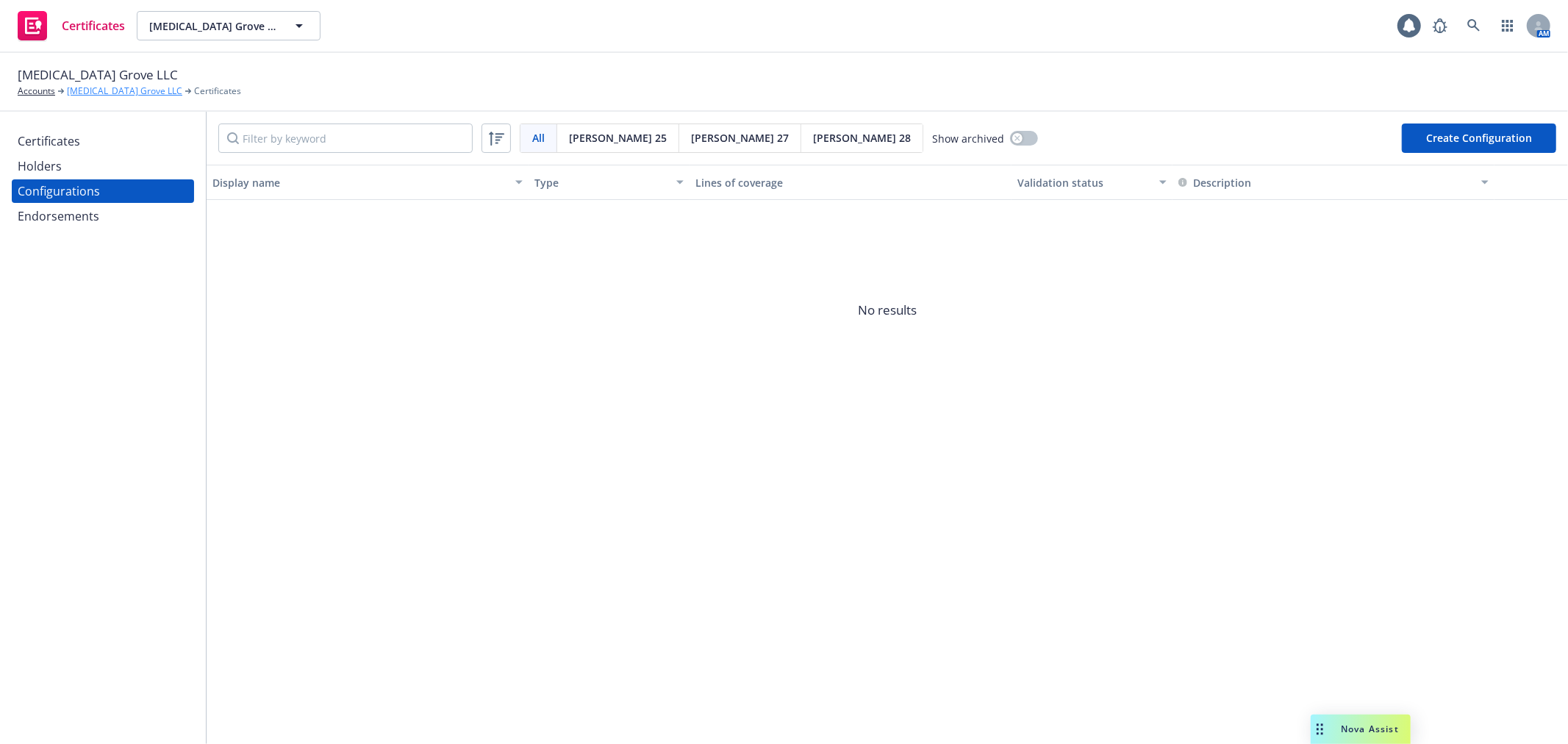
click at [131, 97] on link "[MEDICAL_DATA] Grove LLC" at bounding box center [125, 91] width 115 height 13
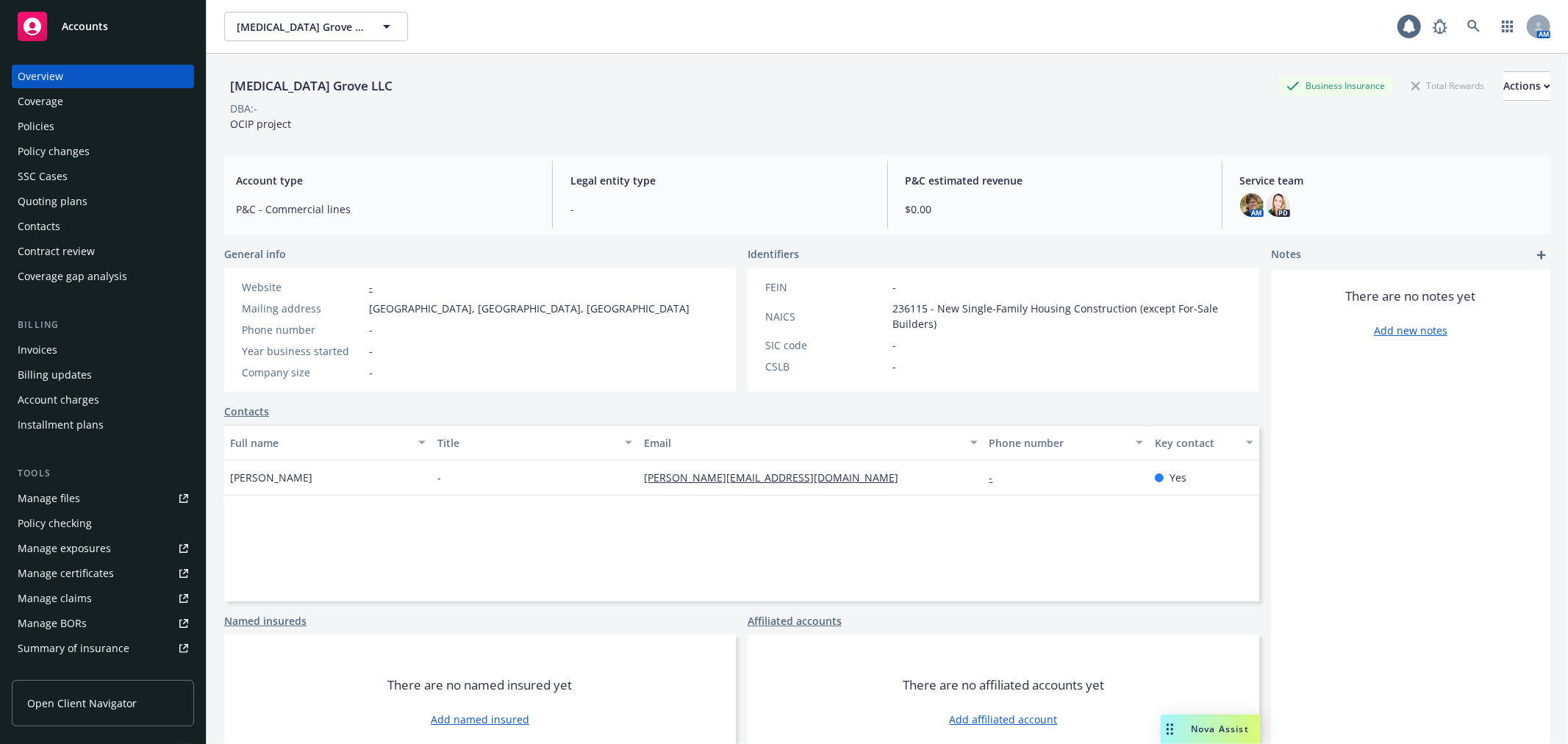
click at [91, 126] on div "Policies" at bounding box center [103, 126] width 171 height 24
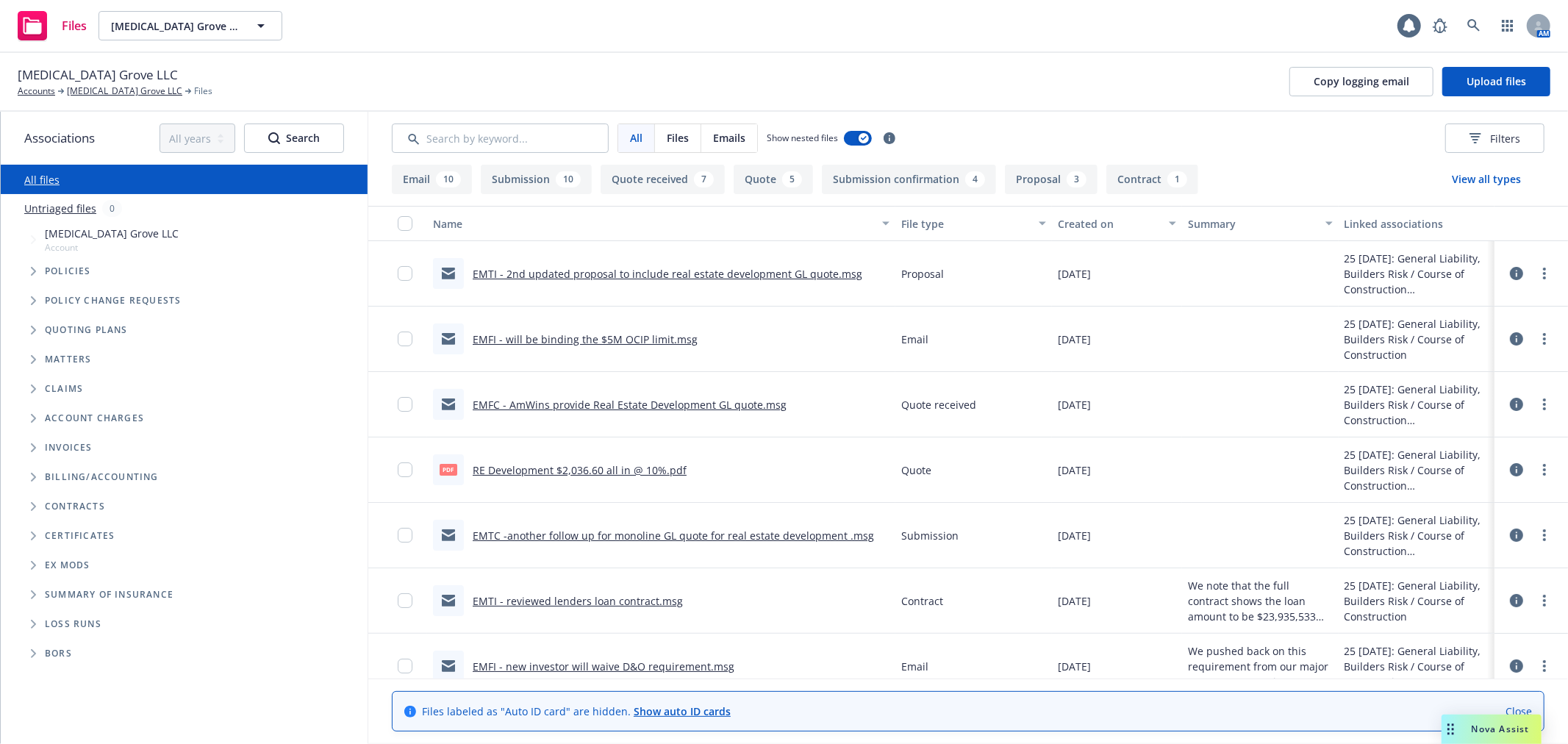
click at [581, 599] on link "EMTI - reviewed lenders loan contract.msg" at bounding box center [577, 601] width 210 height 14
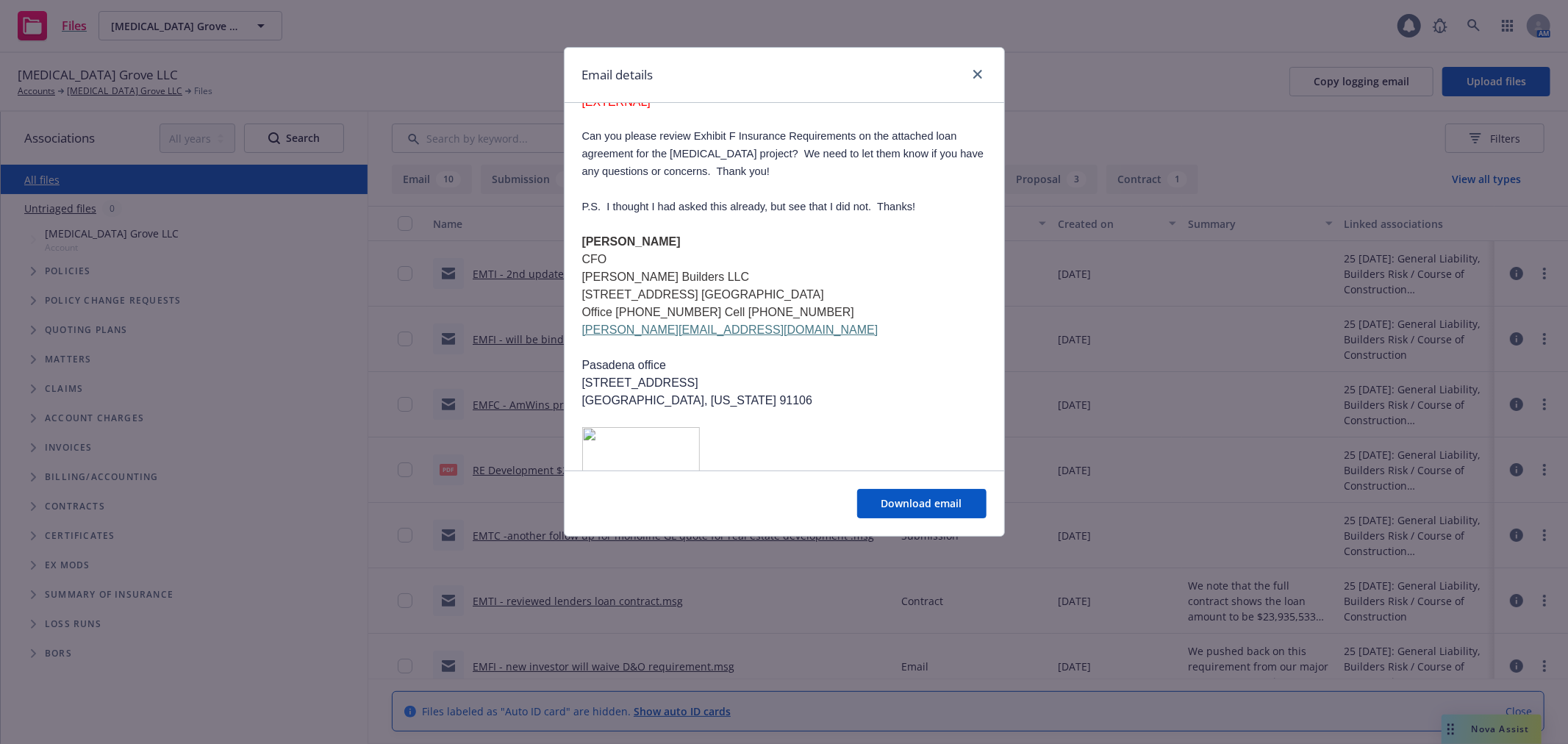
scroll to position [1029, 0]
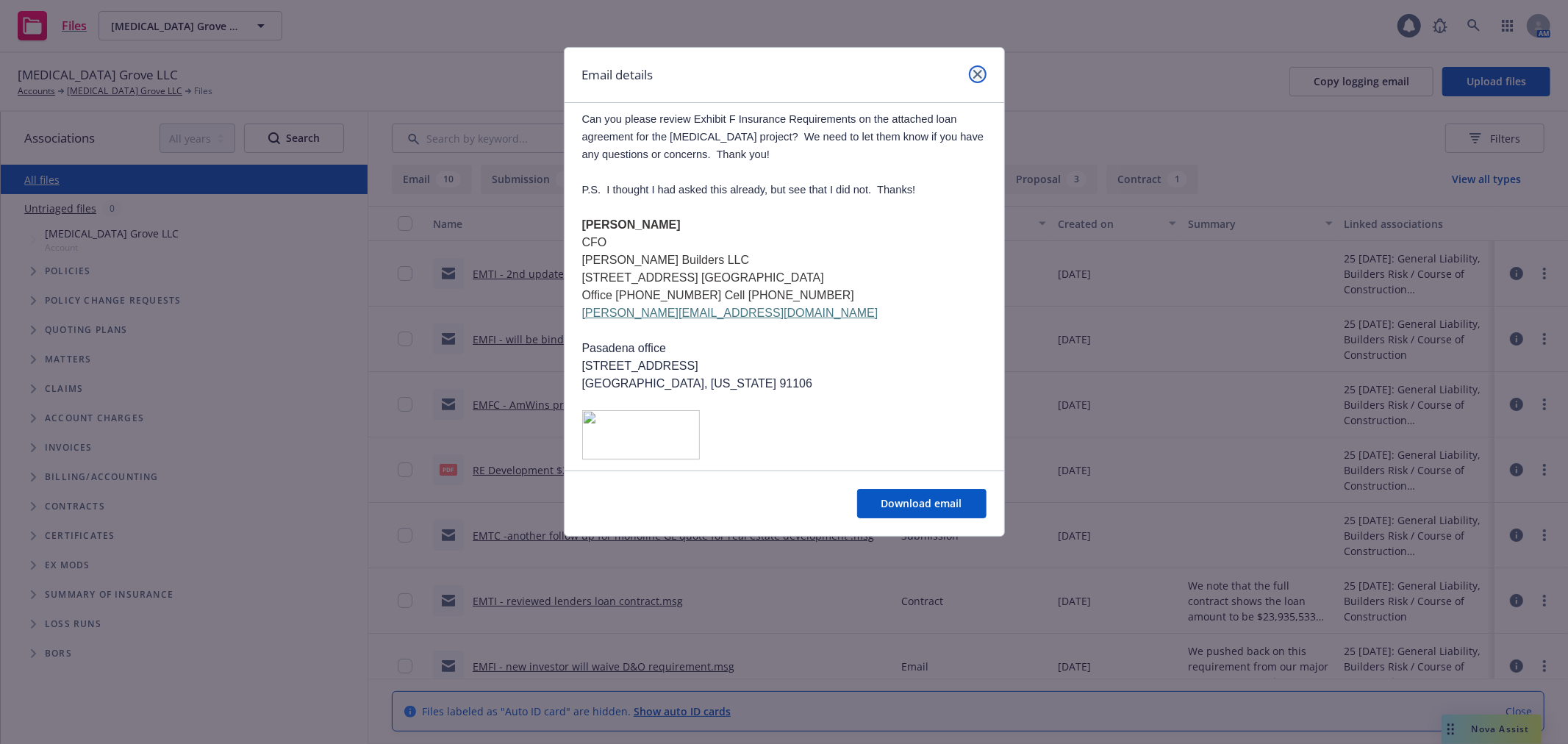
click at [978, 71] on icon "close" at bounding box center [978, 74] width 9 height 9
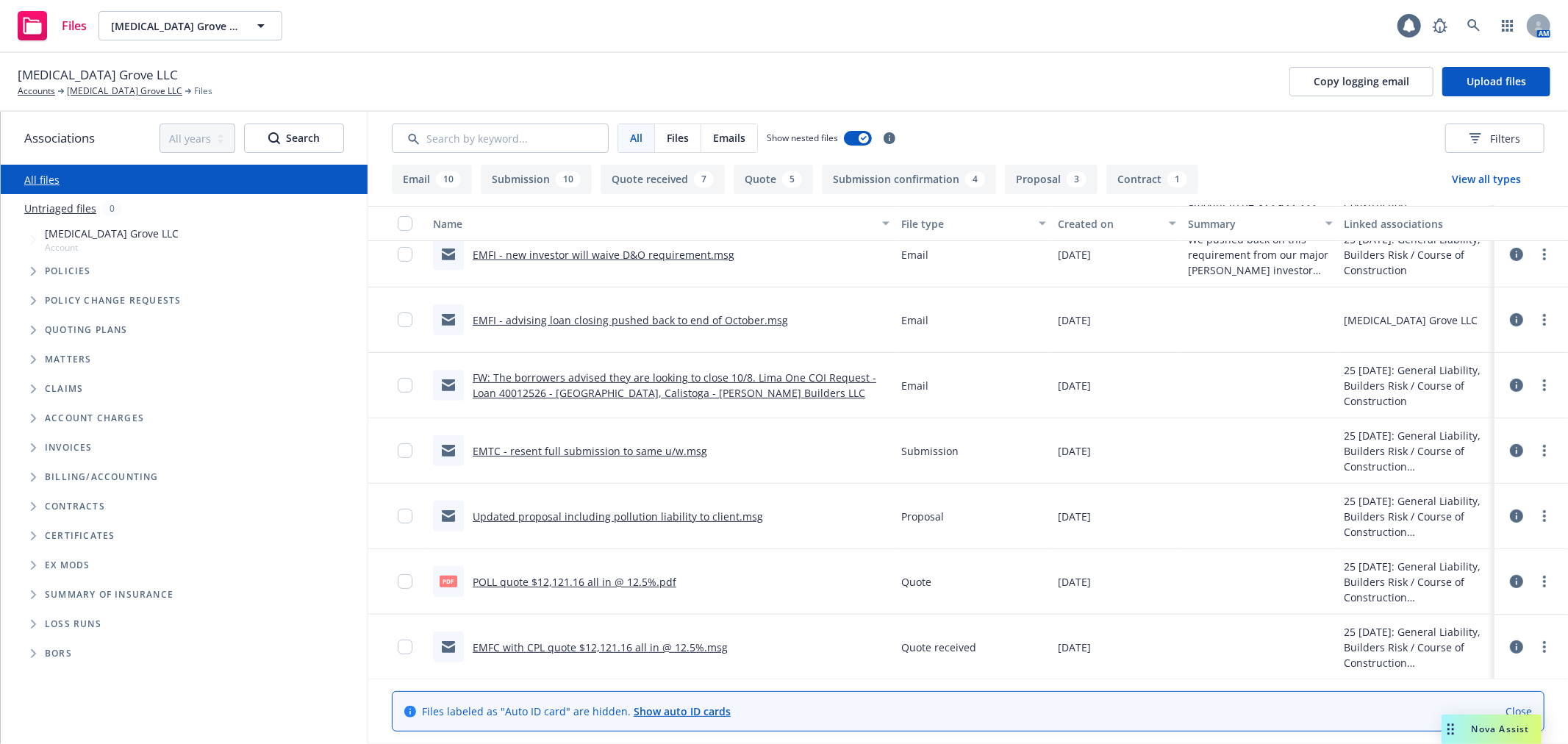
scroll to position [489, 0]
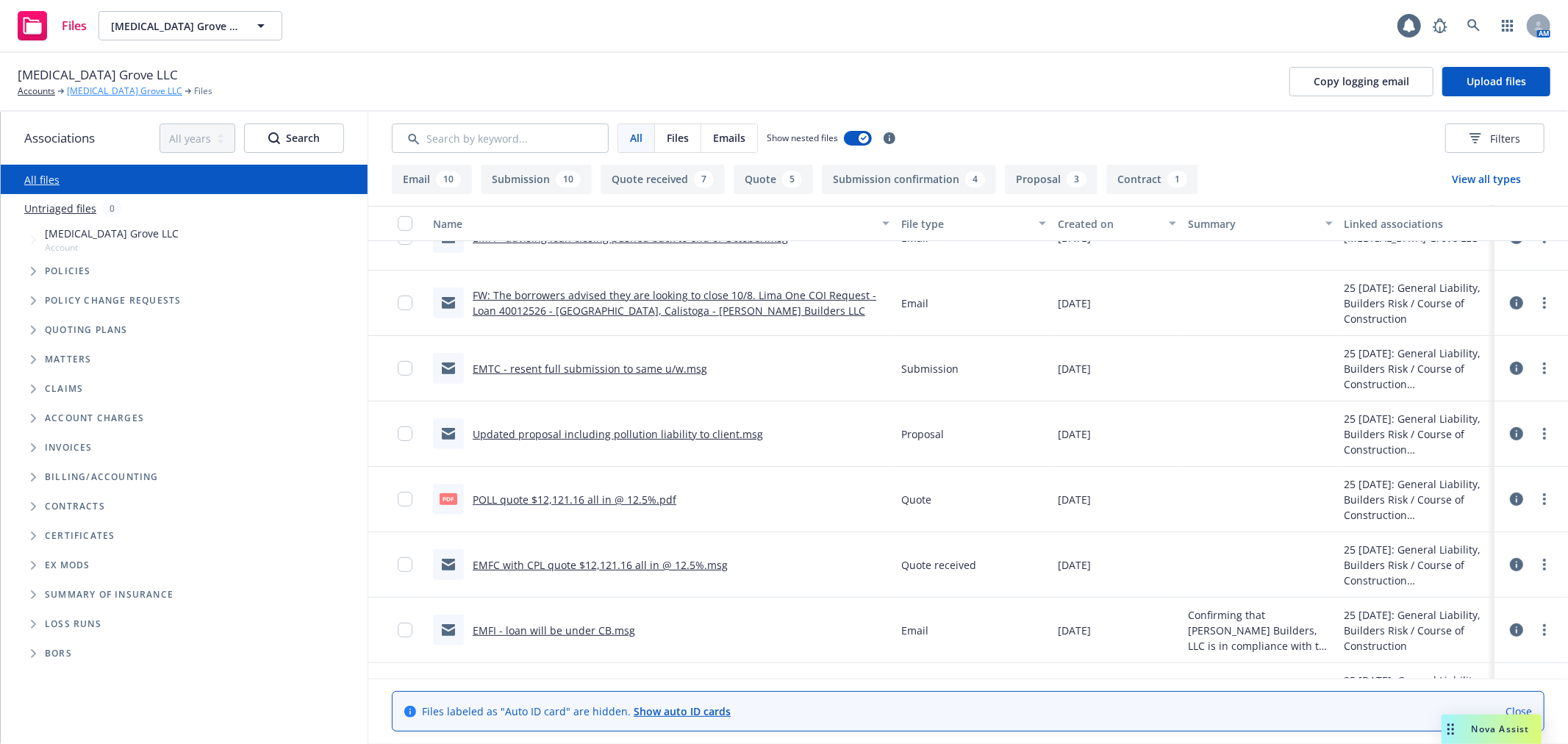
click at [100, 91] on link "[MEDICAL_DATA] Grove LLC" at bounding box center [125, 91] width 115 height 13
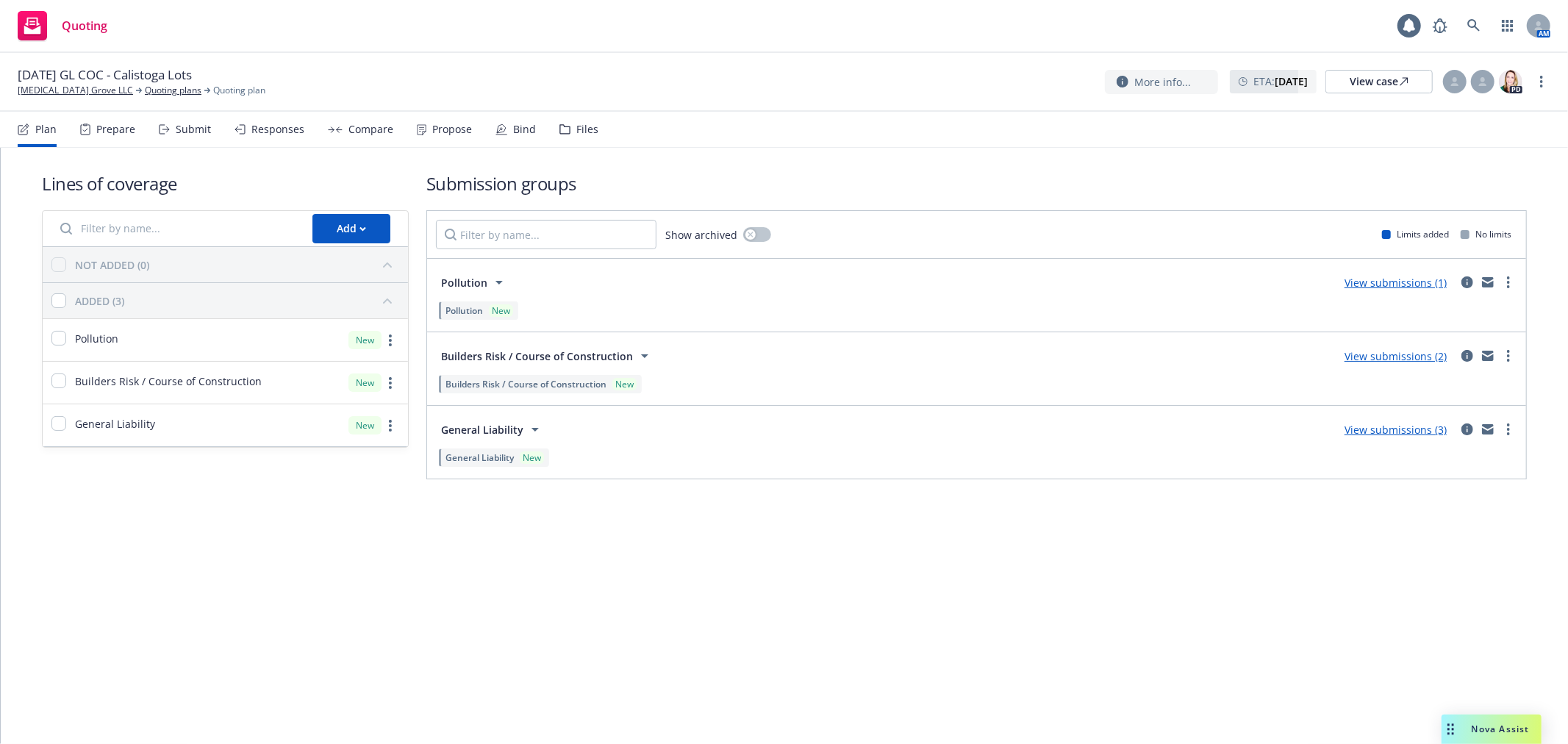
click at [189, 131] on div "Submit" at bounding box center [193, 129] width 35 height 11
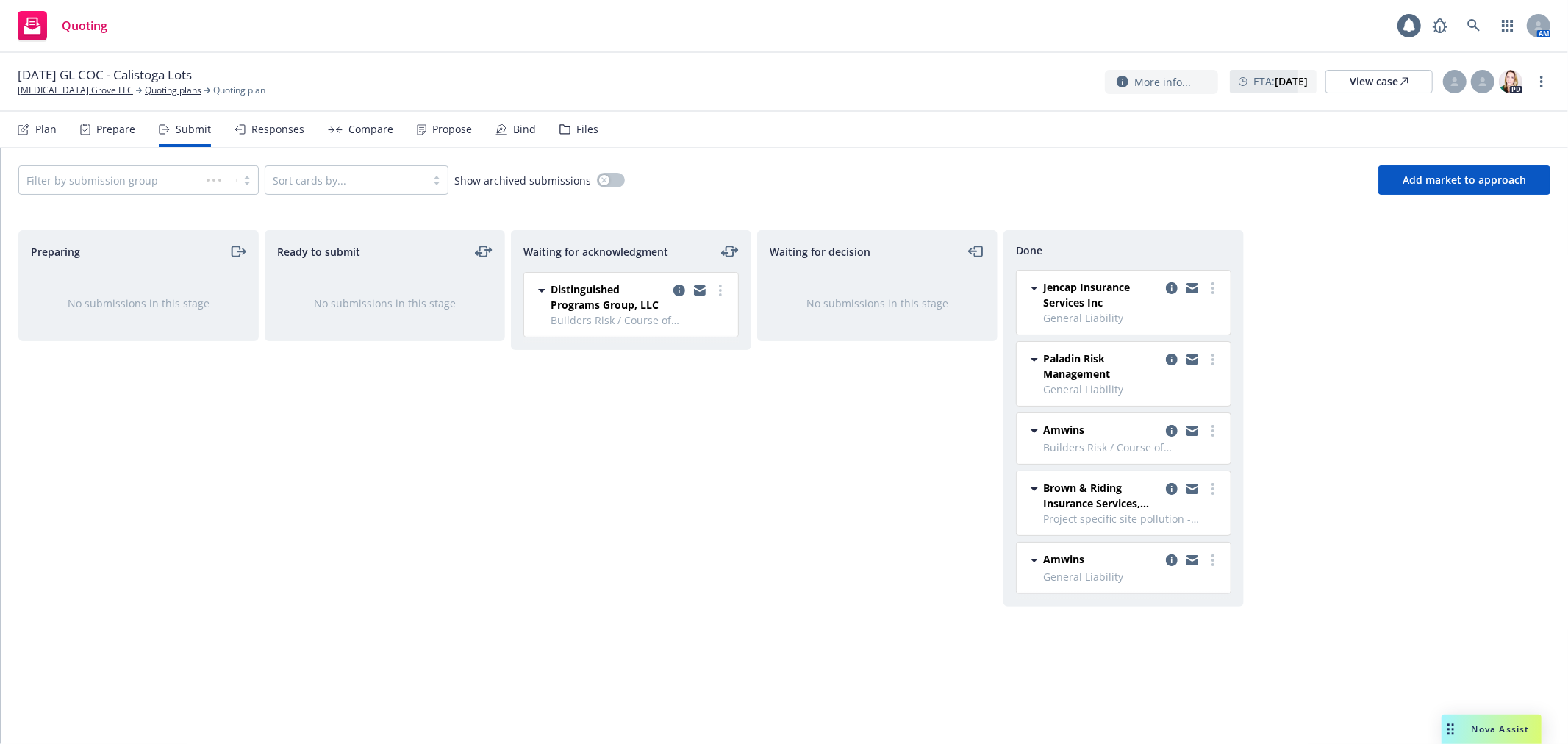
click at [258, 133] on div "Responses" at bounding box center [277, 129] width 53 height 11
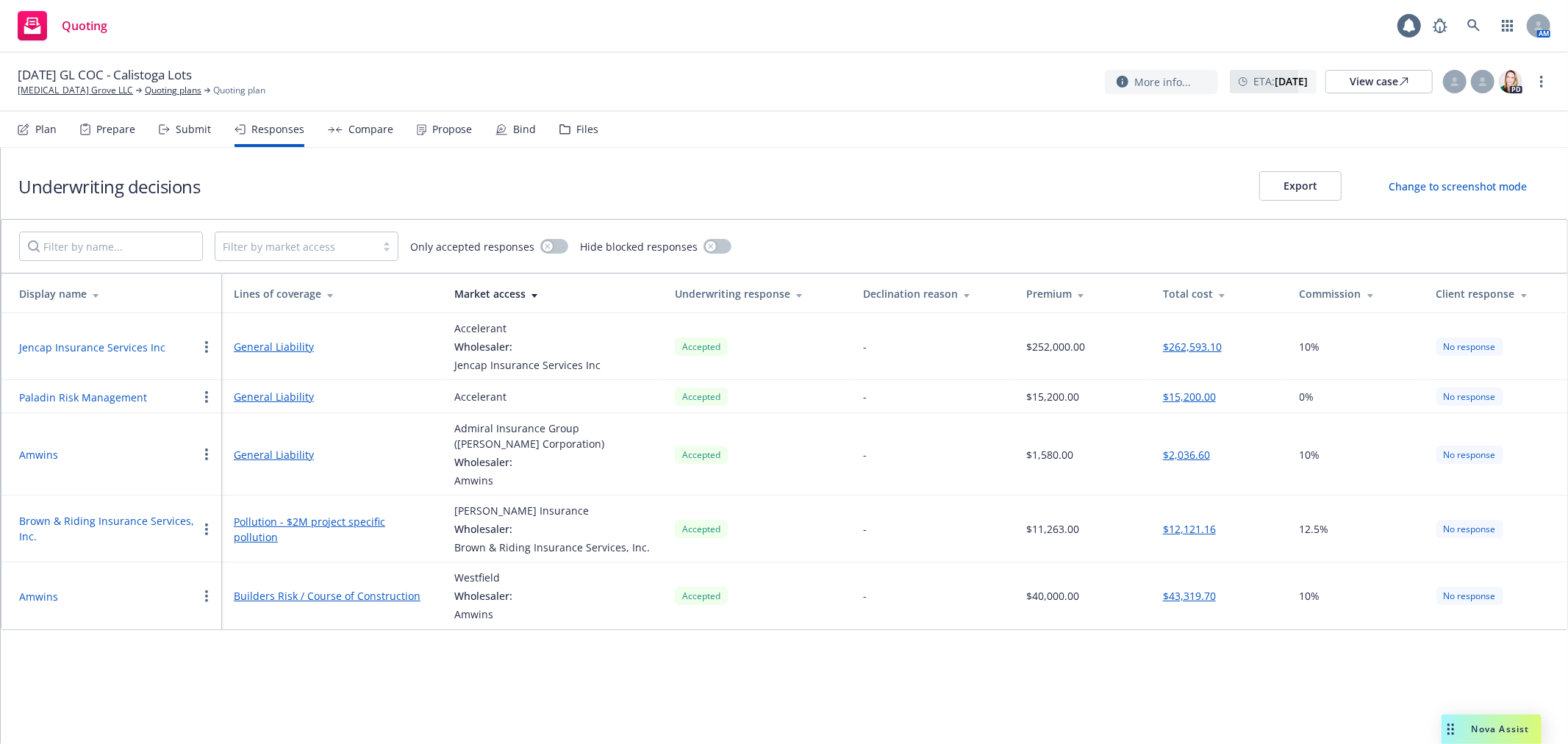
click at [576, 128] on div "Files" at bounding box center [587, 129] width 22 height 11
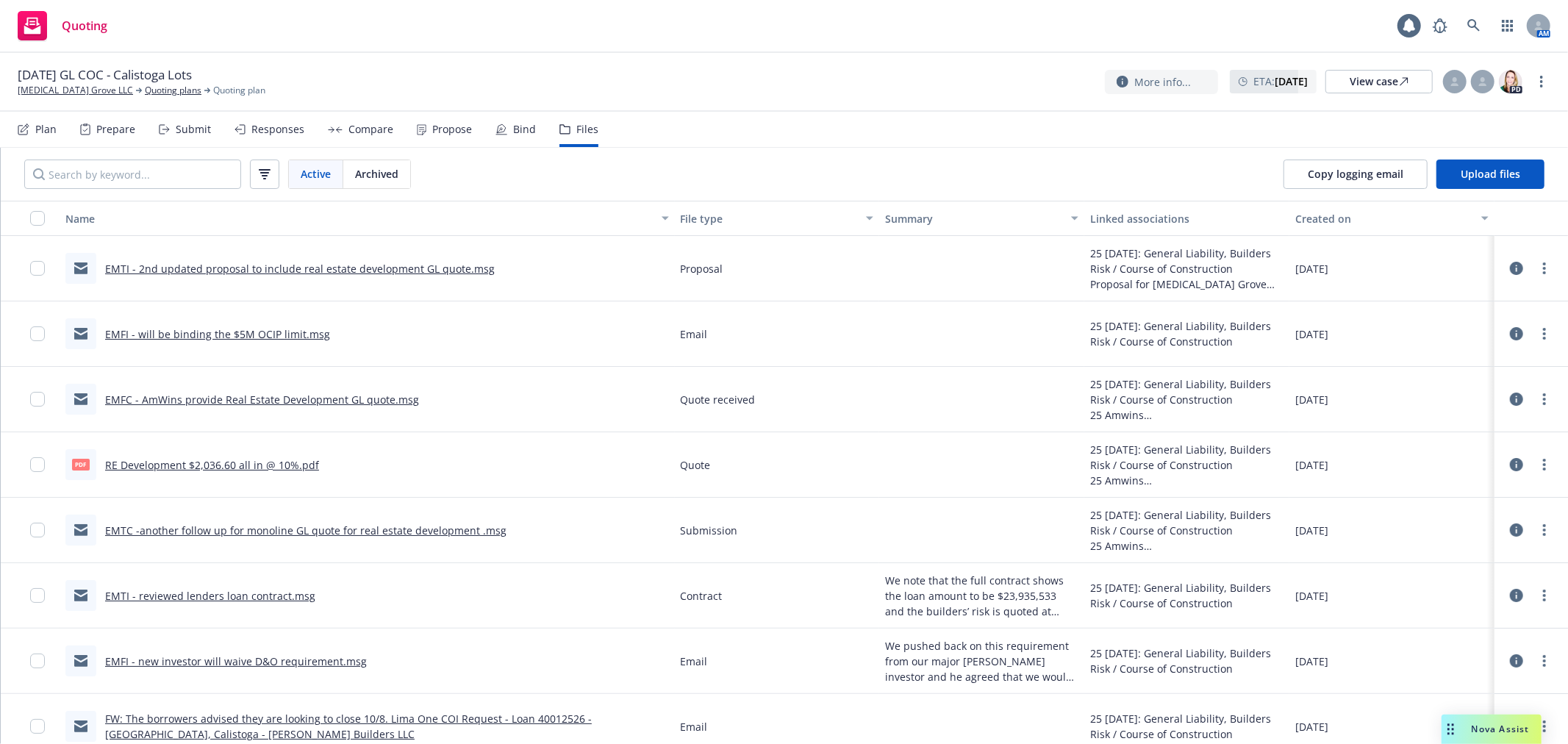
click at [241, 463] on link "RE Development $2,036.60 all in @ 10%.pdf" at bounding box center [212, 465] width 214 height 14
click at [1551, 85] on div "10/25/2025 GL COC - Calistoga Lots Cinnabar Grove LLC Quoting plans Quoting pla…" at bounding box center [784, 82] width 1568 height 58
click at [1542, 83] on icon "more" at bounding box center [1541, 81] width 3 height 11
click at [1519, 135] on link "Rename quoting plan" at bounding box center [1468, 141] width 164 height 30
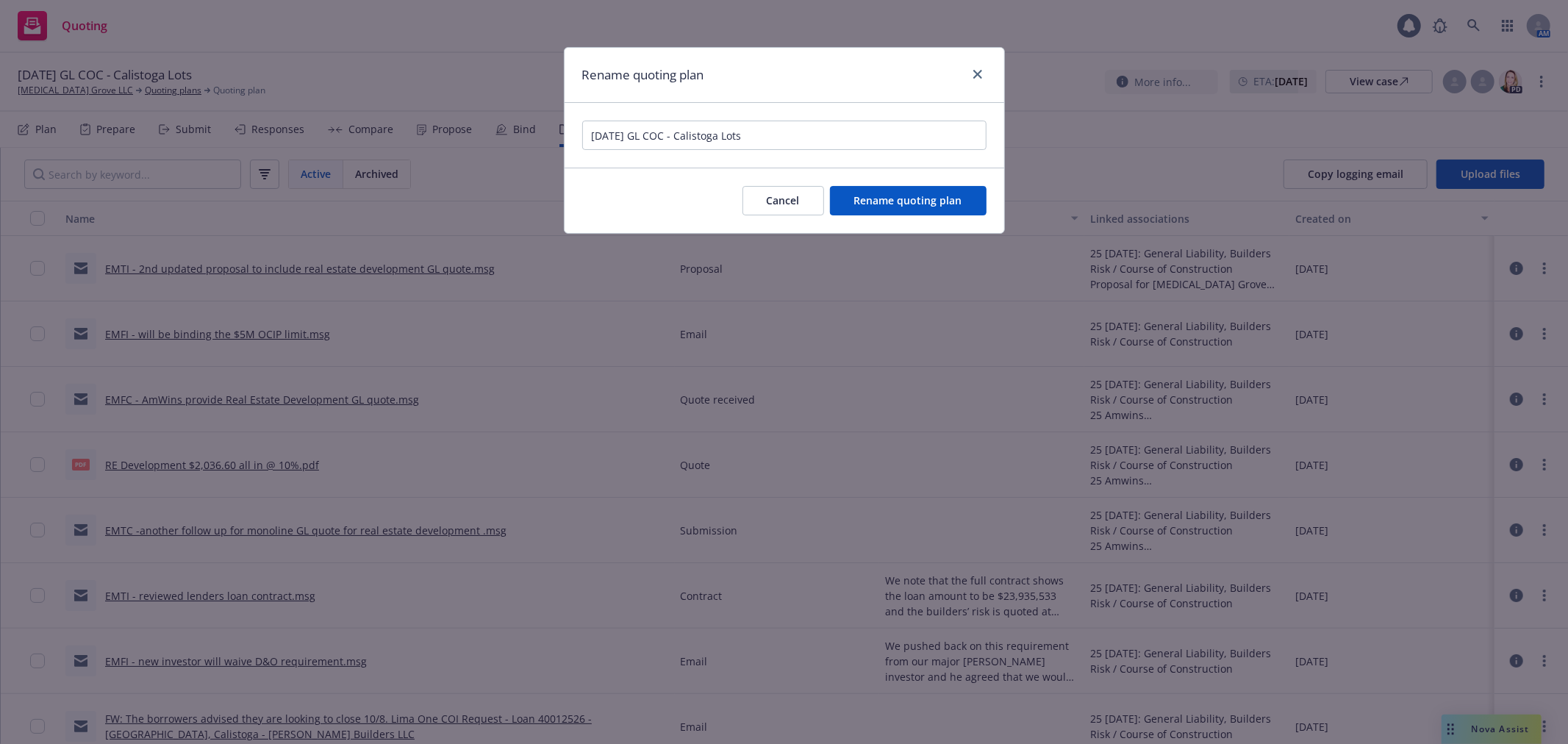
click at [692, 136] on input "10/25/2025 GL COC - Calistoga Lots" at bounding box center [784, 135] width 405 height 30
type input "10/25/2025 GL COC - Grant St, Calistoga Lots"
click at [914, 191] on button "Rename quoting plan" at bounding box center [908, 201] width 157 height 30
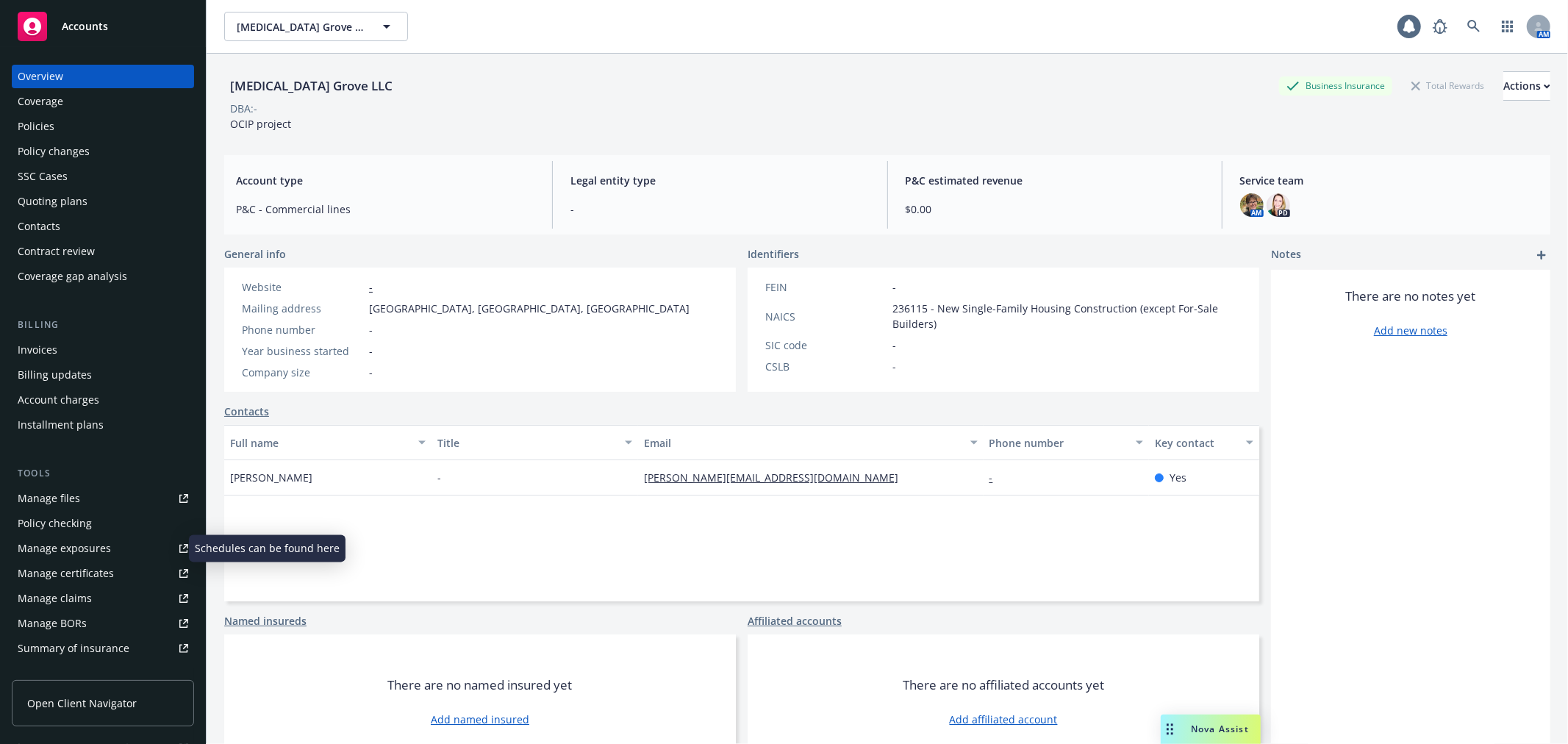
click at [114, 542] on link "Manage exposures" at bounding box center [102, 548] width 182 height 24
drag, startPoint x: 230, startPoint y: 85, endPoint x: 361, endPoint y: 83, distance: 131.0
click at [362, 83] on div "[MEDICAL_DATA] Grove LLC Business Insurance Total Rewards Actions" at bounding box center [887, 86] width 1326 height 30
copy div "[MEDICAL_DATA] Grove LLC"
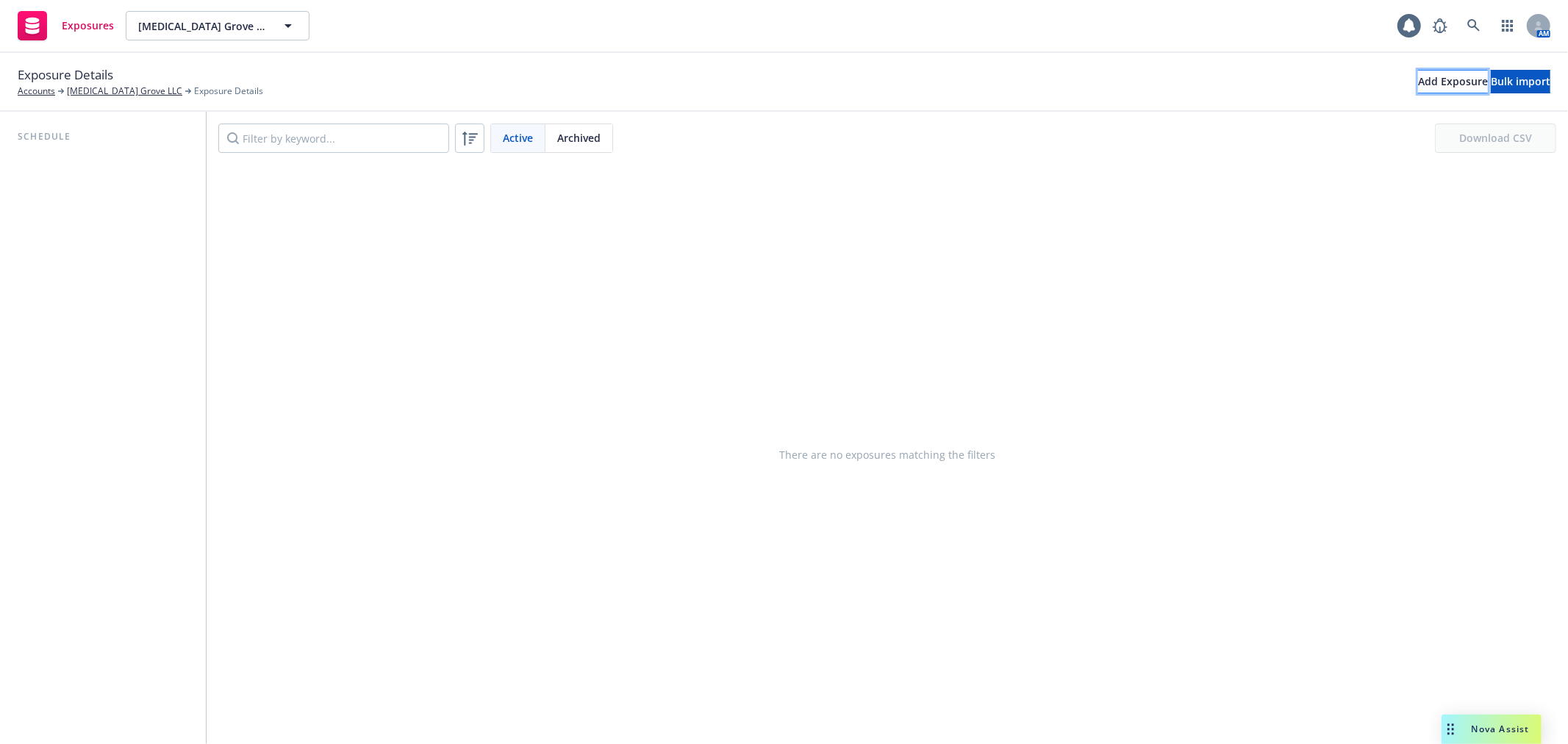
click at [1418, 78] on div "Add Exposure" at bounding box center [1453, 81] width 70 height 22
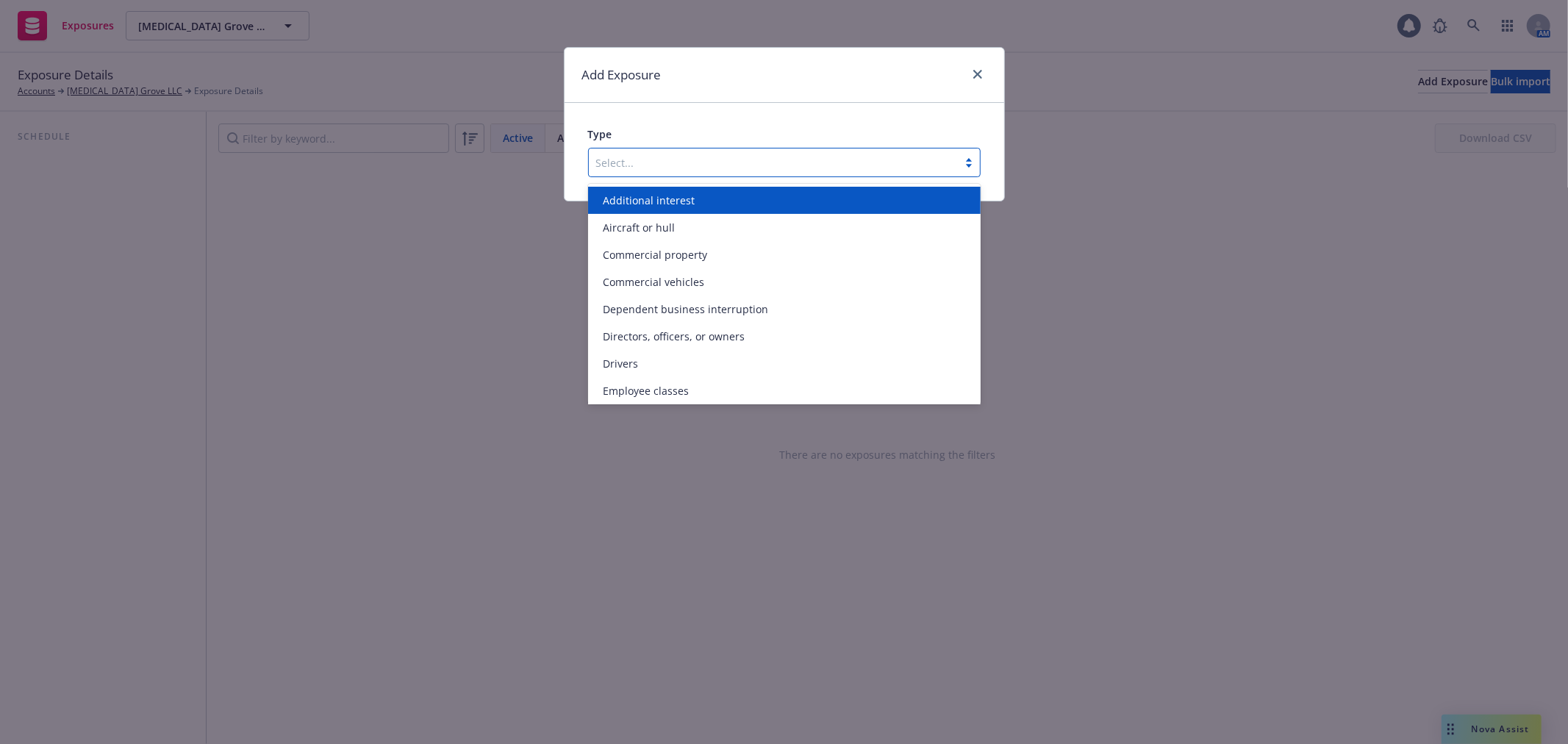
click at [691, 167] on div at bounding box center [773, 162] width 354 height 17
type input "n"
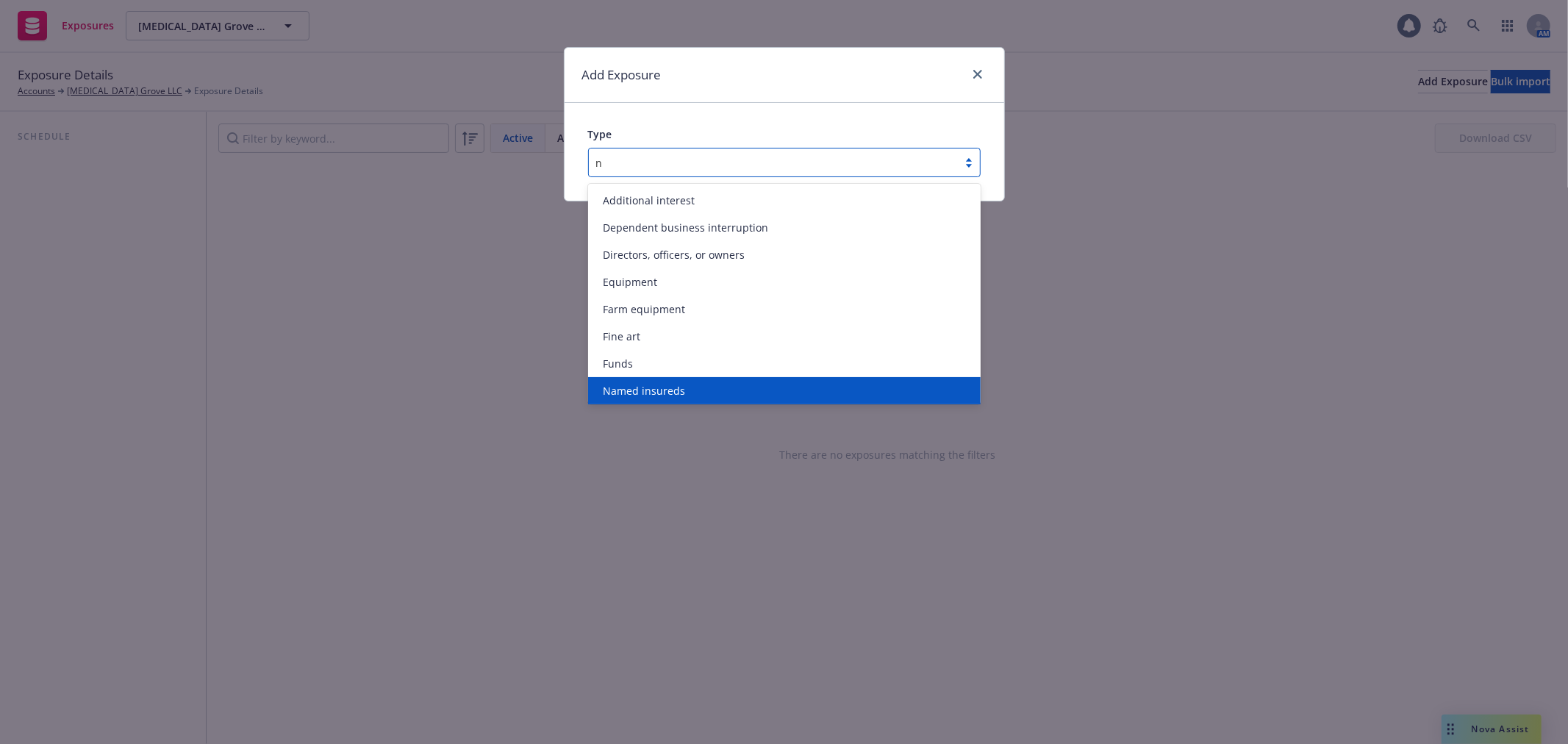
click at [688, 385] on div "Named insureds" at bounding box center [784, 391] width 375 height 16
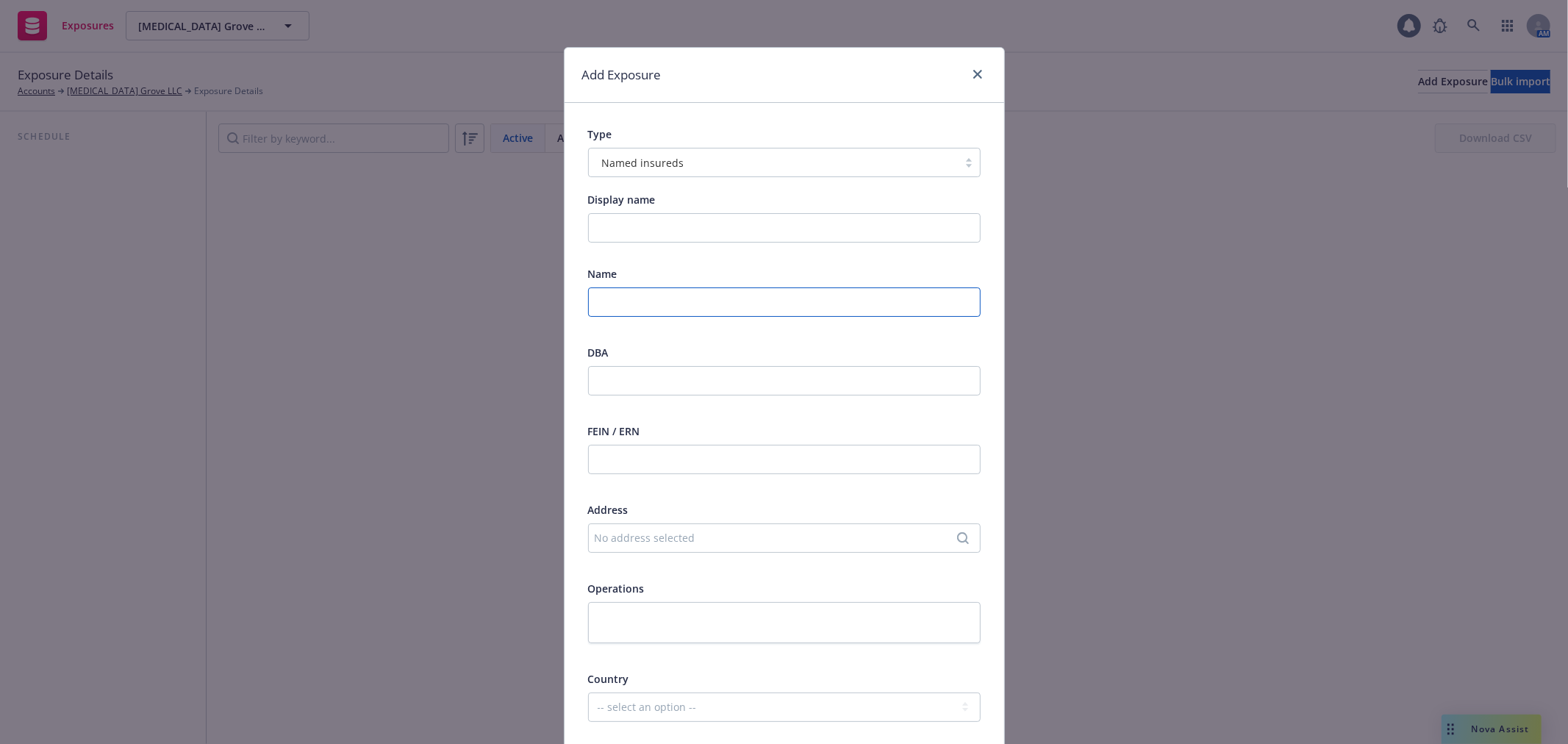
click at [644, 289] on input "text" at bounding box center [784, 303] width 392 height 30
paste input "[MEDICAL_DATA] Grove LLC"
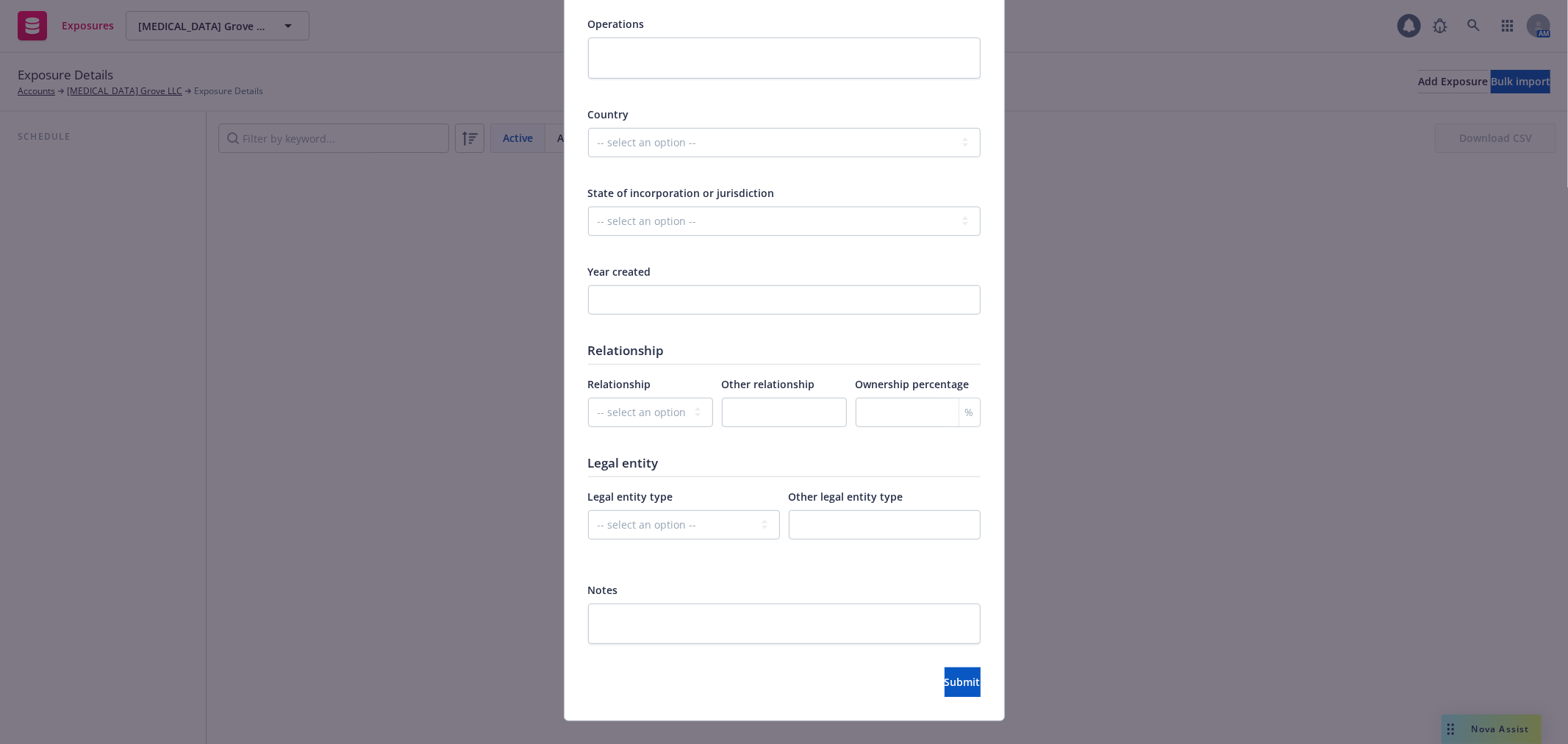
scroll to position [588, 0]
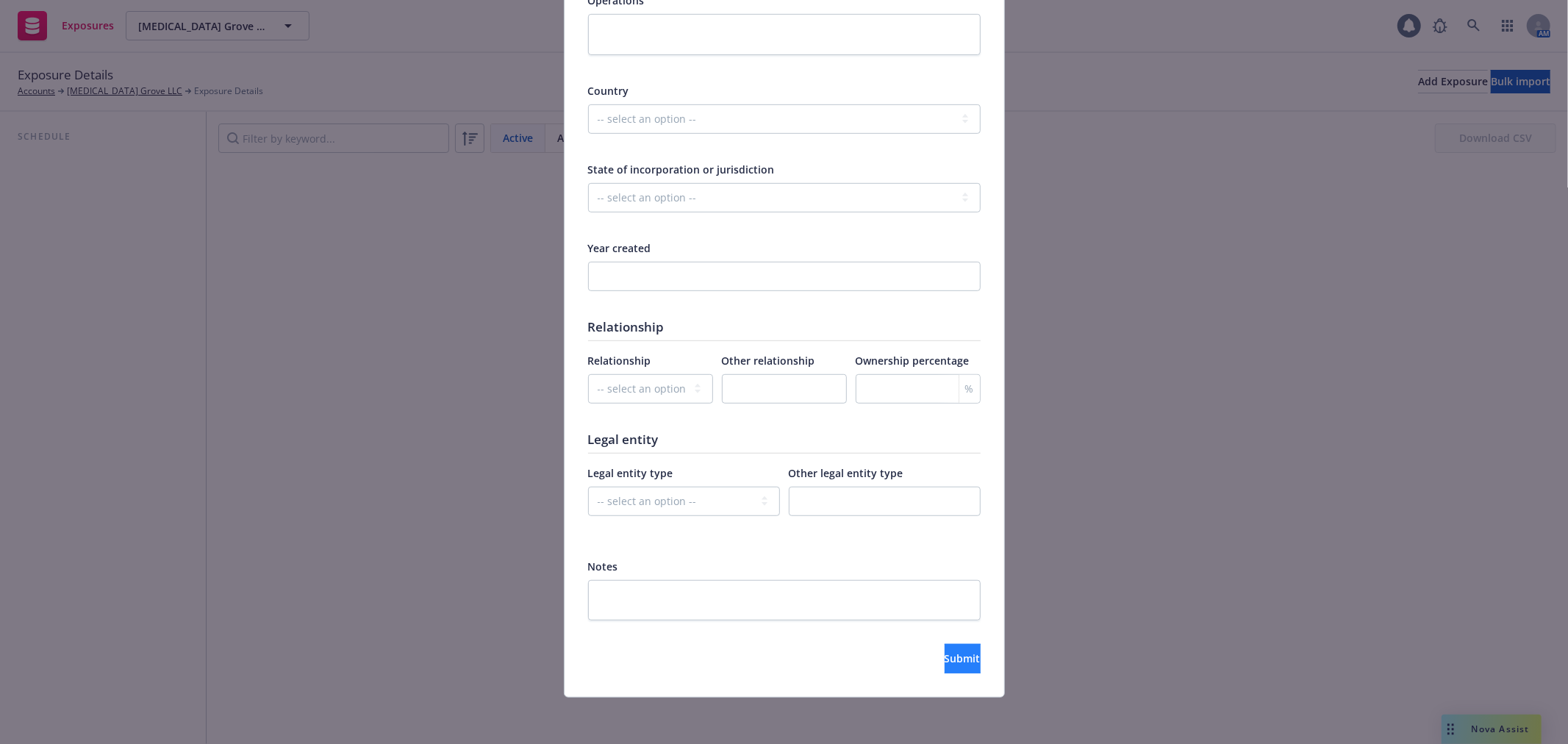
type input "[MEDICAL_DATA] Grove LLC"
click at [944, 666] on button "Submit" at bounding box center [962, 659] width 36 height 30
